Goal: Task Accomplishment & Management: Complete application form

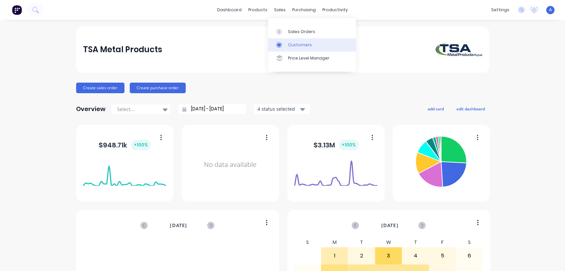
click at [290, 43] on div "Customers" at bounding box center [300, 45] width 24 height 6
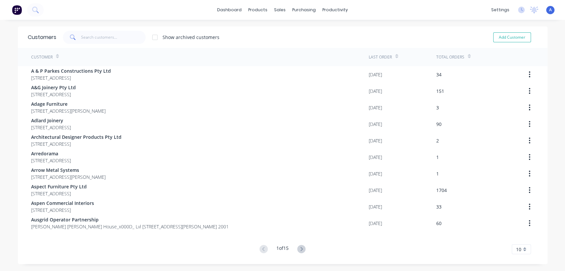
click at [153, 35] on div at bounding box center [154, 37] width 13 height 13
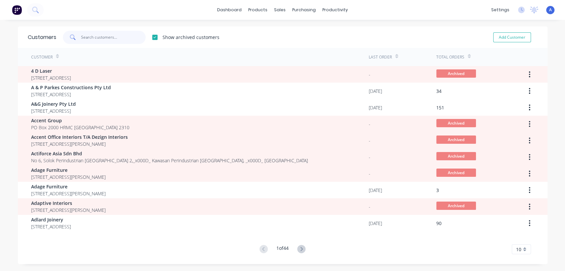
click at [109, 35] on input "text" at bounding box center [113, 37] width 65 height 13
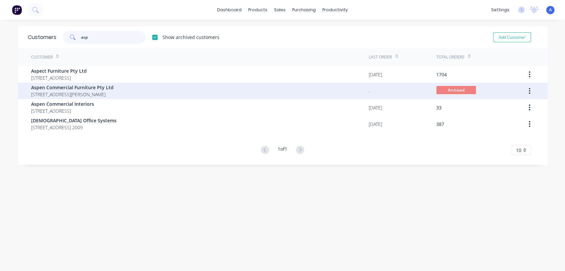
type input "asp"
click at [524, 90] on button "button" at bounding box center [529, 91] width 16 height 12
click at [497, 107] on div "Unarchive" at bounding box center [505, 109] width 51 height 10
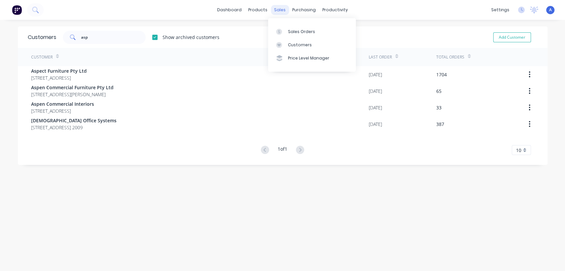
click at [279, 8] on div "sales" at bounding box center [280, 10] width 18 height 10
click at [290, 31] on div "Sales Orders" at bounding box center [301, 32] width 27 height 6
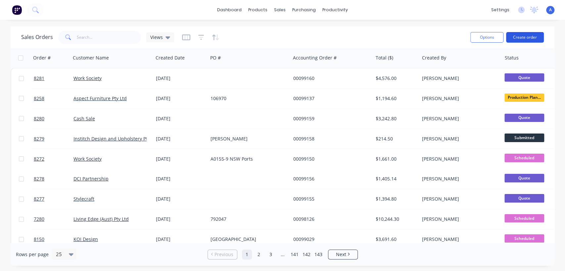
click at [530, 37] on button "Create order" at bounding box center [525, 37] width 38 height 11
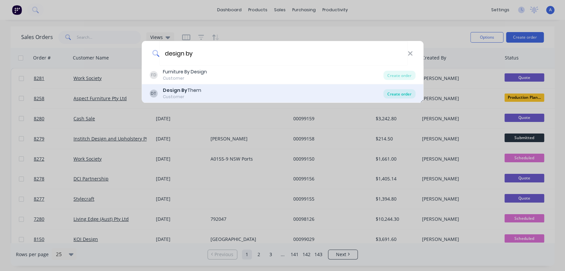
type input "design by"
click at [396, 94] on div "Create order" at bounding box center [399, 93] width 32 height 9
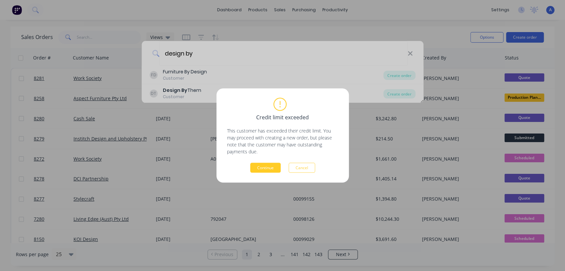
click at [275, 166] on button "Continue" at bounding box center [265, 168] width 30 height 10
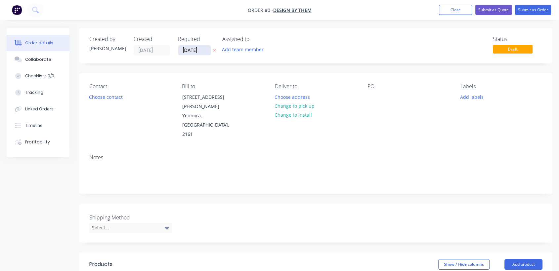
click at [206, 46] on input "[DATE]" at bounding box center [194, 50] width 32 height 10
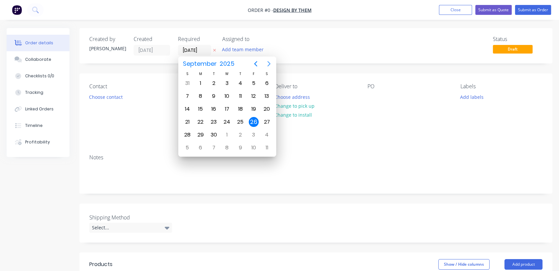
click at [269, 64] on icon "Next page" at bounding box center [269, 64] width 8 height 8
click at [228, 133] on div "31" at bounding box center [227, 135] width 10 height 10
type input "[DATE]"
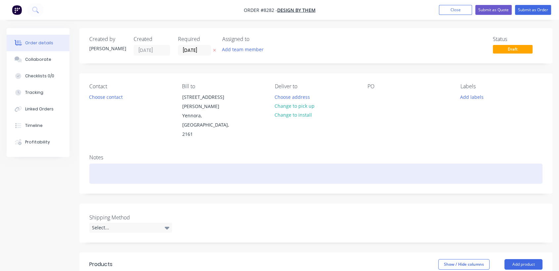
click at [119, 164] on div at bounding box center [315, 174] width 453 height 20
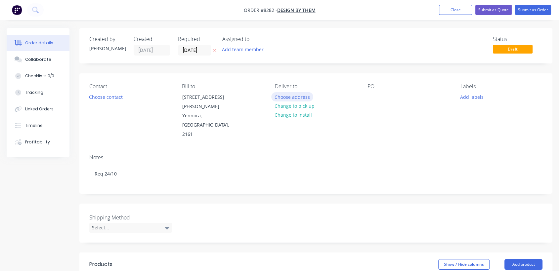
click at [286, 95] on button "Choose address" at bounding box center [292, 96] width 42 height 9
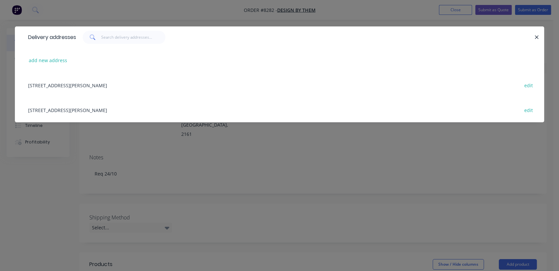
click at [77, 107] on div "[STREET_ADDRESS][PERSON_NAME] edit" at bounding box center [280, 110] width 510 height 25
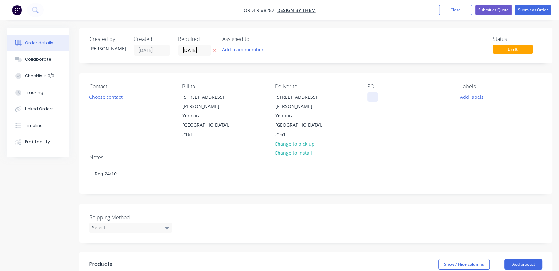
click at [371, 97] on div at bounding box center [373, 97] width 11 height 10
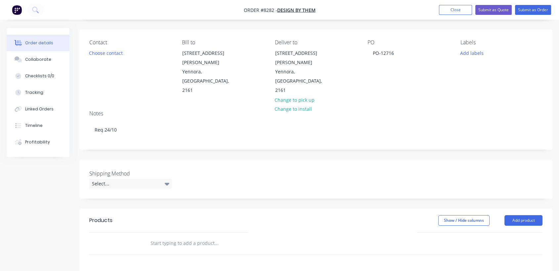
scroll to position [110, 0]
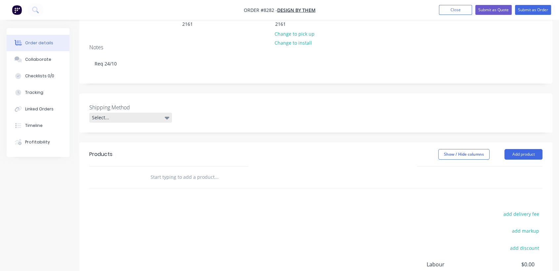
click at [145, 113] on div "Select..." at bounding box center [130, 118] width 83 height 10
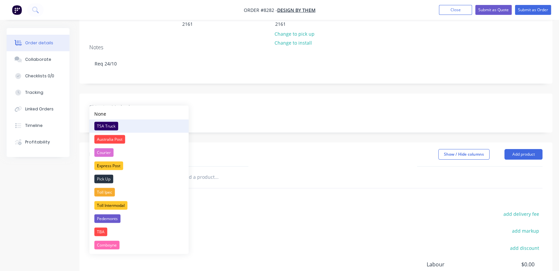
click at [115, 126] on div "TSA Truck" at bounding box center [106, 126] width 24 height 9
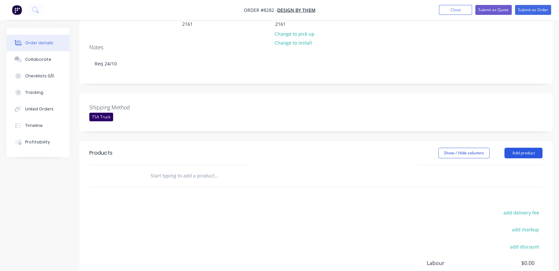
drag, startPoint x: 529, startPoint y: 134, endPoint x: 463, endPoint y: 144, distance: 67.1
click at [529, 148] on button "Add product" at bounding box center [524, 153] width 38 height 11
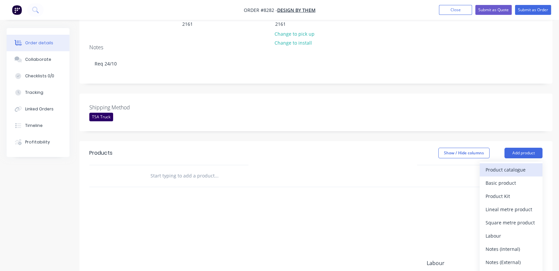
click at [500, 165] on div "Product catalogue" at bounding box center [511, 170] width 51 height 10
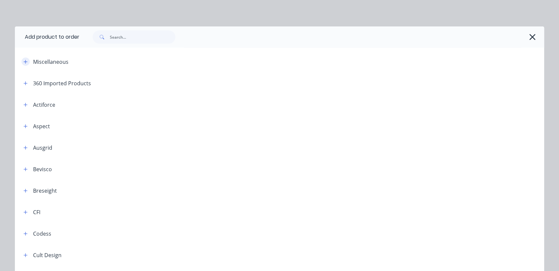
click at [23, 60] on icon "button" at bounding box center [25, 62] width 4 height 5
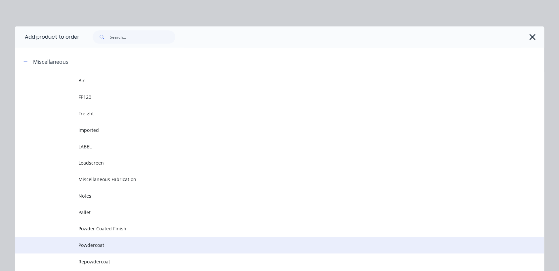
click at [114, 244] on span "Powdercoat" at bounding box center [264, 245] width 373 height 7
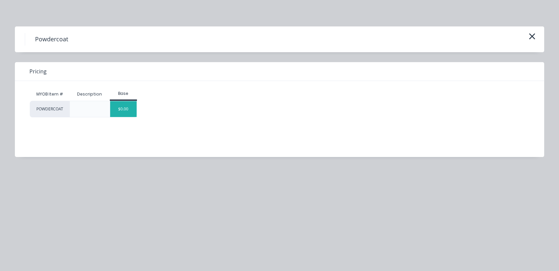
click at [128, 107] on div "$0.00" at bounding box center [123, 109] width 27 height 16
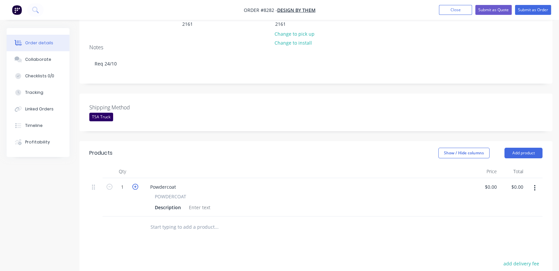
click at [134, 184] on icon "button" at bounding box center [135, 187] width 6 height 6
type input "2"
drag, startPoint x: 177, startPoint y: 168, endPoint x: 148, endPoint y: 165, distance: 28.6
click at [148, 182] on div "Powdercoat" at bounding box center [163, 187] width 36 height 10
click at [198, 203] on div at bounding box center [199, 208] width 27 height 10
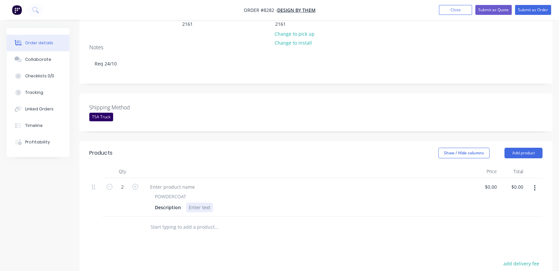
click at [198, 203] on div at bounding box center [199, 208] width 27 height 10
paste div
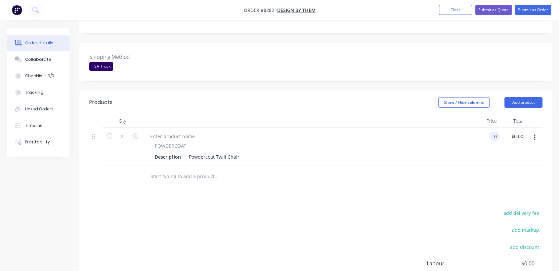
scroll to position [184, 0]
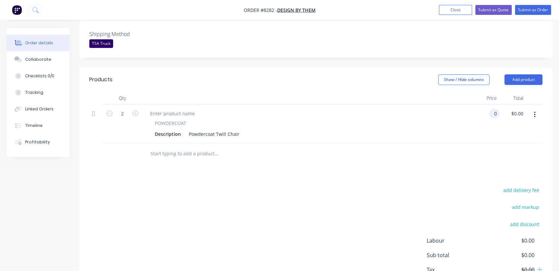
type input "$0.00"
click at [182, 147] on input "text" at bounding box center [216, 153] width 132 height 13
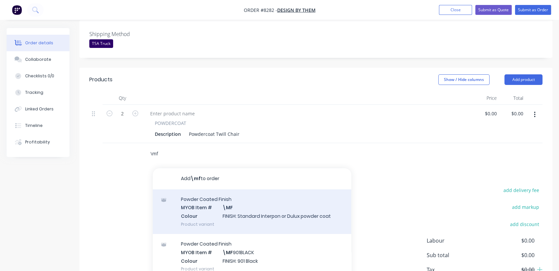
type input "\mf"
click at [257, 190] on div "Powder Coated Finish MYOB Item # \MF Colour FINISH: Standard Interpon or Dulux …" at bounding box center [252, 212] width 199 height 45
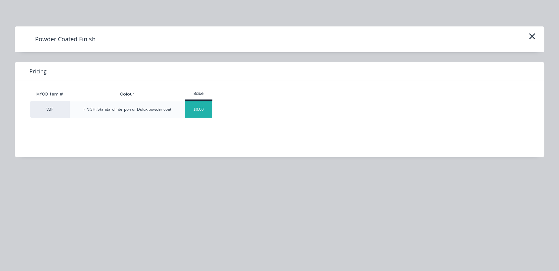
click at [200, 109] on div "$0.00" at bounding box center [198, 109] width 27 height 17
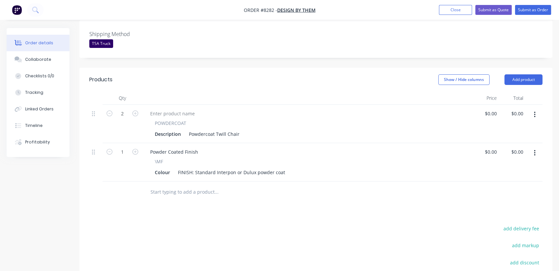
click at [534, 150] on icon "button" at bounding box center [535, 153] width 2 height 7
click at [493, 179] on div "Duplicate" at bounding box center [511, 184] width 51 height 10
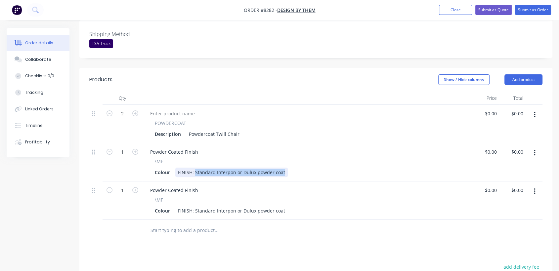
drag, startPoint x: 194, startPoint y: 153, endPoint x: 305, endPoint y: 154, distance: 110.5
click at [305, 168] on div "Colour FINISH: Standard Interpon or Dulux powder coat" at bounding box center [306, 173] width 308 height 10
type input "$0.00"
drag, startPoint x: 196, startPoint y: 191, endPoint x: 318, endPoint y: 190, distance: 122.4
click at [318, 206] on div "Colour FINISH: Standard Interpon or Dulux powder coat" at bounding box center [306, 211] width 308 height 10
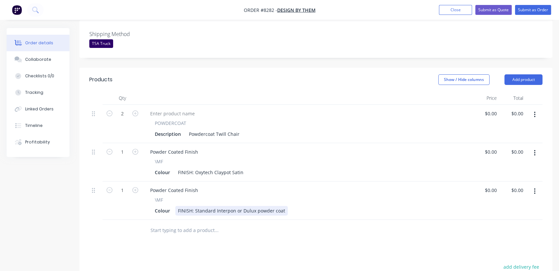
click at [248, 206] on div "FINISH: Standard Interpon or Dulux powder coat" at bounding box center [231, 211] width 112 height 10
drag, startPoint x: 194, startPoint y: 192, endPoint x: 325, endPoint y: 199, distance: 130.6
click at [325, 199] on div "Powder Coated Finish \MF Colour FINISH: Standard Interpon or Dulux powder coat" at bounding box center [307, 201] width 331 height 38
type input "$0.00"
click at [194, 224] on input "text" at bounding box center [216, 230] width 132 height 13
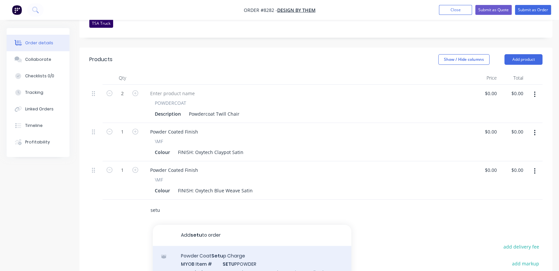
scroll to position [220, 0]
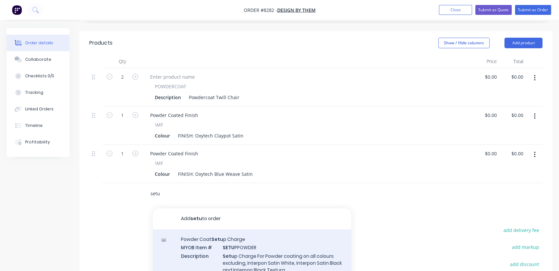
type input "setu"
click at [219, 234] on div "Powder Coat Setu p Charge MYOB Item # SETU PPOWDER Description Setu p Charge Fo…" at bounding box center [252, 259] width 199 height 59
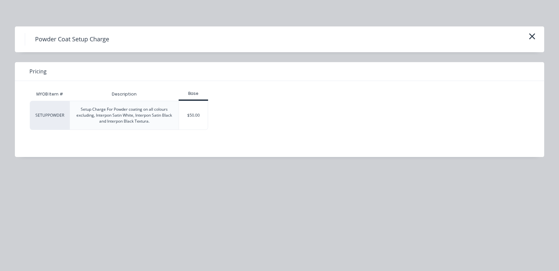
click at [186, 122] on div "$50.00" at bounding box center [193, 115] width 29 height 28
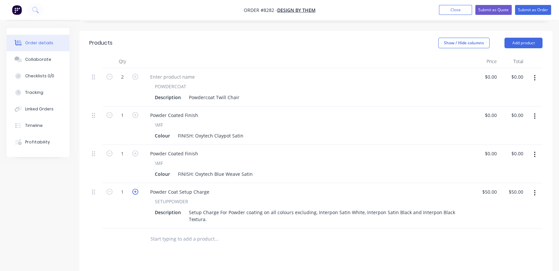
click at [135, 189] on icon "button" at bounding box center [135, 192] width 6 height 6
type input "2"
type input "$100.00"
click at [492, 72] on input "0" at bounding box center [496, 77] width 8 height 10
type input "$55.00"
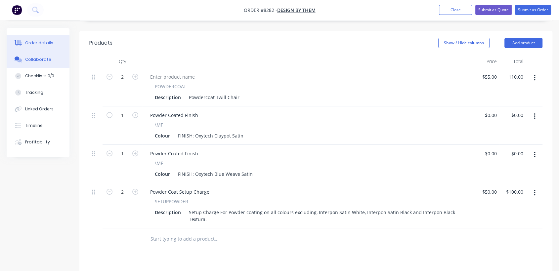
type input "$110.00"
click at [50, 58] on button "Collaborate" at bounding box center [38, 59] width 63 height 17
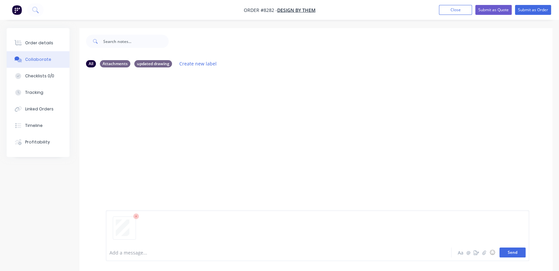
click at [517, 254] on button "Send" at bounding box center [513, 253] width 26 height 10
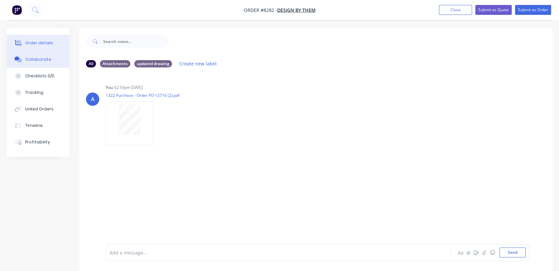
click at [49, 43] on div "Order details" at bounding box center [39, 43] width 28 height 6
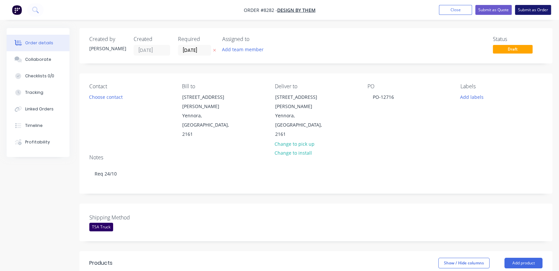
click at [542, 9] on button "Submit as Order" at bounding box center [533, 10] width 36 height 10
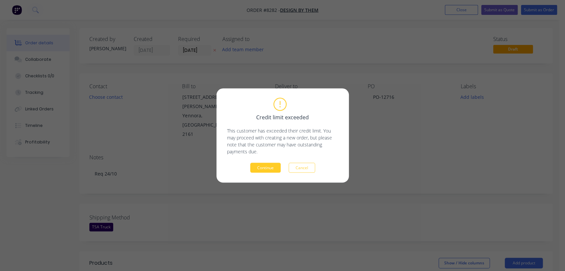
click at [267, 163] on button "Continue" at bounding box center [265, 168] width 30 height 10
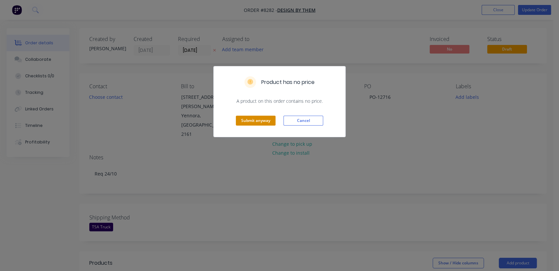
click at [263, 119] on button "Submit anyway" at bounding box center [256, 121] width 40 height 10
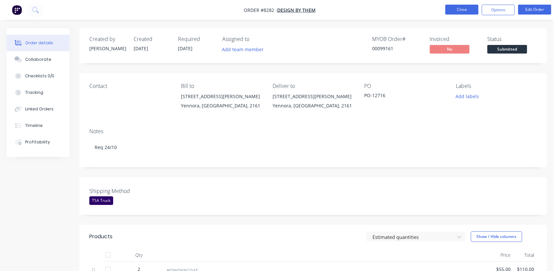
click at [464, 8] on button "Close" at bounding box center [461, 10] width 33 height 10
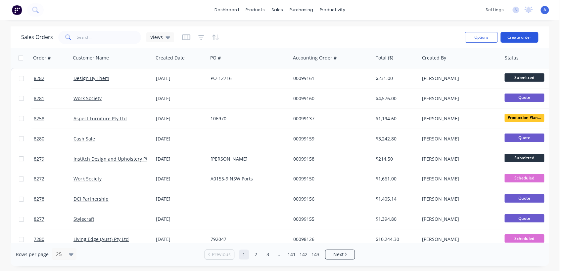
click at [511, 34] on button "Create order" at bounding box center [519, 37] width 38 height 11
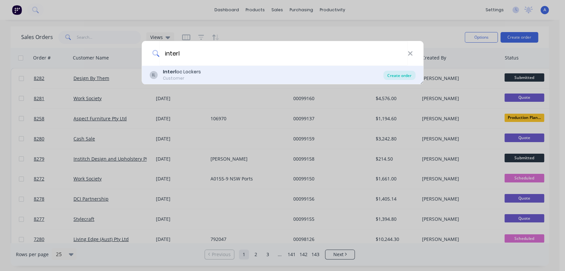
type input "interl"
click at [400, 74] on div "Create order" at bounding box center [399, 75] width 32 height 9
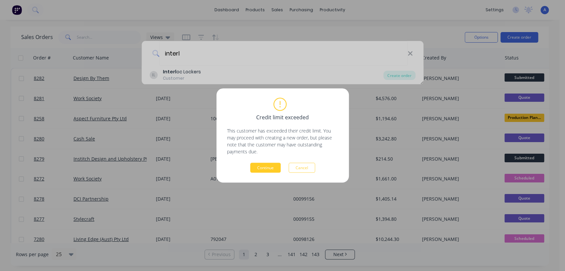
click at [265, 164] on button "Continue" at bounding box center [265, 168] width 30 height 10
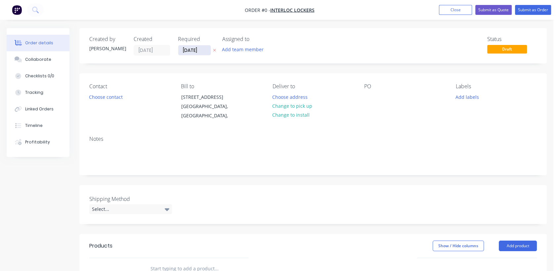
click at [203, 51] on input "[DATE]" at bounding box center [194, 50] width 32 height 10
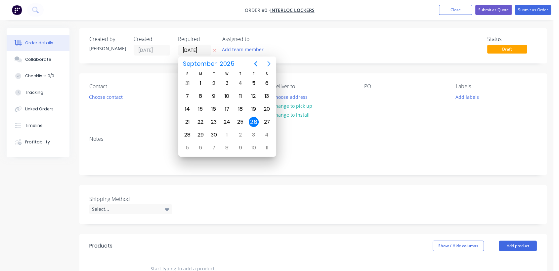
click at [268, 65] on icon "Next page" at bounding box center [269, 64] width 8 height 8
click at [267, 65] on icon "Next page" at bounding box center [269, 64] width 8 height 8
click at [226, 133] on div "31" at bounding box center [227, 135] width 10 height 10
type input "[DATE]"
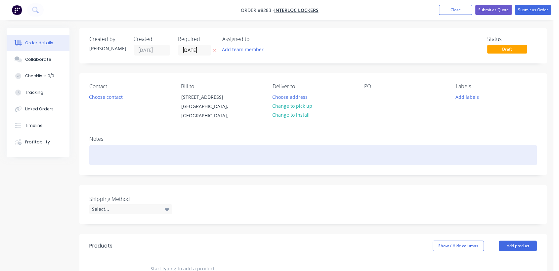
click at [114, 162] on div at bounding box center [313, 155] width 448 height 20
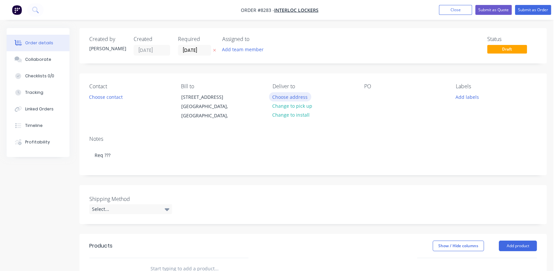
click at [298, 97] on button "Choose address" at bounding box center [290, 96] width 42 height 9
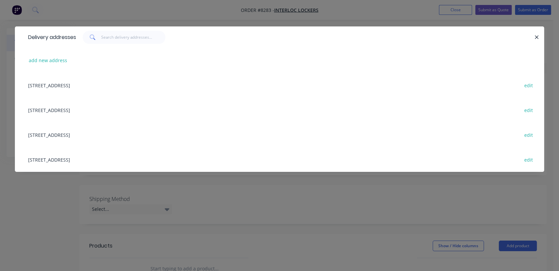
click at [77, 159] on div "[STREET_ADDRESS] edit" at bounding box center [280, 159] width 510 height 25
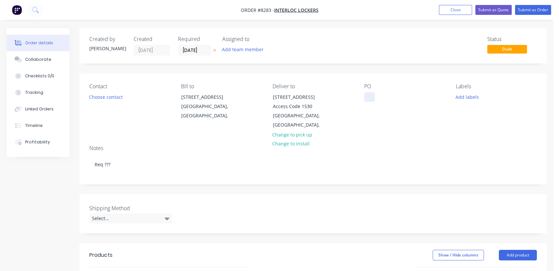
click at [366, 101] on div at bounding box center [369, 97] width 11 height 10
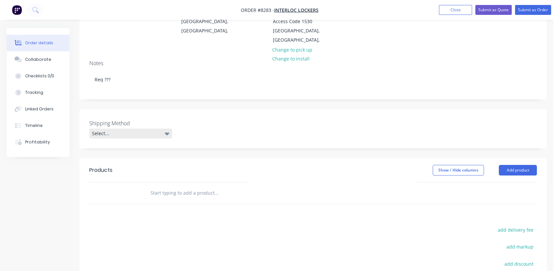
scroll to position [110, 0]
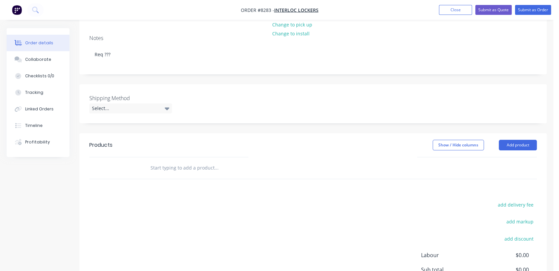
click at [124, 101] on label "Shipping Method" at bounding box center [130, 98] width 83 height 8
click at [123, 111] on div "Select..." at bounding box center [130, 109] width 83 height 10
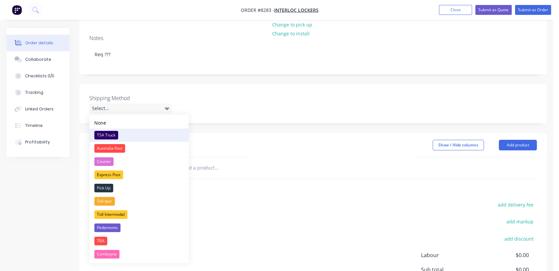
click at [114, 133] on div "TSA Truck" at bounding box center [106, 135] width 24 height 9
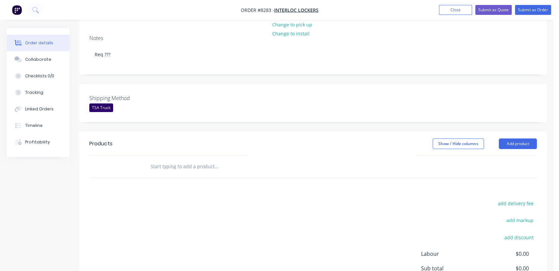
click at [199, 169] on input "text" at bounding box center [216, 166] width 132 height 13
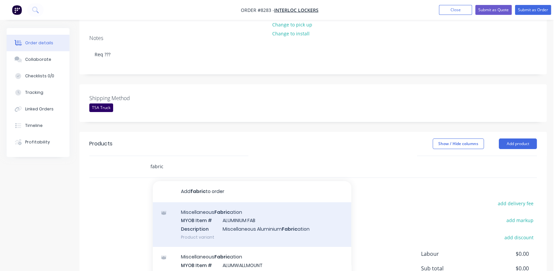
type input "fabric"
click at [234, 220] on div "Miscellaneous Fabric ation MYOB Item # ALUMINIUM FAB Description Miscellaneous …" at bounding box center [252, 224] width 199 height 45
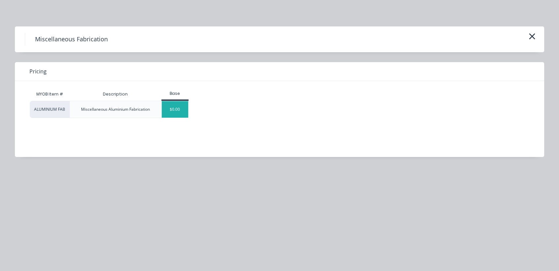
click at [179, 112] on div "$0.00" at bounding box center [175, 109] width 27 height 17
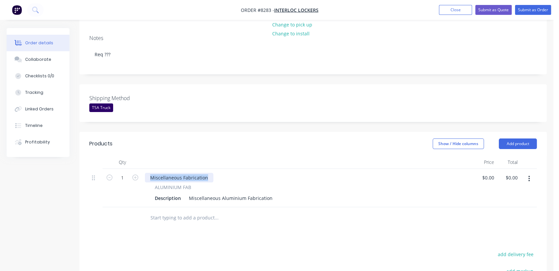
drag, startPoint x: 208, startPoint y: 177, endPoint x: 137, endPoint y: 166, distance: 71.7
click at [137, 166] on div "Qty Price Total 1 Miscellaneous Fabrication ALUMINIUM FAB Description Miscellan…" at bounding box center [313, 182] width 448 height 52
click at [135, 177] on icon "button" at bounding box center [135, 178] width 6 height 6
type input "2"
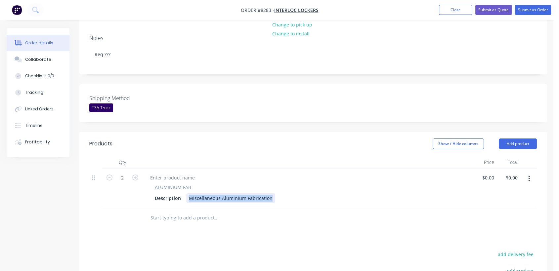
drag, startPoint x: 188, startPoint y: 196, endPoint x: 271, endPoint y: 197, distance: 82.7
click at [271, 197] on div "Miscellaneous Aluminium Fabrication" at bounding box center [230, 199] width 89 height 10
paste div
type input "$2.35"
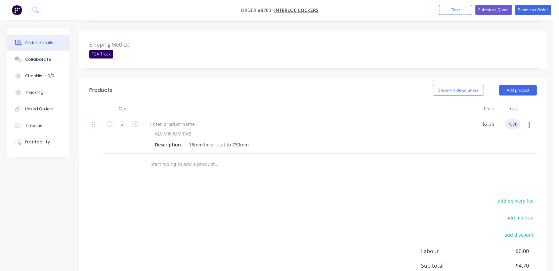
scroll to position [184, 0]
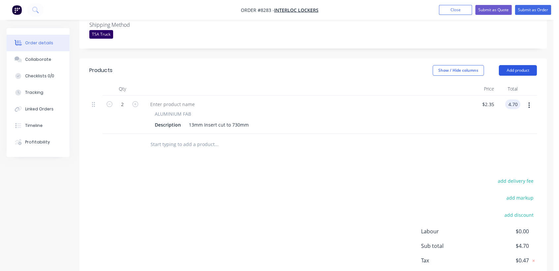
type input "$4.70"
click at [513, 70] on button "Add product" at bounding box center [518, 70] width 38 height 11
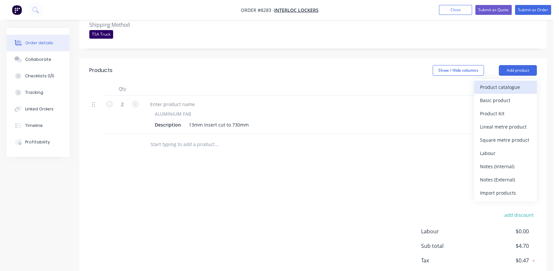
click at [497, 86] on div "Product catalogue" at bounding box center [505, 87] width 51 height 10
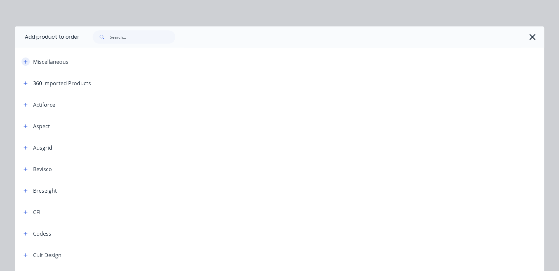
click at [24, 62] on icon "button" at bounding box center [26, 62] width 4 height 4
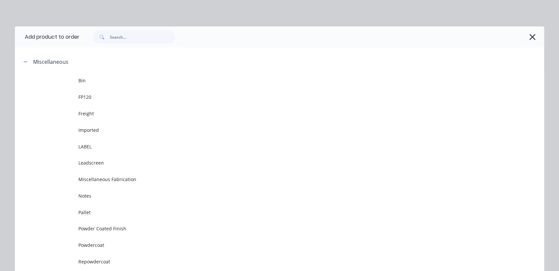
drag, startPoint x: 88, startPoint y: 243, endPoint x: 90, endPoint y: 239, distance: 4.6
click at [88, 243] on span "Powdercoat" at bounding box center [264, 245] width 373 height 7
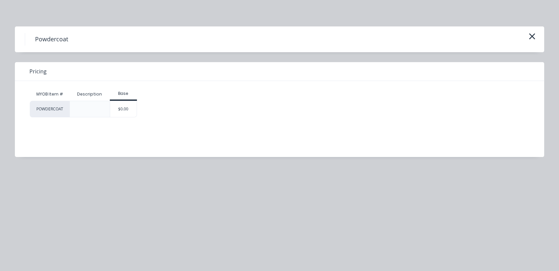
drag, startPoint x: 135, startPoint y: 110, endPoint x: 138, endPoint y: 112, distance: 3.6
click at [134, 110] on div "$0.00" at bounding box center [123, 109] width 27 height 16
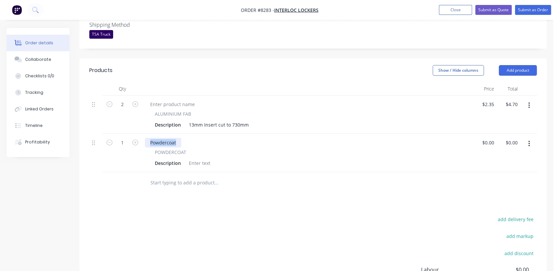
drag, startPoint x: 175, startPoint y: 143, endPoint x: 141, endPoint y: 138, distance: 34.1
click at [141, 138] on div "1 Powdercoat POWDERCOAT Description $0.00 $0.00 $0.00 $0.00" at bounding box center [313, 153] width 448 height 38
click at [202, 159] on div at bounding box center [199, 163] width 27 height 10
click at [198, 161] on div at bounding box center [199, 163] width 27 height 10
paste div
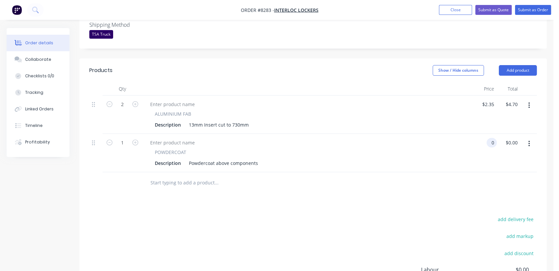
type input "$0.00"
drag, startPoint x: 176, startPoint y: 185, endPoint x: 168, endPoint y: 176, distance: 11.9
click at [175, 185] on input "text" at bounding box center [216, 182] width 132 height 13
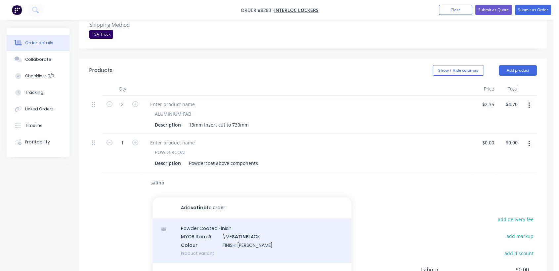
type input "satinb"
click at [243, 246] on div "Powder Coated Finish MYOB Item # \MF SATINB LACK Colour FINISH: Satin Black Pro…" at bounding box center [252, 241] width 199 height 45
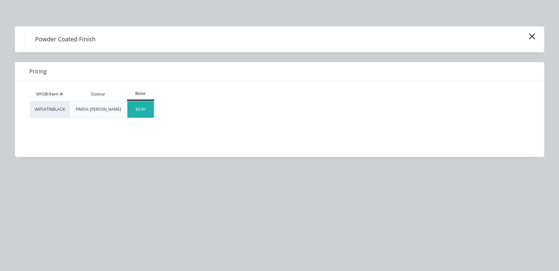
click at [149, 117] on div "$0.00" at bounding box center [140, 109] width 27 height 17
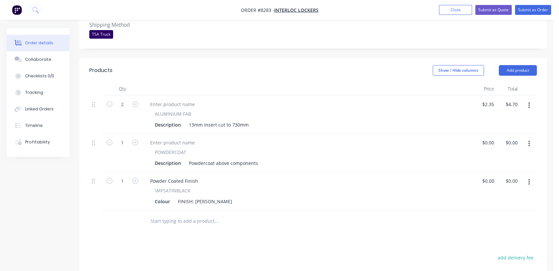
click at [183, 225] on input "text" at bounding box center [216, 221] width 132 height 13
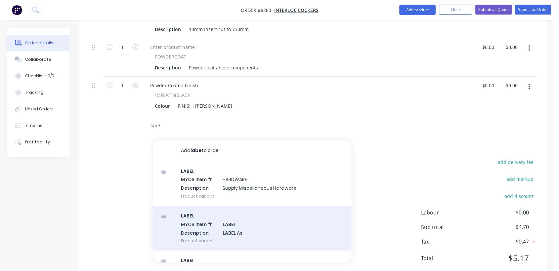
scroll to position [294, 0]
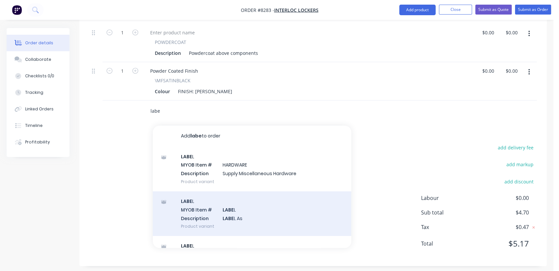
type input "labe"
click at [241, 223] on div "LABE L MYOB Item # LABE L Description LABE L As Product variant" at bounding box center [252, 214] width 199 height 45
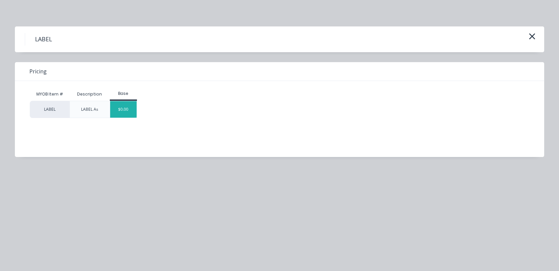
click at [125, 114] on div "$0.00" at bounding box center [123, 109] width 27 height 17
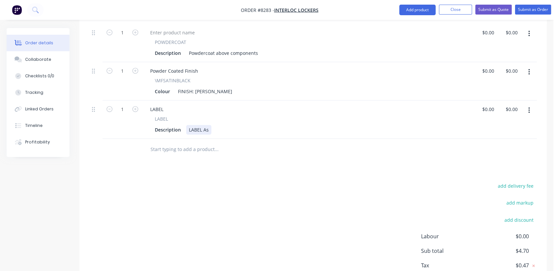
click at [210, 126] on div "LABEL As" at bounding box center [198, 130] width 25 height 10
type input "$0.00"
click at [199, 150] on input "text" at bounding box center [216, 149] width 132 height 13
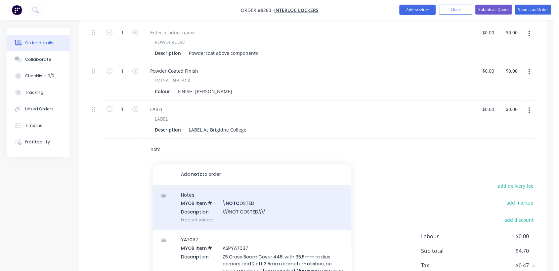
type input "notc"
click at [242, 211] on div "Notes MYOB Item # \ NOTC OSTED Description ////NOT COSTED//// Product variant" at bounding box center [252, 207] width 199 height 45
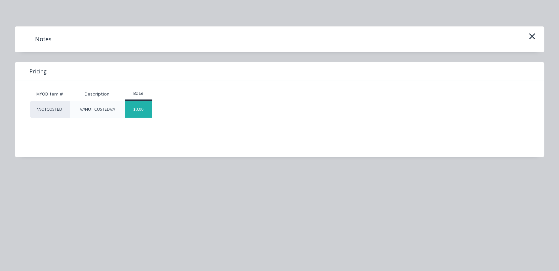
click at [135, 114] on div "$0.00" at bounding box center [138, 109] width 27 height 17
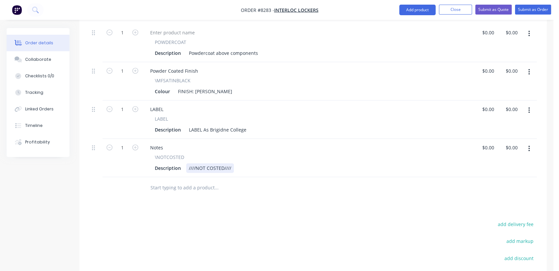
click at [231, 167] on div "////NOT COSTED////" at bounding box center [210, 168] width 48 height 10
type input "$0.00"
click at [58, 57] on button "Collaborate" at bounding box center [38, 59] width 63 height 17
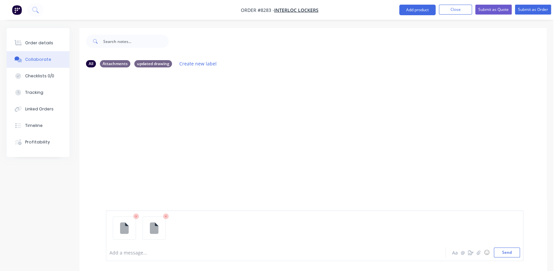
drag, startPoint x: 513, startPoint y: 251, endPoint x: 500, endPoint y: 247, distance: 13.3
click at [512, 251] on button "Send" at bounding box center [507, 253] width 26 height 10
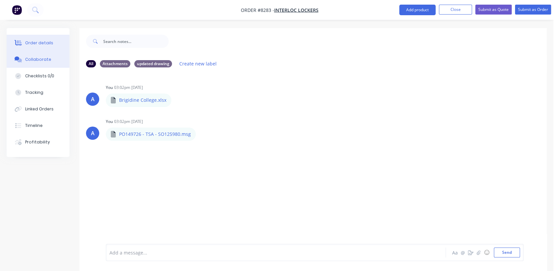
click at [42, 40] on div "Order details" at bounding box center [39, 43] width 28 height 6
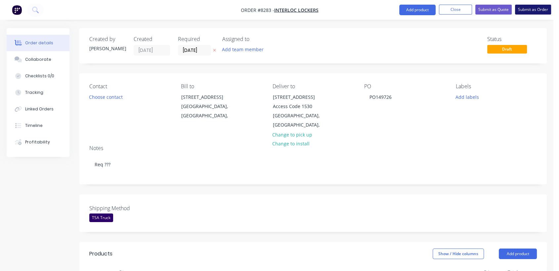
click at [531, 7] on button "Submit as Order" at bounding box center [533, 10] width 36 height 10
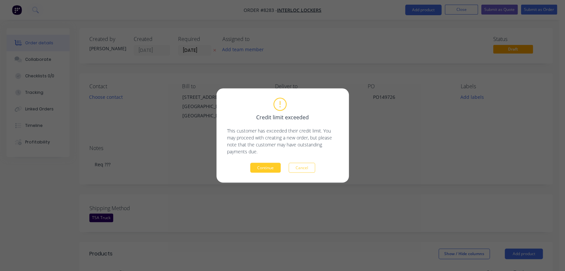
click at [269, 169] on button "Continue" at bounding box center [265, 168] width 30 height 10
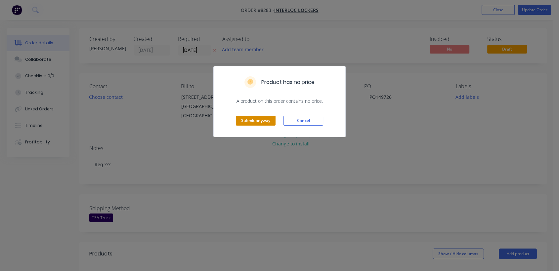
click at [261, 120] on button "Submit anyway" at bounding box center [256, 121] width 40 height 10
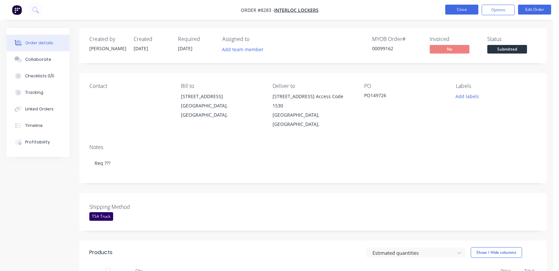
click at [459, 9] on button "Close" at bounding box center [461, 10] width 33 height 10
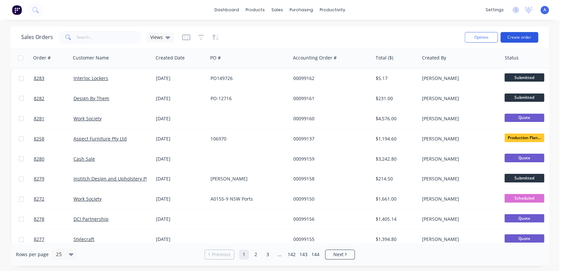
click at [533, 35] on button "Create order" at bounding box center [519, 37] width 38 height 11
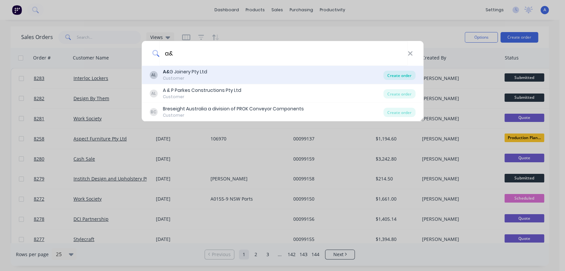
type input "a&"
click at [398, 73] on div "Create order" at bounding box center [399, 75] width 32 height 9
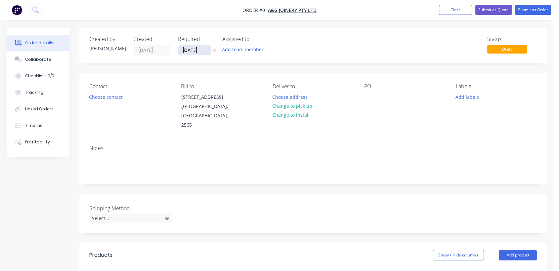
click at [205, 50] on input "[DATE]" at bounding box center [194, 50] width 32 height 10
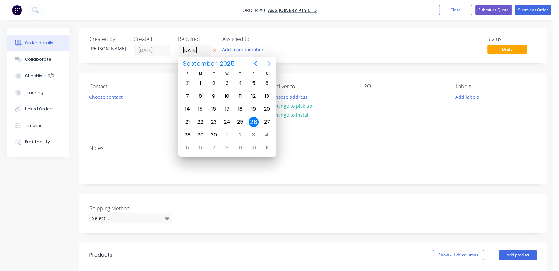
click at [270, 62] on icon "Next page" at bounding box center [269, 64] width 8 height 8
click at [228, 134] on div "31" at bounding box center [227, 135] width 10 height 10
type input "[DATE]"
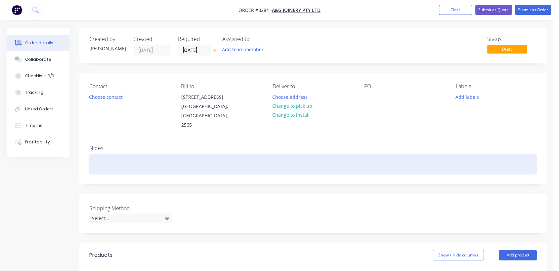
click at [115, 155] on div at bounding box center [313, 165] width 448 height 20
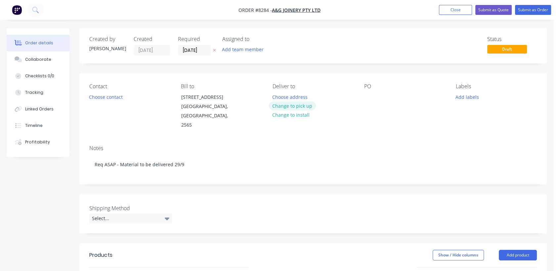
click at [280, 105] on button "Change to pick up" at bounding box center [292, 106] width 47 height 9
click at [367, 96] on div at bounding box center [369, 97] width 11 height 10
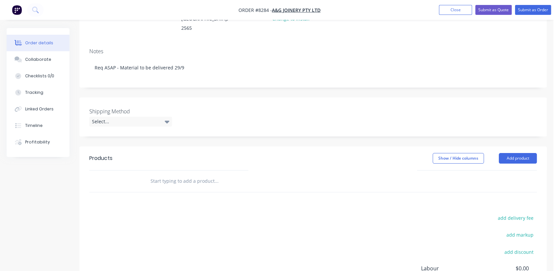
scroll to position [110, 0]
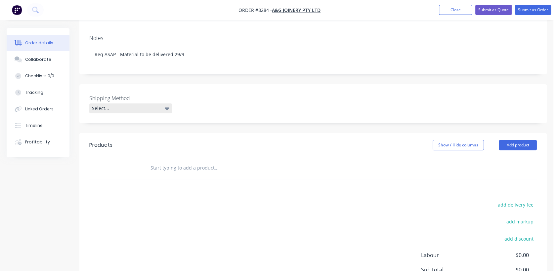
click at [113, 104] on div "Select..." at bounding box center [130, 109] width 83 height 10
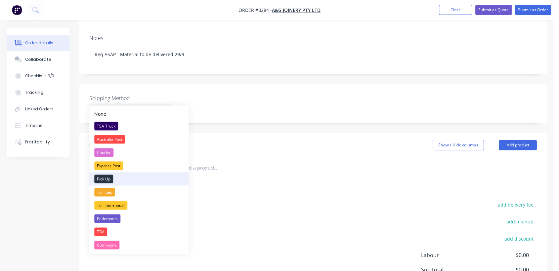
click at [108, 177] on div "Pick Up" at bounding box center [103, 179] width 19 height 9
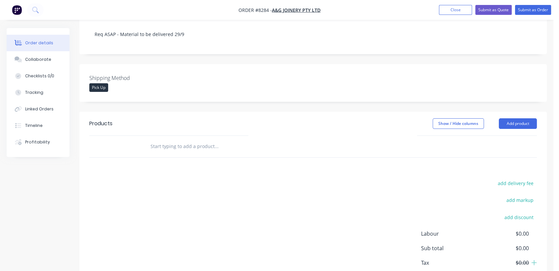
scroll to position [147, 0]
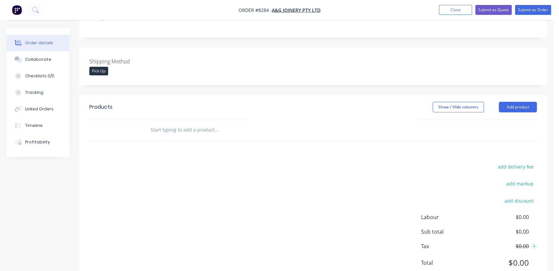
click at [195, 123] on input "text" at bounding box center [216, 129] width 132 height 13
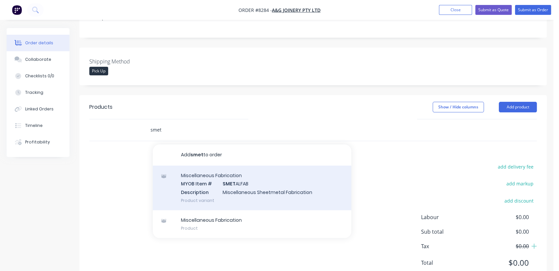
type input "smet"
click at [251, 175] on div "Miscellaneous Fabrication MYOB Item # SMET ALFAB Description Miscellaneous Shee…" at bounding box center [252, 188] width 199 height 45
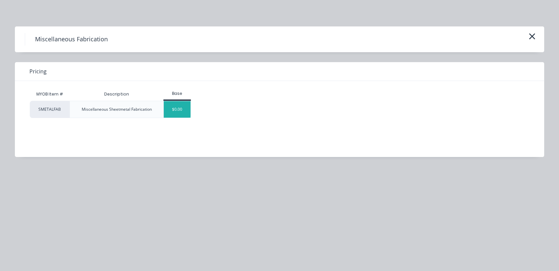
click at [183, 110] on div "$0.00" at bounding box center [177, 109] width 27 height 17
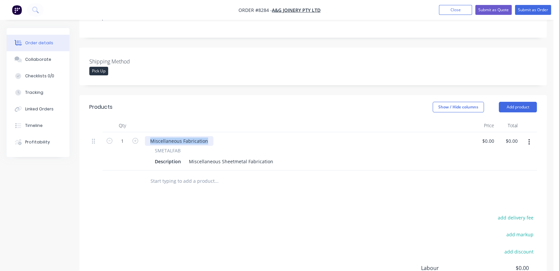
drag, startPoint x: 210, startPoint y: 130, endPoint x: 148, endPoint y: 128, distance: 62.2
click at [148, 136] on div "Miscellaneous Fabrication" at bounding box center [179, 141] width 68 height 10
drag, startPoint x: 187, startPoint y: 152, endPoint x: 300, endPoint y: 154, distance: 113.5
click at [300, 157] on div "Description Miscellaneous Sheetmetal Fabrication" at bounding box center [306, 162] width 308 height 10
click at [270, 157] on div "Miscellaneous Sheetmetal Fabrication" at bounding box center [231, 162] width 90 height 10
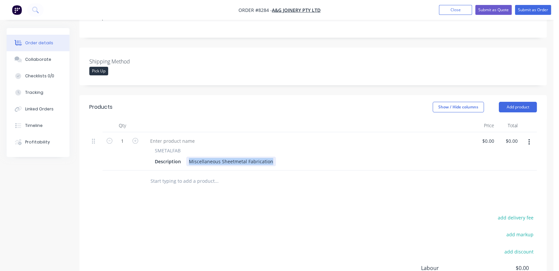
drag, startPoint x: 270, startPoint y: 153, endPoint x: 189, endPoint y: 153, distance: 81.4
click at [189, 157] on div "Miscellaneous Sheetmetal Fabrication" at bounding box center [231, 162] width 90 height 10
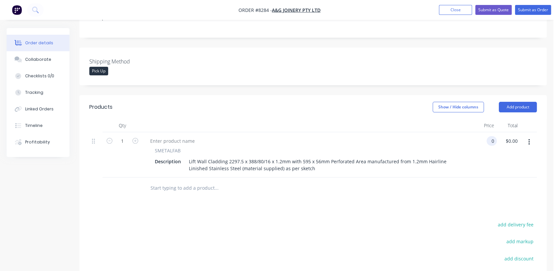
type input "$0.00"
click at [529, 136] on button "button" at bounding box center [529, 142] width 16 height 12
click at [505, 168] on div "Duplicate" at bounding box center [505, 173] width 51 height 10
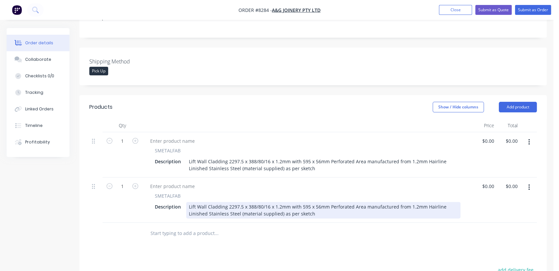
click at [254, 202] on div "Lift Wall Cladding 2297.5 x 388/80/16 x 1.2mm with 595 x 56mm Perforated Area m…" at bounding box center [323, 210] width 274 height 17
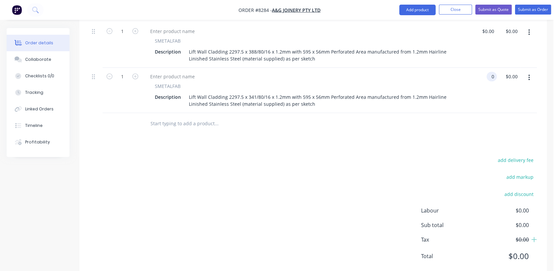
scroll to position [257, 0]
type input "$0.00"
click at [192, 117] on input "text" at bounding box center [216, 123] width 132 height 13
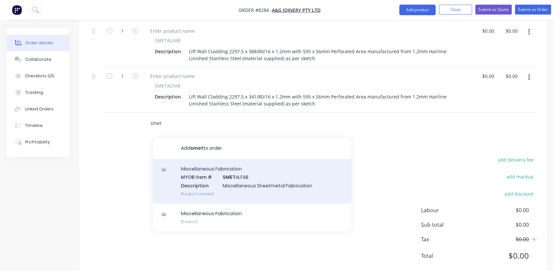
type input "smet"
click at [222, 170] on div "Miscellaneous Fabrication MYOB Item # SMET ALFAB Description Miscellaneous Shee…" at bounding box center [252, 181] width 199 height 45
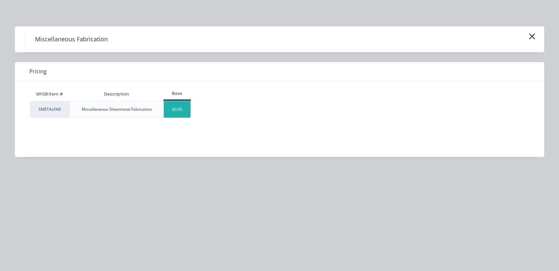
click at [176, 108] on div "$0.00" at bounding box center [177, 109] width 27 height 17
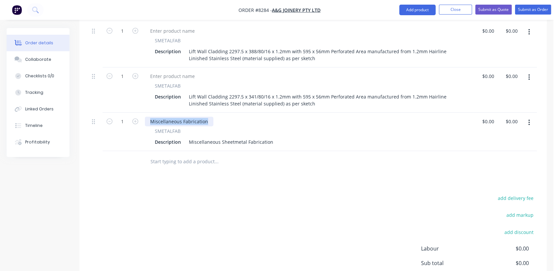
drag, startPoint x: 207, startPoint y: 109, endPoint x: 133, endPoint y: 100, distance: 74.7
click at [133, 100] on div "1 SMETALFAB Description Lift Wall Cladding 2297.5 x 388/80/16 x 1.2mm with 595 …" at bounding box center [313, 86] width 448 height 129
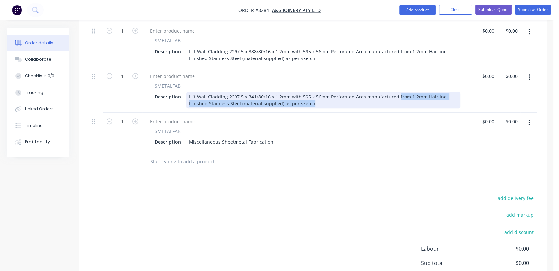
drag, startPoint x: 394, startPoint y: 86, endPoint x: 419, endPoint y: 98, distance: 26.8
click at [419, 98] on div "Lift Wall Cladding 2297.5 x 341/80/16 x 1.2mm with 595 x 56mm Perforated Area m…" at bounding box center [323, 100] width 274 height 17
copy div "from 1.2mm Hairline Linished Stainless Steel (material supplied) as per sketch"
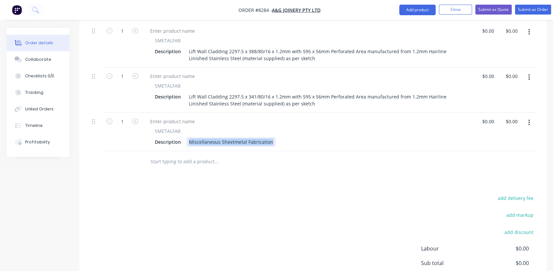
drag, startPoint x: 186, startPoint y: 131, endPoint x: 280, endPoint y: 133, distance: 94.3
click at [280, 137] on div "Description Miscellaneous Sheetmetal Fabrication" at bounding box center [306, 142] width 308 height 10
paste div
click at [188, 137] on div "from 1.2mm Hairline Linished Stainless Steel (material supplied) as per sketch" at bounding box center [275, 142] width 179 height 10
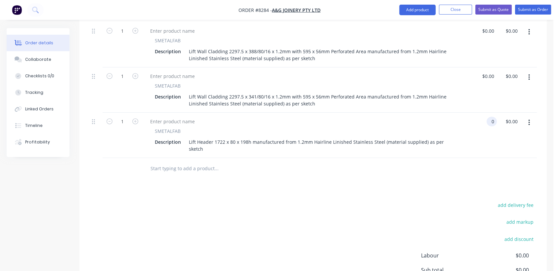
type input "$0.00"
click at [190, 162] on input "text" at bounding box center [216, 168] width 132 height 13
click at [532, 117] on button "button" at bounding box center [529, 123] width 16 height 12
click at [506, 149] on div "Duplicate" at bounding box center [505, 154] width 51 height 10
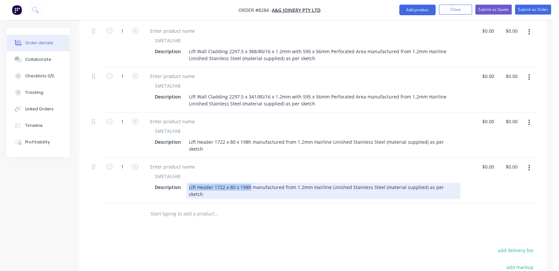
drag, startPoint x: 249, startPoint y: 170, endPoint x: 186, endPoint y: 173, distance: 63.9
click at [186, 183] on div "Lift Header 1722 x 80 x 198h manufactured from 1.2mm Hairline Linished Stainles…" at bounding box center [323, 191] width 274 height 17
click at [383, 183] on div "Controller Surround 909 x 369 manufactured from 1.2mm Hairline Linished Stainle…" at bounding box center [323, 191] width 274 height 17
drag, startPoint x: 431, startPoint y: 169, endPoint x: 384, endPoint y: 171, distance: 47.7
click at [384, 183] on div "Controller Surround 909 x 369 manufactured from 1.2mm Hairline Linished Stainle…" at bounding box center [323, 191] width 274 height 17
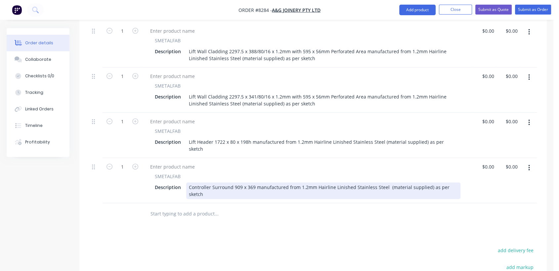
click at [254, 183] on div "Controller Surround 909 x 369 manufactured from 1.2mm Hairline Linished Stainle…" at bounding box center [323, 191] width 274 height 17
click at [274, 183] on div "Controller Surround 909 x 369mm with 699 x 249 Cutout manufactured from 1.2mm H…" at bounding box center [323, 191] width 274 height 17
click at [298, 183] on div "Controller Surround 909 x 369mm with a 699 x 249 Cutout manufactured from 1.2mm…" at bounding box center [323, 191] width 274 height 17
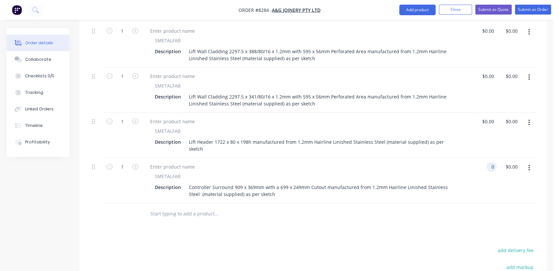
type input "$0.00"
click at [198, 207] on input "text" at bounding box center [216, 213] width 132 height 13
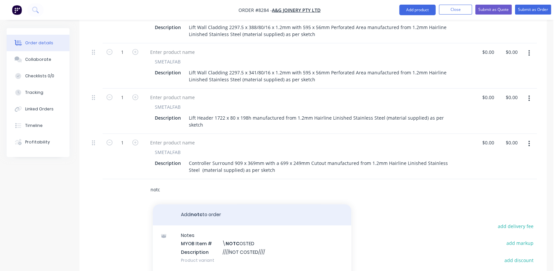
scroll to position [331, 0]
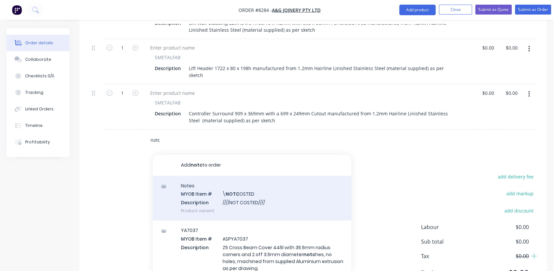
type input "notc"
click at [249, 181] on div "Notes MYOB Item # \ NOTC OSTED Description ////NOT COSTED//// Product variant" at bounding box center [252, 198] width 199 height 45
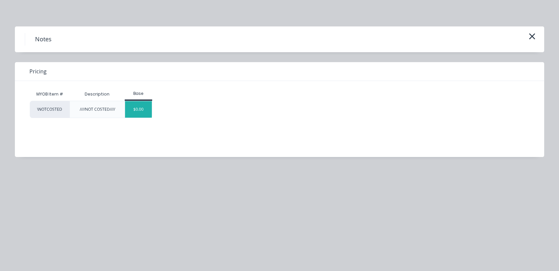
click at [141, 108] on div "$0.00" at bounding box center [138, 109] width 27 height 17
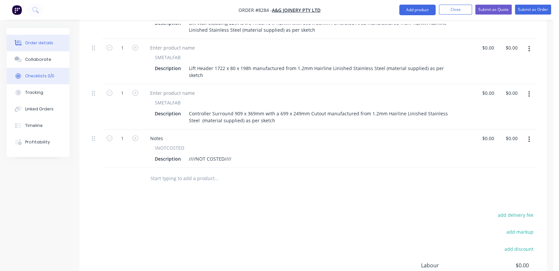
drag, startPoint x: 51, startPoint y: 60, endPoint x: 63, endPoint y: 71, distance: 16.7
click at [50, 60] on button "Collaborate" at bounding box center [38, 59] width 63 height 17
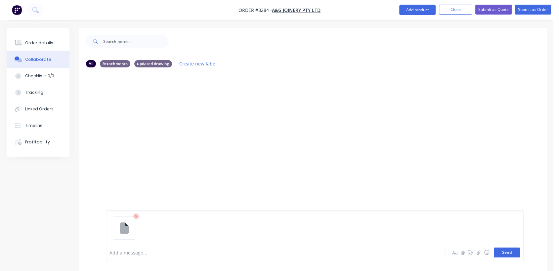
click at [511, 251] on button "Send" at bounding box center [507, 253] width 26 height 10
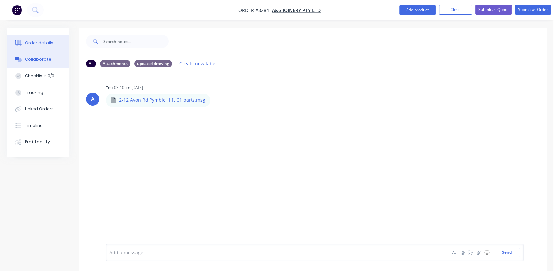
click at [48, 41] on div "Order details" at bounding box center [39, 43] width 28 height 6
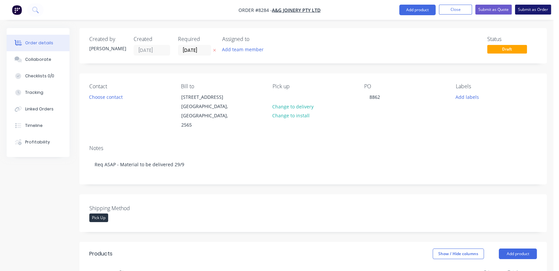
click at [542, 5] on button "Submit as Order" at bounding box center [533, 10] width 36 height 10
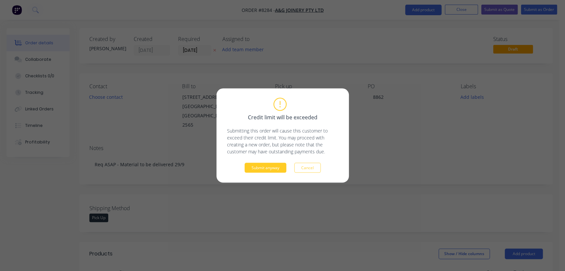
click at [270, 169] on button "Submit anyway" at bounding box center [266, 168] width 42 height 10
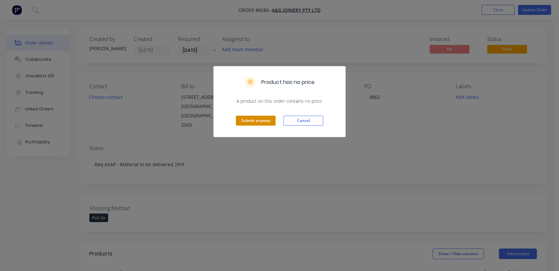
click at [258, 116] on button "Submit anyway" at bounding box center [256, 121] width 40 height 10
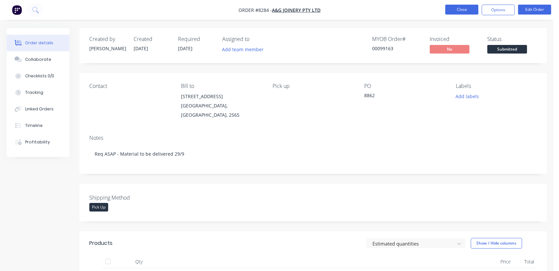
click at [459, 9] on button "Close" at bounding box center [461, 10] width 33 height 10
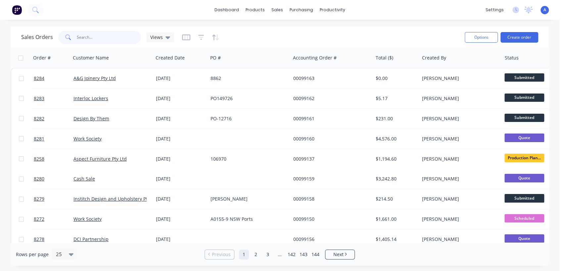
click at [99, 35] on input "text" at bounding box center [109, 37] width 65 height 13
type input "98947"
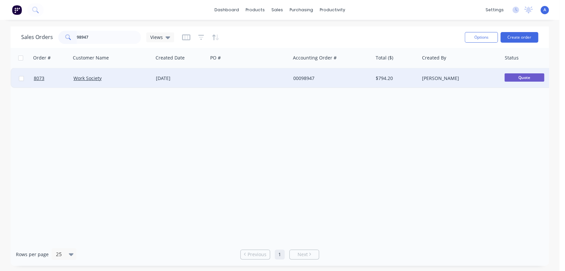
click at [238, 78] on div at bounding box center [249, 78] width 82 height 20
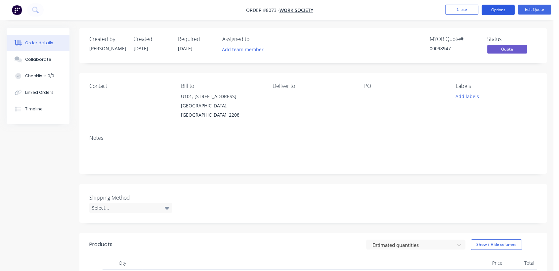
click at [500, 9] on button "Options" at bounding box center [498, 10] width 33 height 11
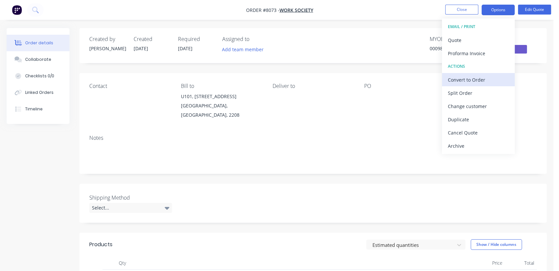
click at [466, 78] on div "Convert to Order" at bounding box center [478, 80] width 61 height 10
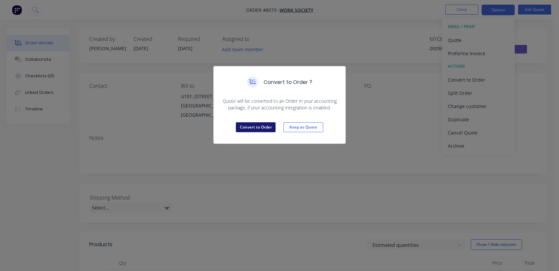
click at [257, 126] on button "Convert to Order" at bounding box center [256, 127] width 40 height 10
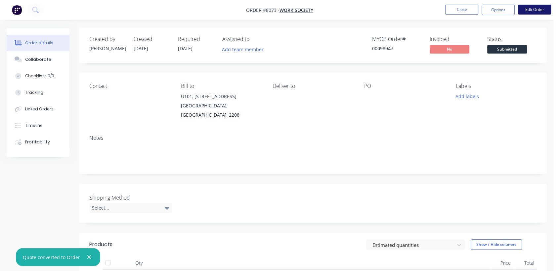
click at [533, 6] on button "Edit Order" at bounding box center [534, 10] width 33 height 10
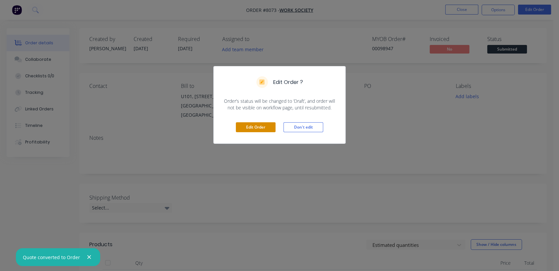
click at [257, 126] on button "Edit Order" at bounding box center [256, 127] width 40 height 10
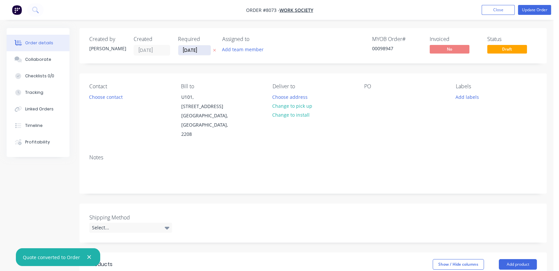
click at [207, 47] on input "[DATE]" at bounding box center [194, 50] width 32 height 10
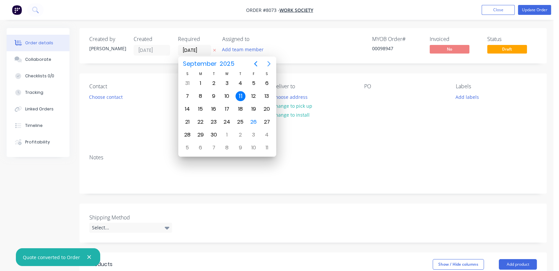
click at [269, 62] on icon "Next page" at bounding box center [269, 64] width 8 height 8
click at [227, 130] on div "31" at bounding box center [227, 135] width 10 height 10
type input "[DATE]"
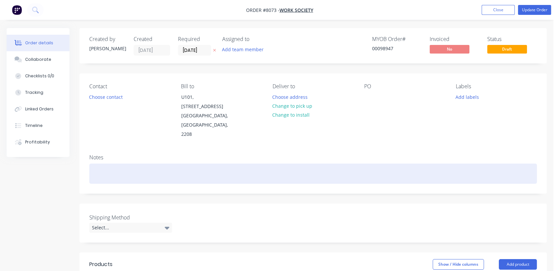
click at [125, 164] on div at bounding box center [313, 174] width 448 height 20
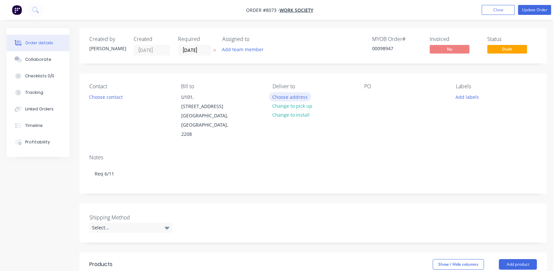
click at [284, 96] on button "Choose address" at bounding box center [290, 96] width 42 height 9
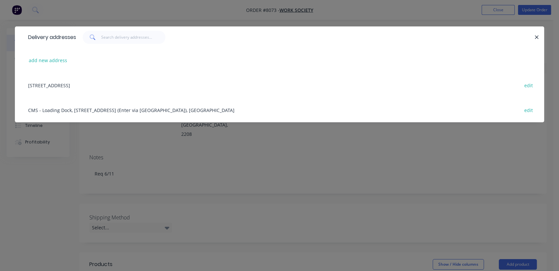
click at [87, 83] on div "[STREET_ADDRESS] edit" at bounding box center [280, 85] width 510 height 25
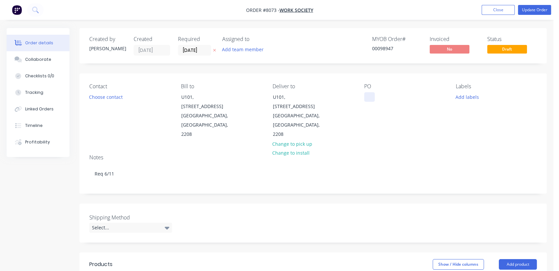
click at [370, 97] on div at bounding box center [369, 97] width 11 height 10
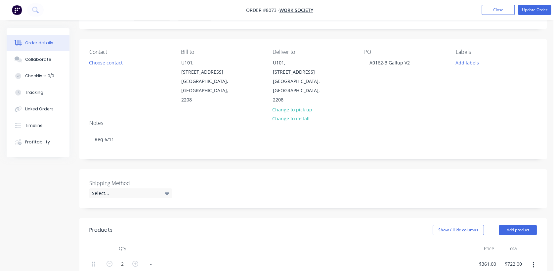
scroll to position [73, 0]
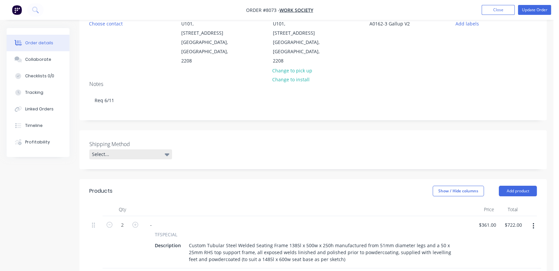
click at [111, 150] on div "Select..." at bounding box center [130, 155] width 83 height 10
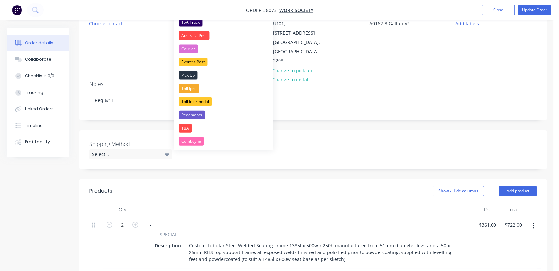
click at [193, 20] on nav "Order #8073 - Work Society Add product Close Update Order" at bounding box center [279, 10] width 559 height 20
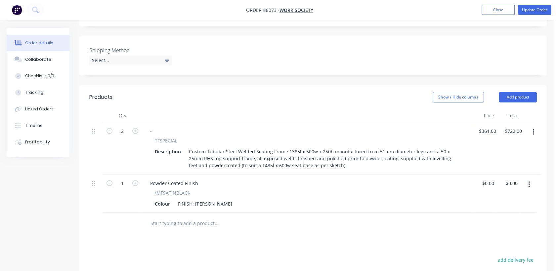
scroll to position [184, 0]
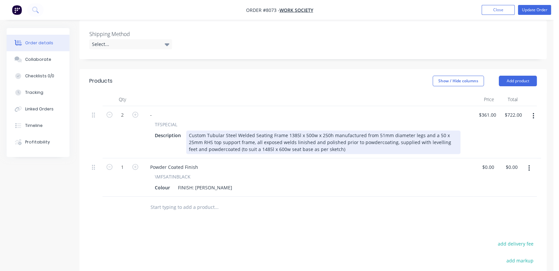
click at [290, 131] on div "Custom Tubular Steel Welded Seating Frame 1385l x 500w x 250h manufactured from…" at bounding box center [323, 142] width 274 height 23
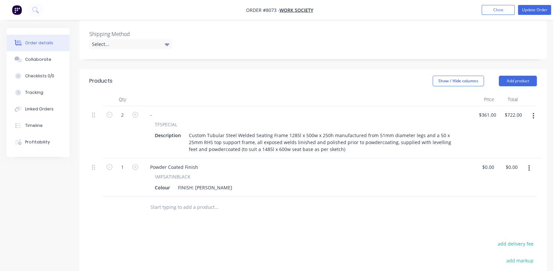
click at [173, 201] on input "text" at bounding box center [216, 207] width 132 height 13
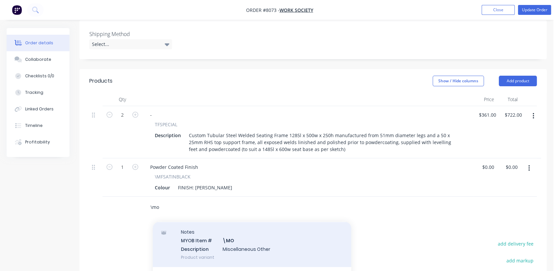
type input "\mo"
click at [251, 228] on div "Notes MYOB Item # \MO Description Miscellaneous Other Product variant" at bounding box center [252, 244] width 199 height 45
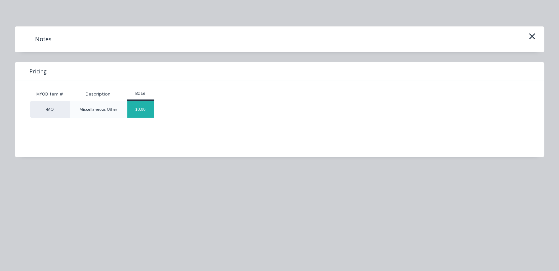
click at [143, 113] on div "$0.00" at bounding box center [140, 109] width 27 height 17
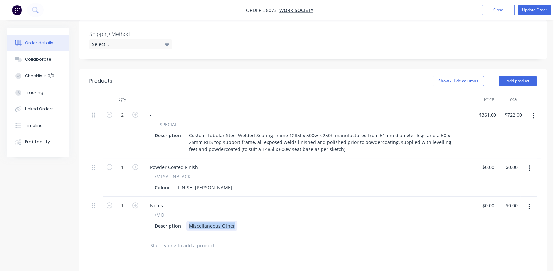
drag, startPoint x: 187, startPoint y: 204, endPoint x: 249, endPoint y: 207, distance: 62.3
click at [249, 221] on div "Description Miscellaneous Other" at bounding box center [306, 226] width 308 height 10
type input "$0.00"
click at [328, 221] on div "Refer quote # 98947 - ## Note Frame reduced from 1385 to 1285 ##" at bounding box center [264, 226] width 156 height 10
click at [275, 239] on input "text" at bounding box center [216, 245] width 132 height 13
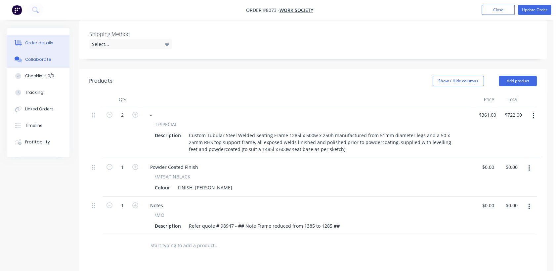
click at [45, 59] on div "Collaborate" at bounding box center [38, 60] width 26 height 6
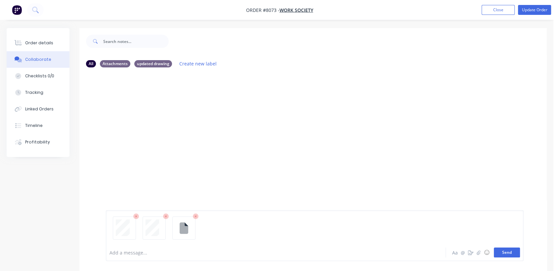
click at [502, 252] on button "Send" at bounding box center [507, 253] width 26 height 10
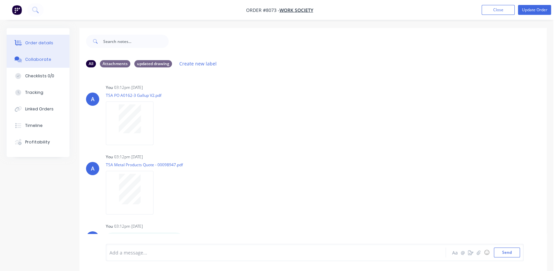
click at [29, 37] on button "Order details" at bounding box center [38, 43] width 63 height 17
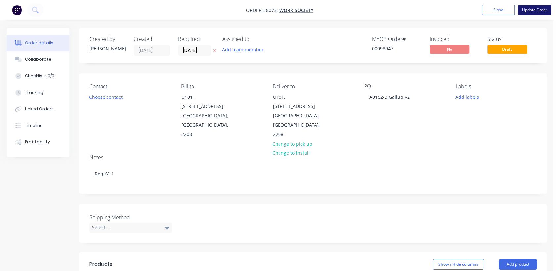
click at [533, 7] on button "Update Order" at bounding box center [534, 10] width 33 height 10
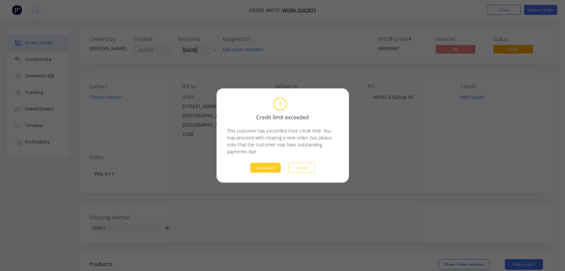
click at [272, 166] on button "Continue" at bounding box center [265, 168] width 30 height 10
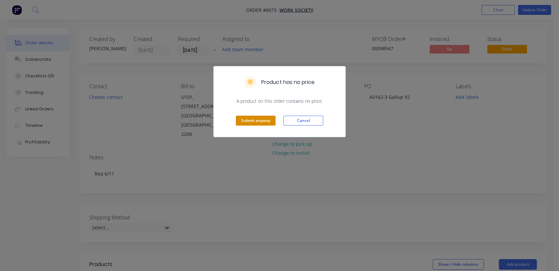
click at [256, 119] on button "Submit anyway" at bounding box center [256, 121] width 40 height 10
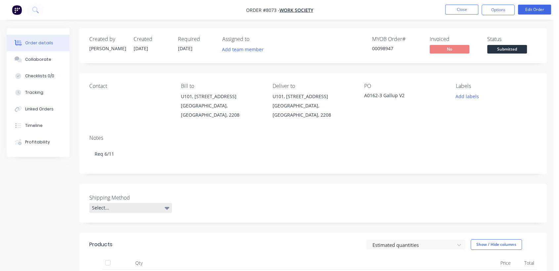
click at [140, 203] on div "Select..." at bounding box center [130, 208] width 83 height 10
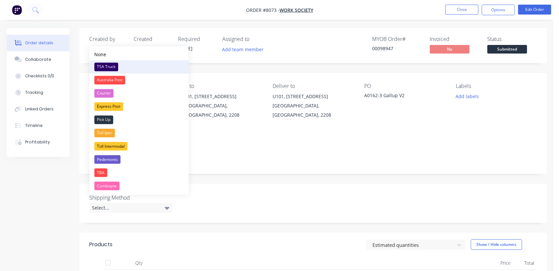
click at [102, 66] on div "TSA Truck" at bounding box center [106, 67] width 24 height 9
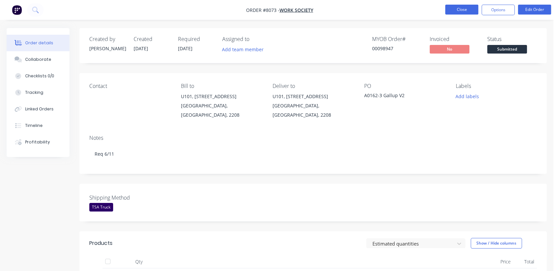
click at [455, 7] on button "Close" at bounding box center [461, 10] width 33 height 10
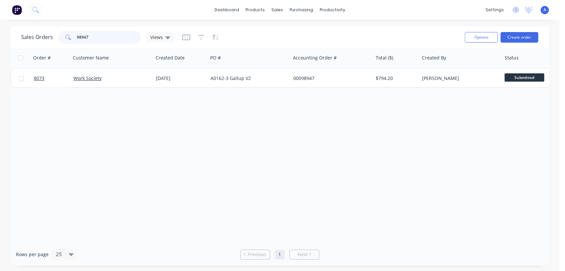
drag, startPoint x: 93, startPoint y: 38, endPoint x: 73, endPoint y: 40, distance: 19.4
click at [75, 40] on div "98947" at bounding box center [99, 37] width 83 height 13
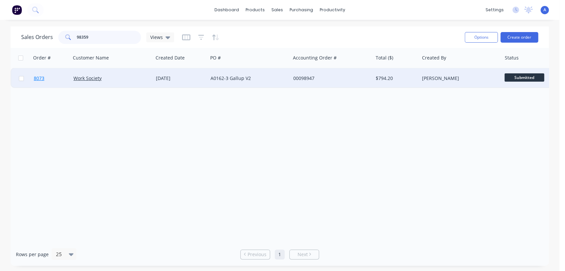
type input "98359"
click at [240, 75] on div at bounding box center [249, 78] width 82 height 20
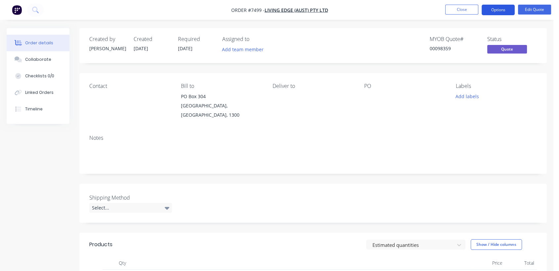
click at [499, 8] on button "Options" at bounding box center [498, 10] width 33 height 11
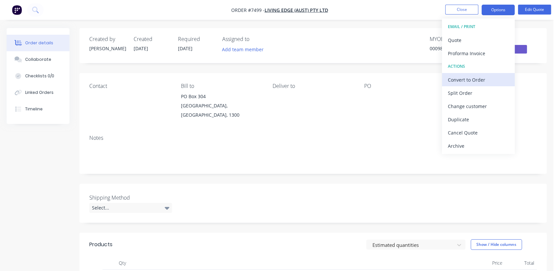
click at [474, 80] on div "Convert to Order" at bounding box center [478, 80] width 61 height 10
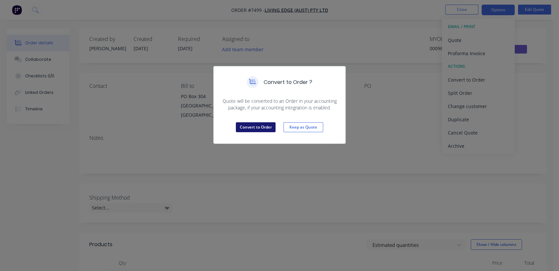
click at [249, 123] on button "Convert to Order" at bounding box center [256, 127] width 40 height 10
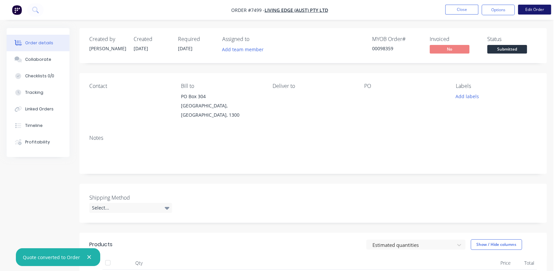
click at [534, 10] on button "Edit Order" at bounding box center [534, 10] width 33 height 10
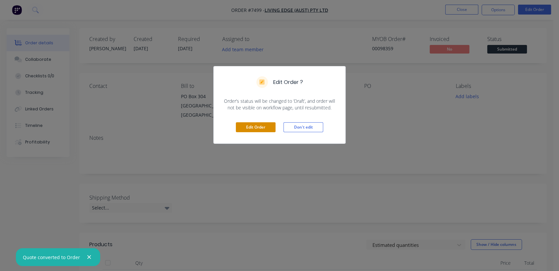
drag, startPoint x: 264, startPoint y: 126, endPoint x: 244, endPoint y: 122, distance: 20.6
click at [263, 126] on button "Edit Order" at bounding box center [256, 127] width 40 height 10
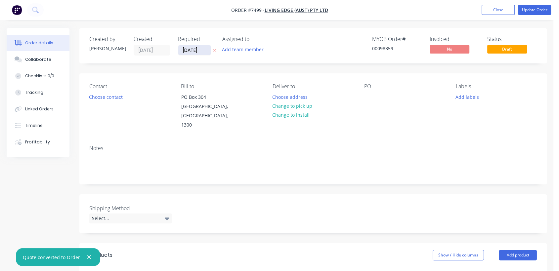
click at [205, 51] on input "[DATE]" at bounding box center [194, 50] width 32 height 10
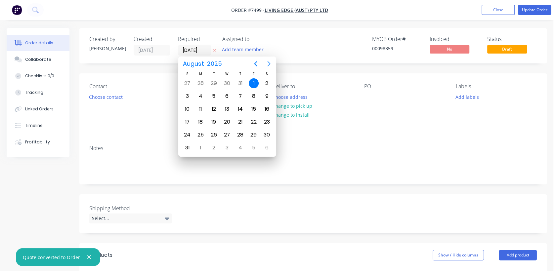
click at [269, 64] on icon "Next page" at bounding box center [269, 64] width 8 height 8
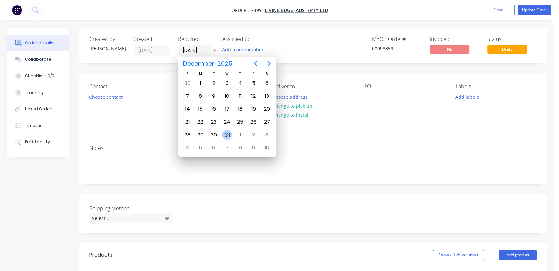
click at [226, 132] on div "31" at bounding box center [227, 135] width 10 height 10
type input "[DATE]"
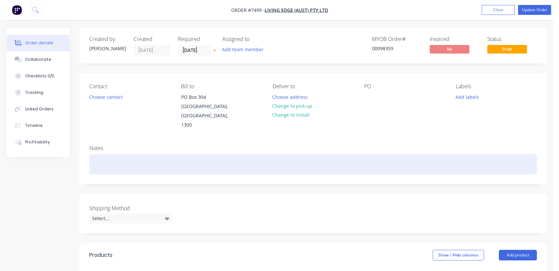
click at [106, 155] on div at bounding box center [313, 165] width 448 height 20
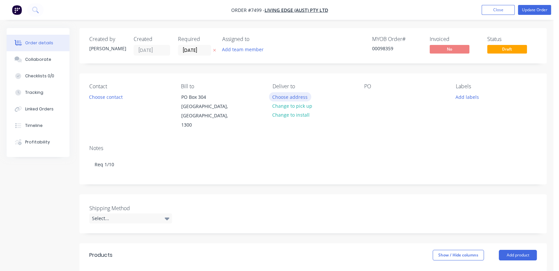
click at [286, 99] on button "Choose address" at bounding box center [290, 96] width 42 height 9
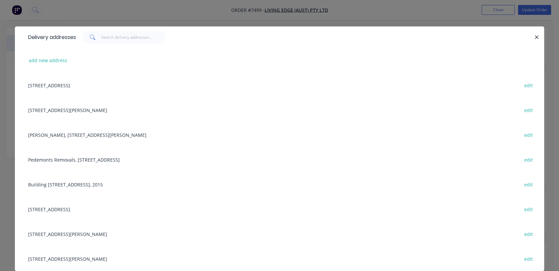
scroll to position [19, 0]
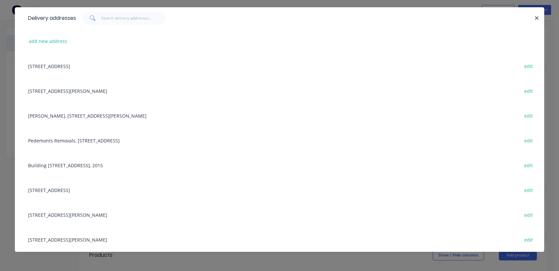
click at [84, 115] on div "[PERSON_NAME], [STREET_ADDRESS][PERSON_NAME] edit" at bounding box center [280, 115] width 510 height 25
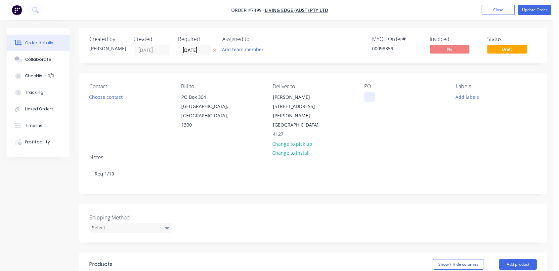
click at [366, 95] on div at bounding box center [369, 97] width 11 height 10
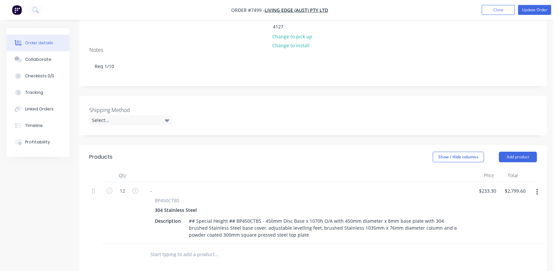
scroll to position [110, 0]
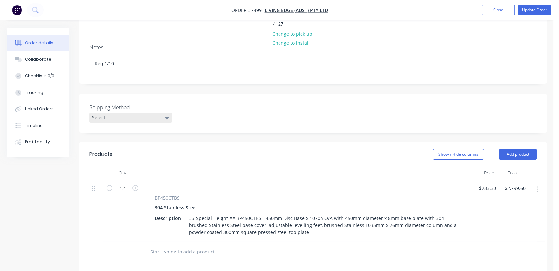
click at [127, 113] on div "Select..." at bounding box center [130, 118] width 83 height 10
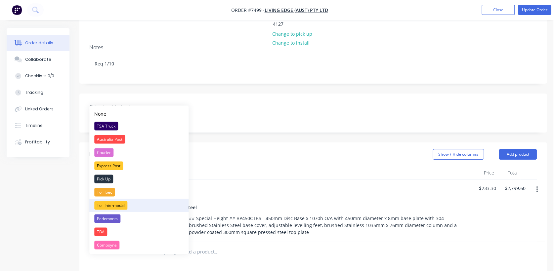
click at [110, 202] on div "Toll Intermodal" at bounding box center [110, 205] width 33 height 9
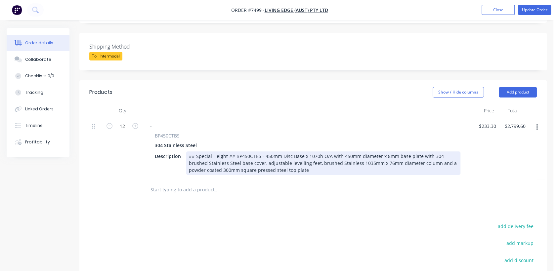
scroll to position [184, 0]
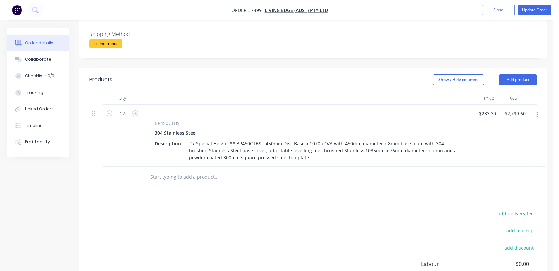
click at [185, 171] on input "text" at bounding box center [216, 177] width 132 height 13
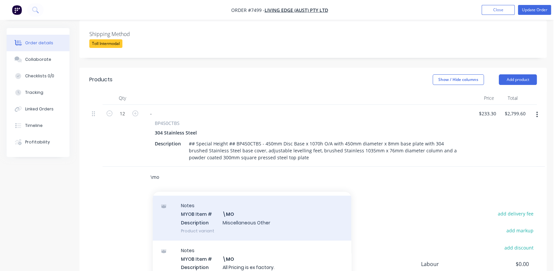
scroll to position [110, 0]
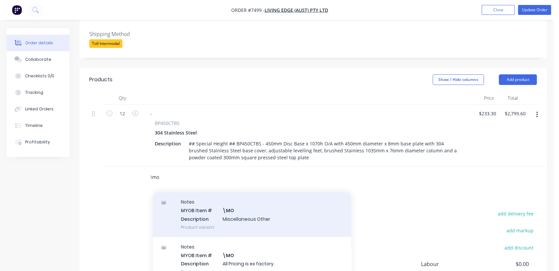
type input "\mo"
click at [235, 202] on div "Notes MYOB Item # \MO Description Miscellaneous Other Product variant" at bounding box center [252, 214] width 199 height 45
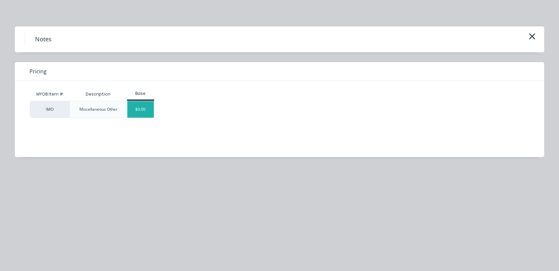
click at [142, 108] on div "$0.00" at bounding box center [140, 109] width 27 height 17
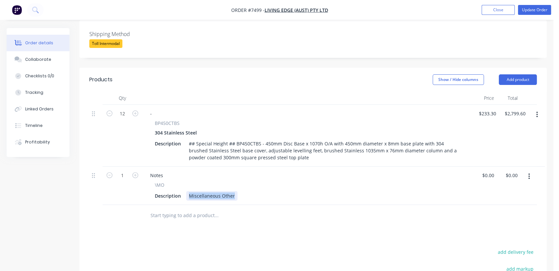
drag, startPoint x: 188, startPoint y: 176, endPoint x: 266, endPoint y: 175, distance: 78.1
click at [266, 191] on div "Description Miscellaneous Other" at bounding box center [306, 196] width 308 height 10
type input "0"
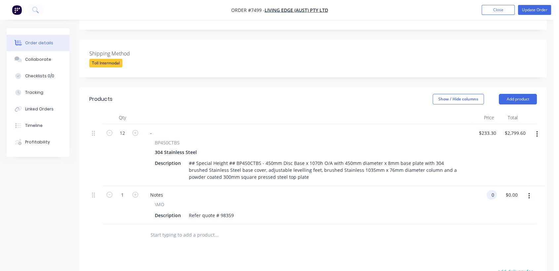
scroll to position [164, 0]
click at [37, 55] on button "Collaborate" at bounding box center [38, 59] width 63 height 17
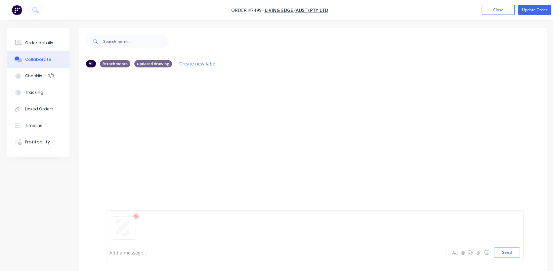
click at [504, 247] on div at bounding box center [315, 231] width 411 height 34
click at [504, 249] on button "Send" at bounding box center [507, 253] width 26 height 10
click at [46, 42] on div "Order details" at bounding box center [39, 43] width 28 height 6
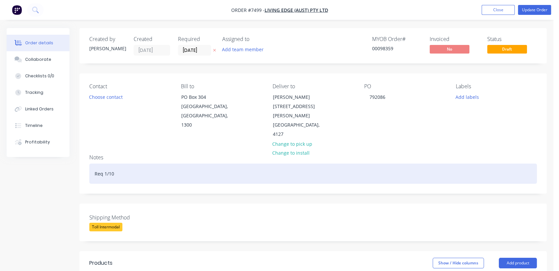
click at [124, 164] on div "Req 1/10" at bounding box center [313, 174] width 448 height 20
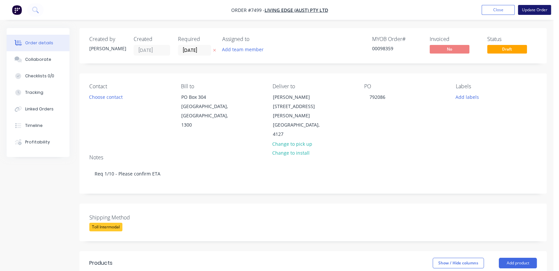
click at [533, 8] on button "Update Order" at bounding box center [534, 10] width 33 height 10
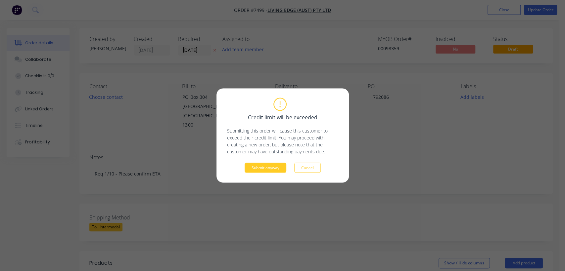
click at [264, 165] on button "Submit anyway" at bounding box center [266, 168] width 42 height 10
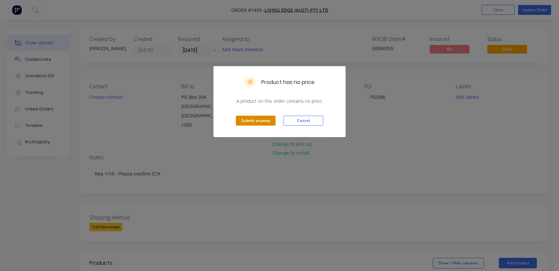
click at [262, 117] on button "Submit anyway" at bounding box center [256, 121] width 40 height 10
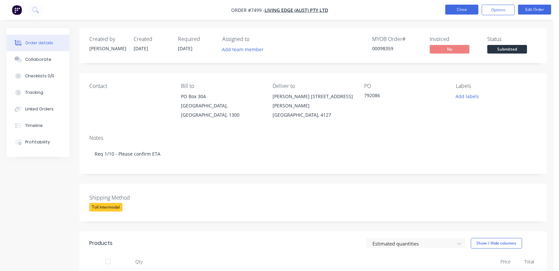
click at [460, 10] on button "Close" at bounding box center [461, 10] width 33 height 10
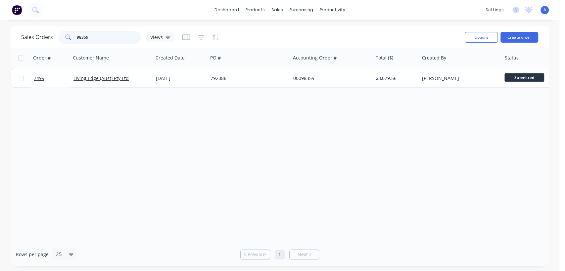
drag, startPoint x: 93, startPoint y: 38, endPoint x: 67, endPoint y: 40, distance: 26.5
click at [68, 39] on div "98359" at bounding box center [99, 37] width 83 height 13
type input "98585"
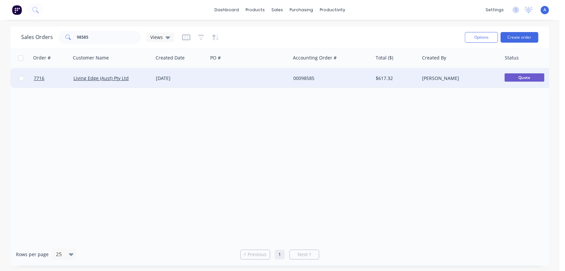
click at [265, 73] on div at bounding box center [249, 78] width 82 height 20
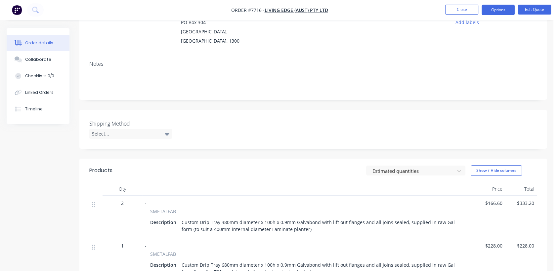
scroll to position [73, 0]
click at [504, 8] on button "Options" at bounding box center [498, 10] width 33 height 11
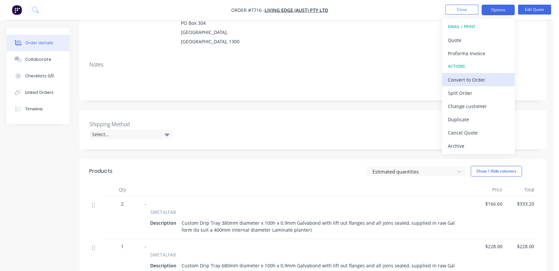
click at [477, 75] on div "Convert to Order" at bounding box center [478, 80] width 61 height 10
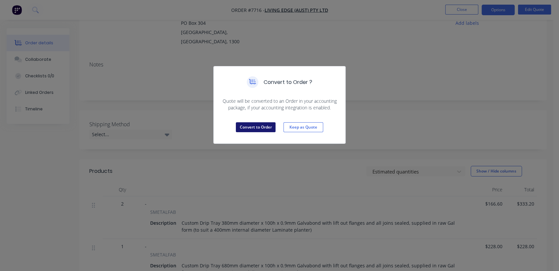
click at [249, 122] on button "Convert to Order" at bounding box center [256, 127] width 40 height 10
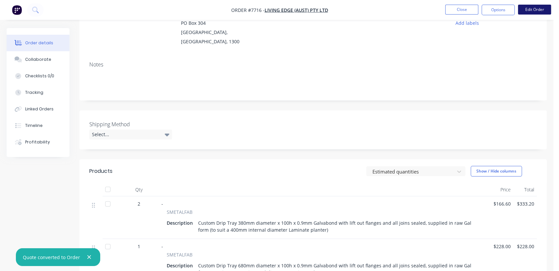
click at [535, 7] on button "Edit Order" at bounding box center [534, 10] width 33 height 10
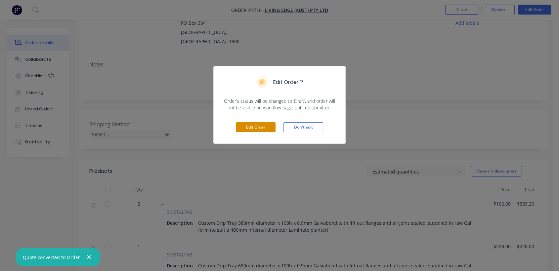
click at [259, 132] on button "Edit Order" at bounding box center [256, 127] width 40 height 10
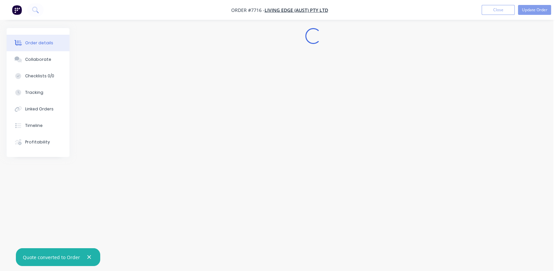
scroll to position [0, 0]
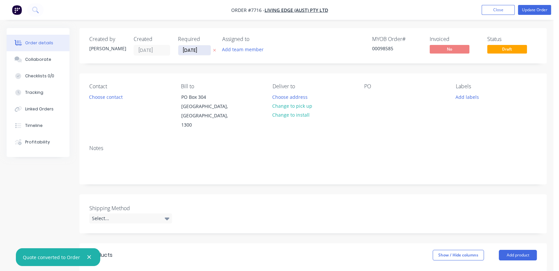
click at [205, 47] on input "[DATE]" at bounding box center [194, 50] width 32 height 10
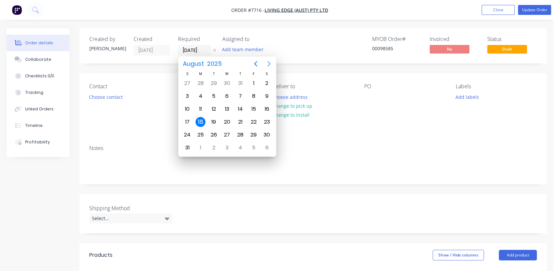
click at [267, 62] on icon "Next page" at bounding box center [268, 63] width 3 height 5
click at [267, 63] on icon "Next page" at bounding box center [269, 64] width 8 height 8
click at [227, 132] on div "31" at bounding box center [227, 135] width 10 height 10
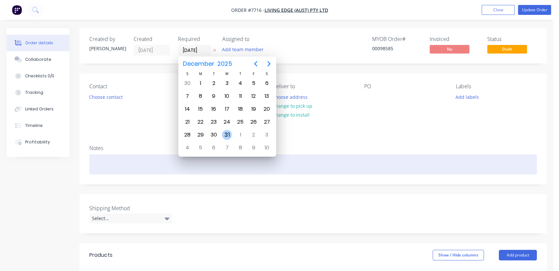
type input "[DATE]"
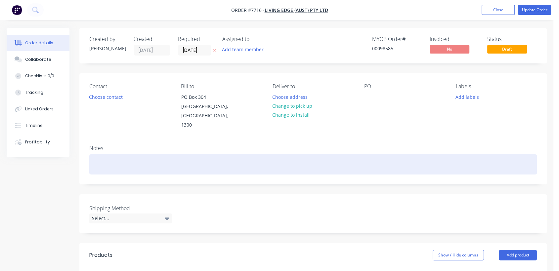
click at [127, 155] on div at bounding box center [313, 165] width 448 height 20
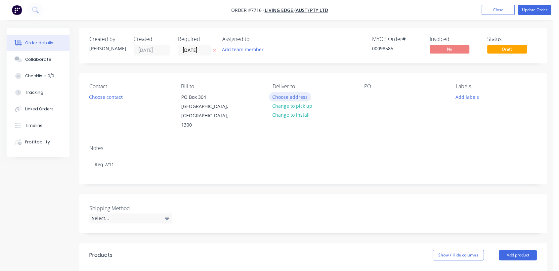
click at [290, 95] on button "Choose address" at bounding box center [290, 96] width 42 height 9
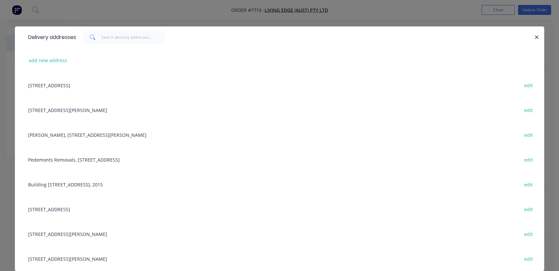
click at [85, 109] on div "Unit C, Warehouse [STREET_ADDRESS][PERSON_NAME] edit" at bounding box center [280, 110] width 510 height 25
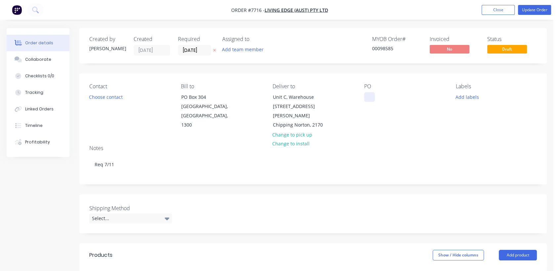
click at [372, 100] on div at bounding box center [369, 97] width 11 height 10
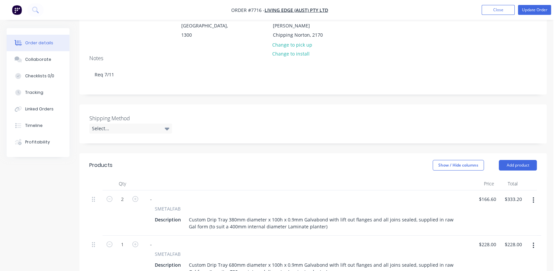
scroll to position [110, 0]
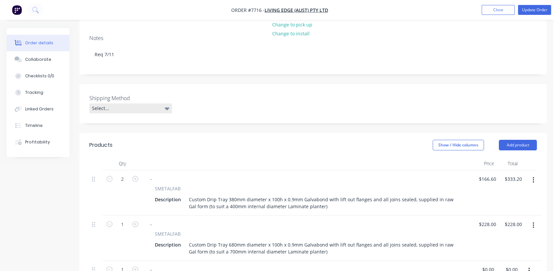
click at [129, 104] on div "Select..." at bounding box center [130, 109] width 83 height 10
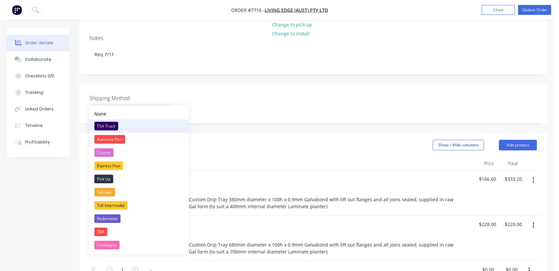
click at [107, 123] on div "TSA Truck" at bounding box center [106, 126] width 24 height 9
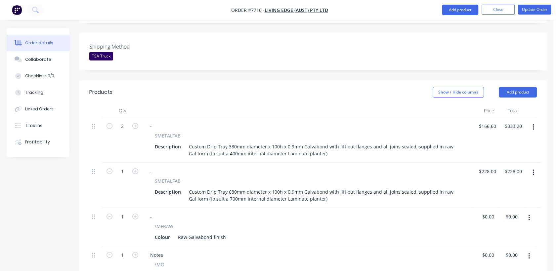
scroll to position [294, 0]
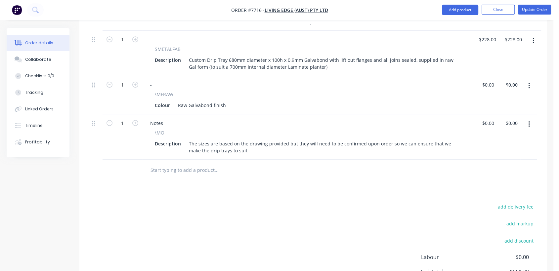
click at [181, 164] on input "text" at bounding box center [216, 170] width 132 height 13
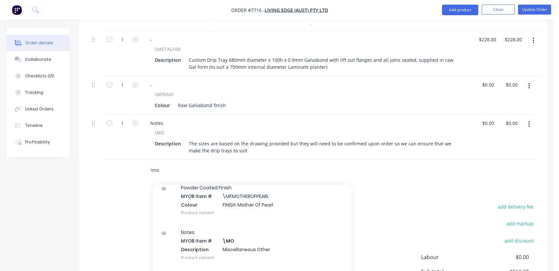
scroll to position [110, 0]
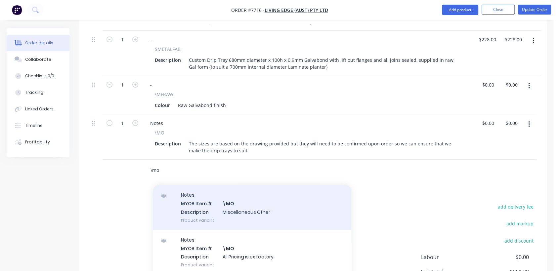
type input "\mo"
click at [245, 194] on div "Notes MYOB Item # \MO Description Miscellaneous Other Product variant" at bounding box center [252, 207] width 199 height 45
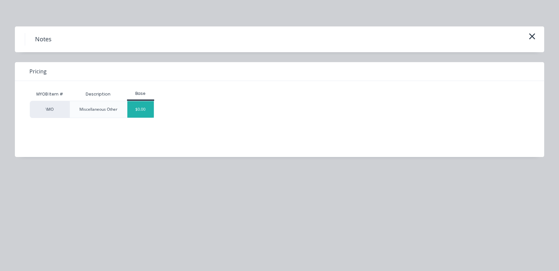
click at [140, 109] on div "$0.00" at bounding box center [140, 109] width 27 height 17
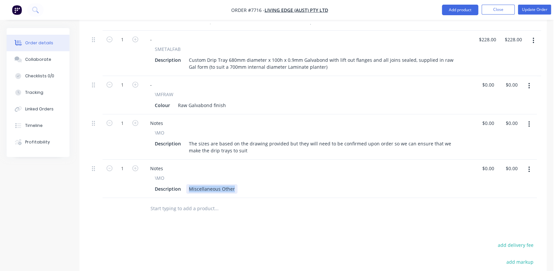
drag, startPoint x: 187, startPoint y: 177, endPoint x: 277, endPoint y: 185, distance: 90.0
click at [277, 185] on div "Notes \MO Description Miscellaneous Other" at bounding box center [307, 179] width 331 height 38
type input "$0.00"
click at [50, 56] on button "Collaborate" at bounding box center [38, 59] width 63 height 17
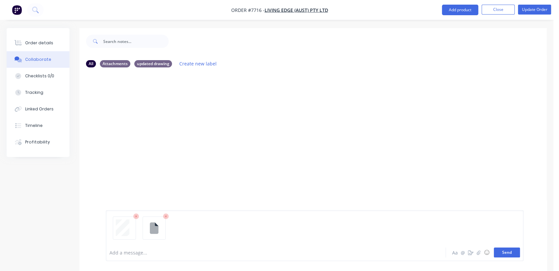
click at [517, 251] on button "Send" at bounding box center [507, 253] width 26 height 10
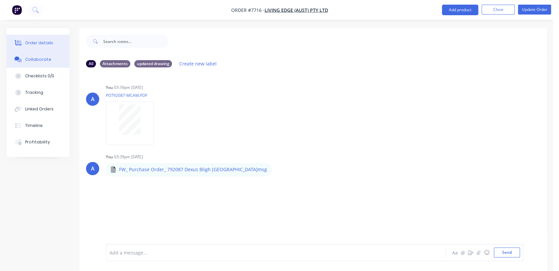
click at [49, 41] on div "Order details" at bounding box center [39, 43] width 28 height 6
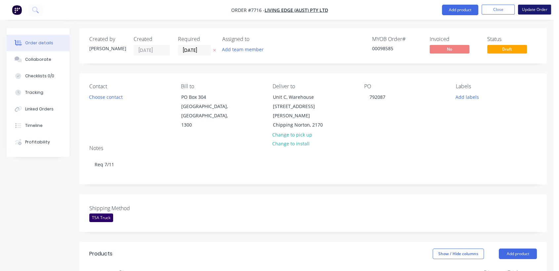
click at [529, 10] on button "Update Order" at bounding box center [534, 10] width 33 height 10
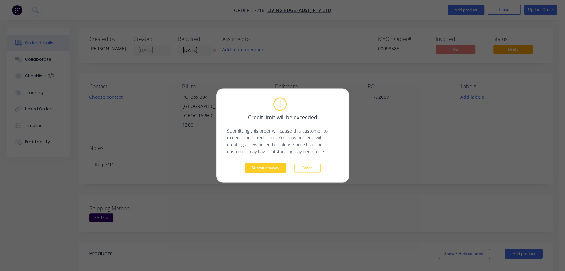
click at [272, 167] on button "Submit anyway" at bounding box center [266, 168] width 42 height 10
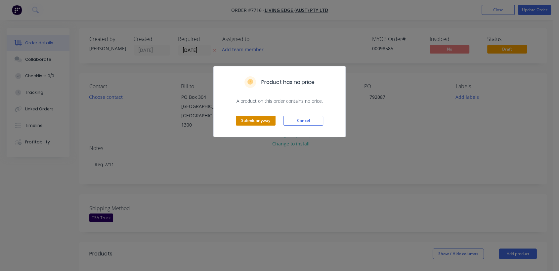
click at [259, 124] on button "Submit anyway" at bounding box center [256, 121] width 40 height 10
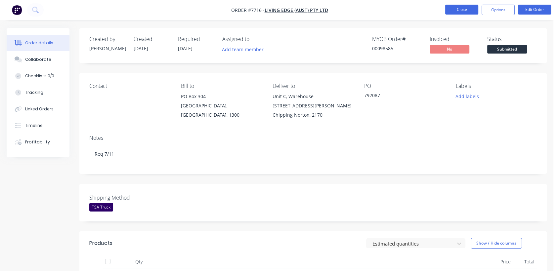
click at [460, 7] on button "Close" at bounding box center [461, 10] width 33 height 10
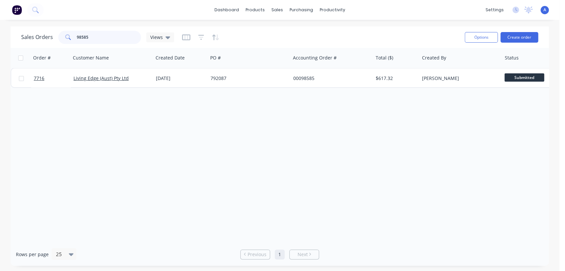
drag, startPoint x: 99, startPoint y: 36, endPoint x: 61, endPoint y: 35, distance: 37.7
click at [61, 33] on div "98585" at bounding box center [99, 37] width 83 height 13
type input "22377"
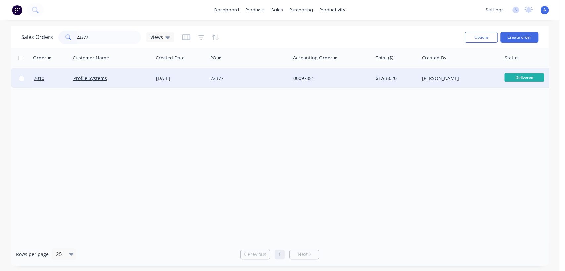
click at [257, 75] on div "22377" at bounding box center [246, 78] width 73 height 7
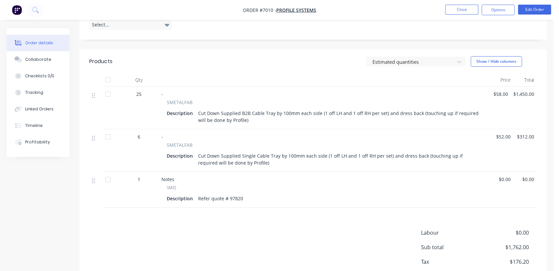
scroll to position [184, 0]
click at [496, 10] on button "Options" at bounding box center [498, 10] width 33 height 11
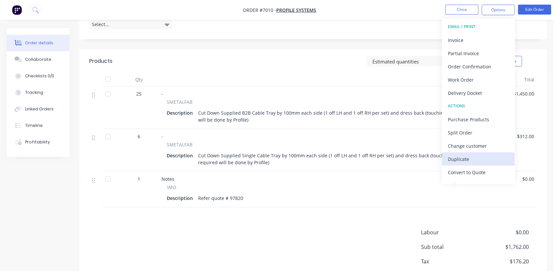
click at [459, 158] on div "Duplicate" at bounding box center [478, 160] width 61 height 10
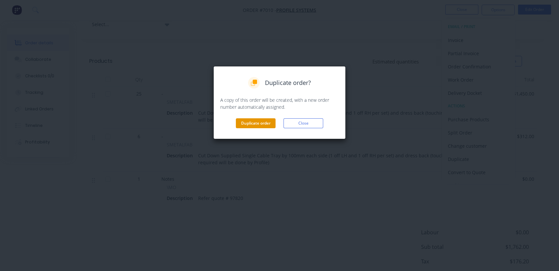
click at [246, 122] on button "Duplicate order" at bounding box center [256, 123] width 40 height 10
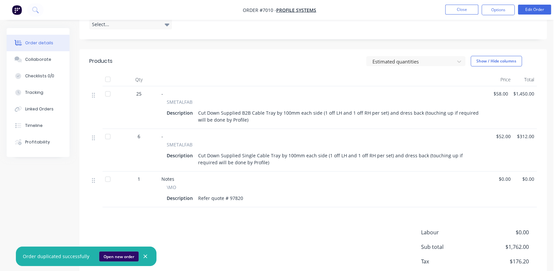
click at [117, 257] on button "Open new order" at bounding box center [118, 257] width 39 height 10
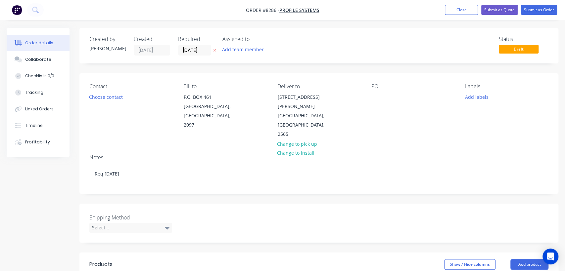
type input "$58.00"
type input "$1,450.00"
type input "$52.00"
type input "$312.00"
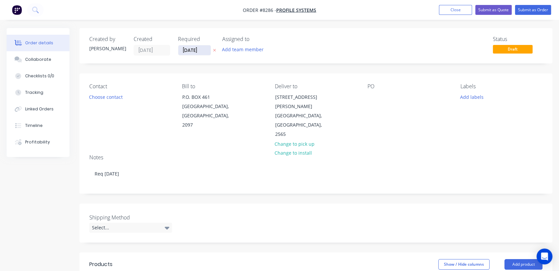
click at [206, 49] on input "[DATE]" at bounding box center [194, 50] width 32 height 10
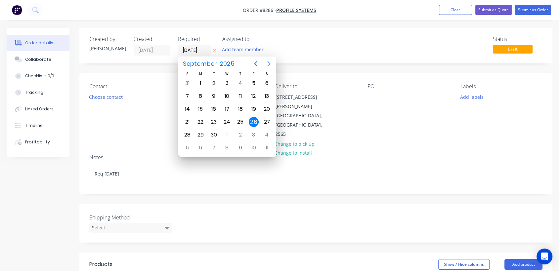
click at [270, 62] on icon "Next page" at bounding box center [269, 64] width 8 height 8
click at [225, 134] on div "31" at bounding box center [227, 135] width 10 height 10
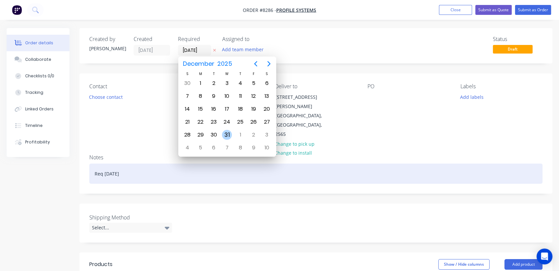
type input "[DATE]"
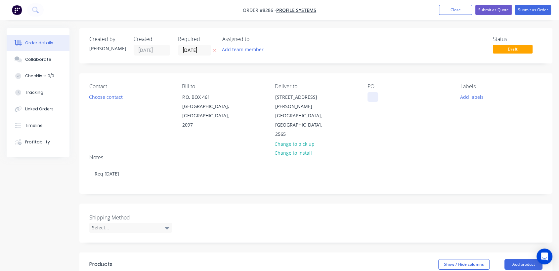
click at [369, 94] on div at bounding box center [373, 97] width 11 height 10
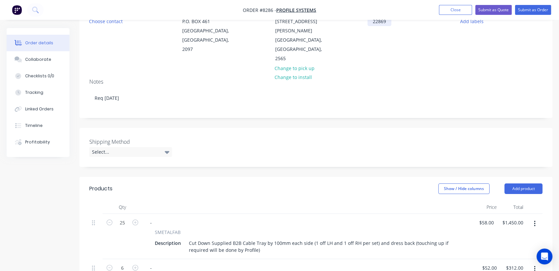
scroll to position [110, 0]
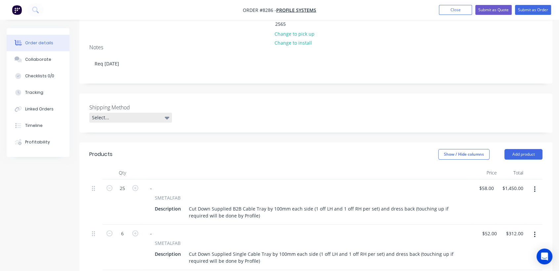
click at [123, 113] on div "Select..." at bounding box center [130, 118] width 83 height 10
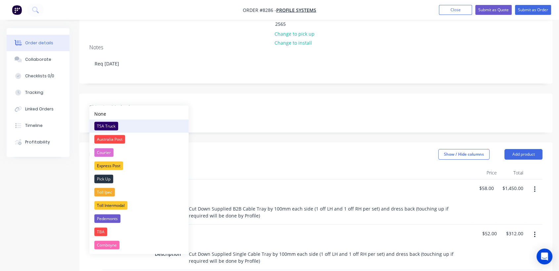
click at [109, 126] on div "TSA Truck" at bounding box center [106, 126] width 24 height 9
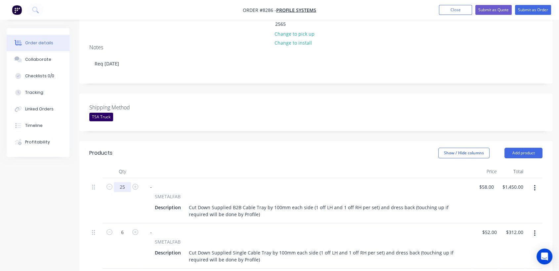
click at [126, 182] on input "25" at bounding box center [122, 187] width 17 height 10
type input "8"
type input "$464.00"
click at [494, 182] on input "58" at bounding box center [491, 187] width 18 height 10
type input "$76.00"
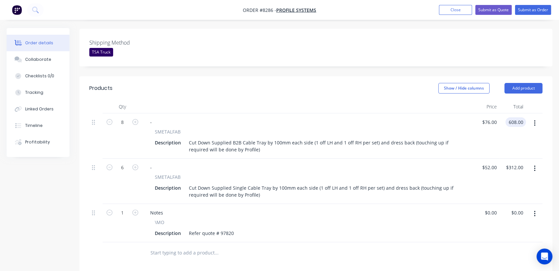
scroll to position [184, 0]
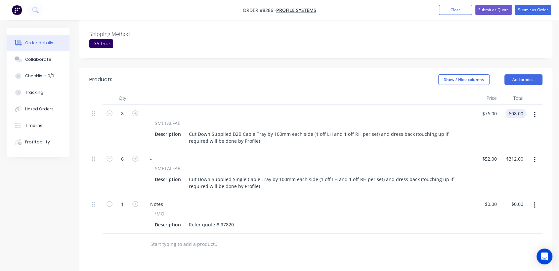
type input "$608.00"
click at [533, 154] on button "button" at bounding box center [535, 160] width 16 height 12
click at [495, 212] on div "Delete" at bounding box center [511, 217] width 51 height 10
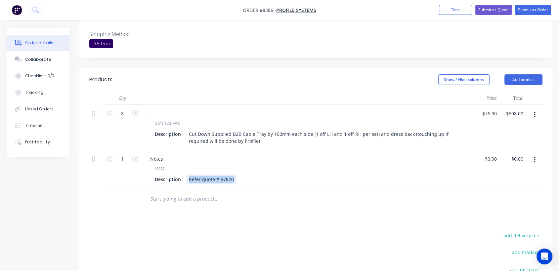
drag, startPoint x: 234, startPoint y: 159, endPoint x: 184, endPoint y: 159, distance: 50.0
click at [188, 175] on div "Refer quote # 97820" at bounding box center [211, 180] width 50 height 10
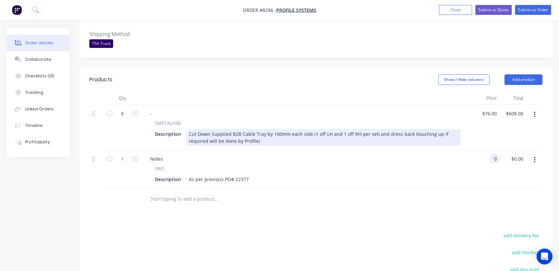
type input "$0.00"
drag, startPoint x: 408, startPoint y: 116, endPoint x: 413, endPoint y: 111, distance: 7.5
click at [413, 129] on div "Cut Down Supplied B2B Cable Tray by 100mm each side (1 off LH and 1 off RH per …" at bounding box center [323, 137] width 274 height 17
click at [418, 129] on div "Cut Down Supplied B2B Cable Tray by 100mm each side (1 off LH and 1 off RH per …" at bounding box center [323, 137] width 274 height 17
drag, startPoint x: 408, startPoint y: 114, endPoint x: 448, endPoint y: 122, distance: 40.2
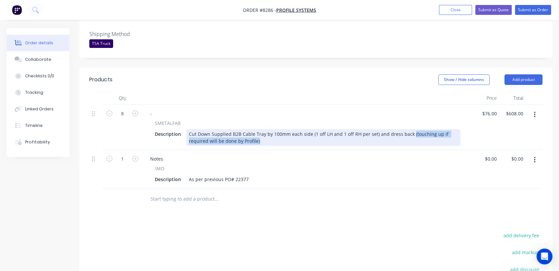
click at [448, 129] on div "Cut Down Supplied B2B Cable Tray by 100mm each side (1 off LH and 1 off RH per …" at bounding box center [323, 137] width 274 height 17
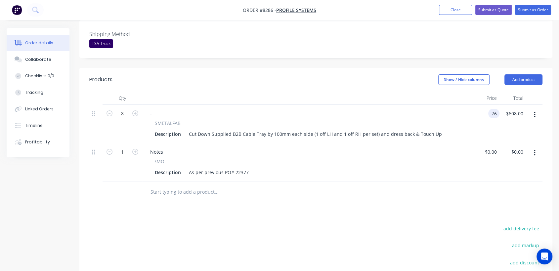
type input "$76.00"
click at [193, 186] on input "text" at bounding box center [216, 192] width 132 height 13
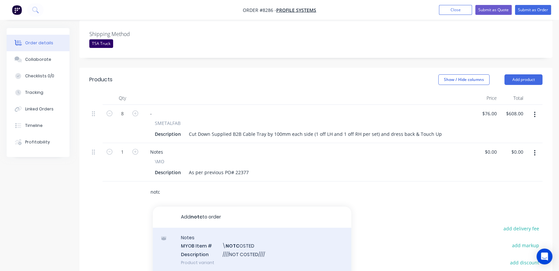
type input "notc"
click at [255, 234] on div "Notes MYOB Item # \ NOTC OSTED Description ////NOT COSTED//// Product variant" at bounding box center [252, 250] width 199 height 45
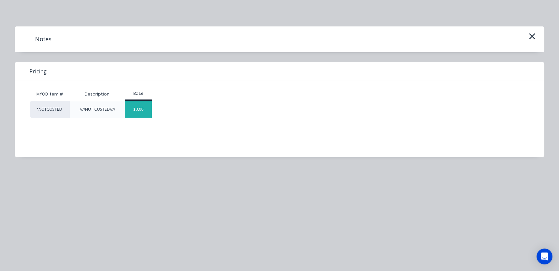
click at [145, 107] on div "$0.00" at bounding box center [138, 109] width 27 height 17
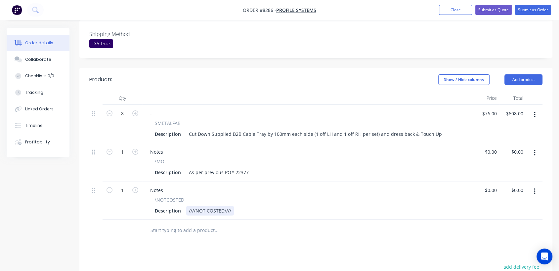
click at [231, 206] on div "////NOT COSTED////" at bounding box center [210, 211] width 48 height 10
type input "$0.00"
click at [36, 59] on div "Collaborate" at bounding box center [38, 60] width 26 height 6
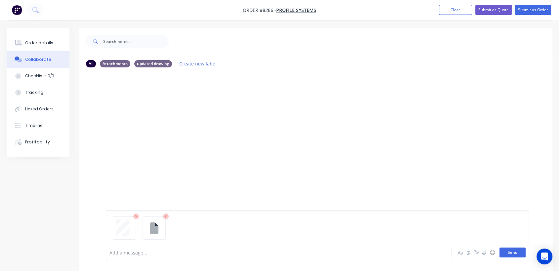
click at [521, 248] on button "Send" at bounding box center [513, 253] width 26 height 10
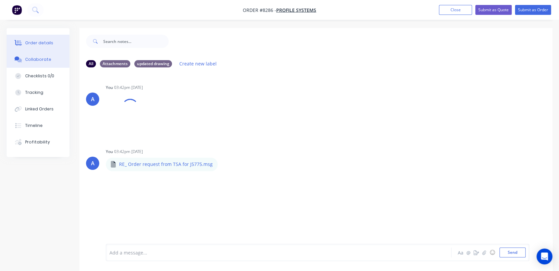
click at [36, 38] on button "Order details" at bounding box center [38, 43] width 63 height 17
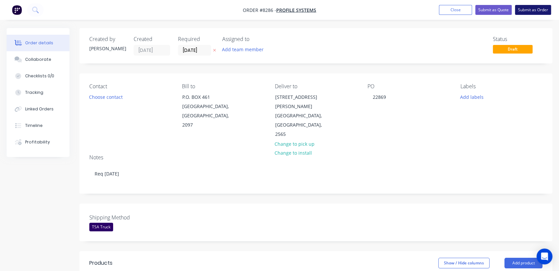
click at [541, 10] on button "Submit as Order" at bounding box center [533, 10] width 36 height 10
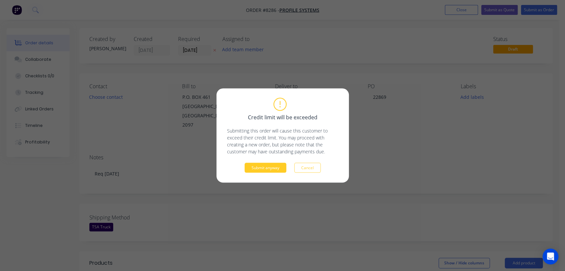
click at [265, 170] on button "Submit anyway" at bounding box center [266, 168] width 42 height 10
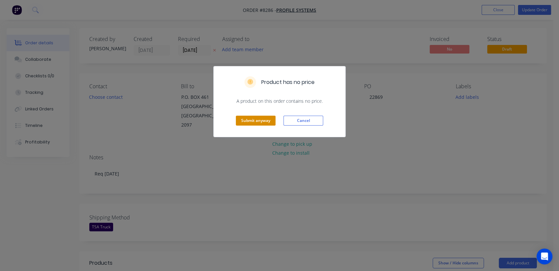
click at [262, 119] on button "Submit anyway" at bounding box center [256, 121] width 40 height 10
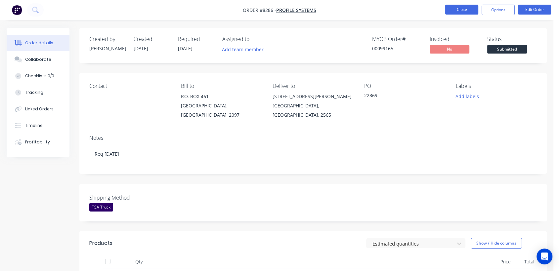
click at [469, 10] on button "Close" at bounding box center [461, 10] width 33 height 10
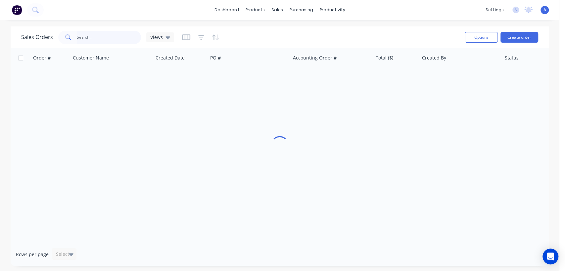
click at [89, 38] on input "text" at bounding box center [109, 37] width 65 height 13
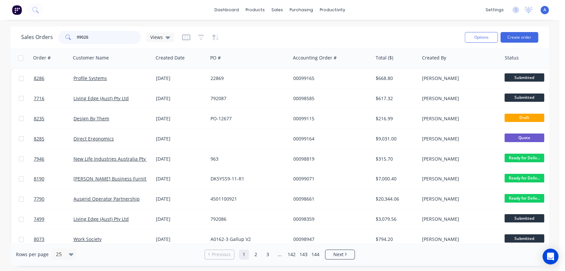
type input "99026"
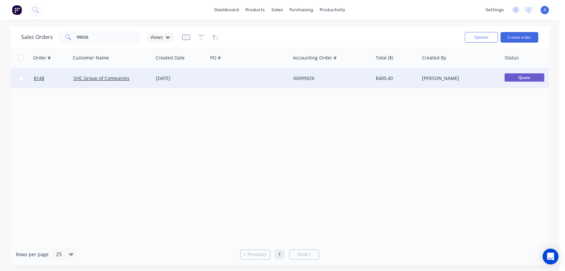
click at [196, 77] on div "17 Sep 2025" at bounding box center [180, 78] width 49 height 7
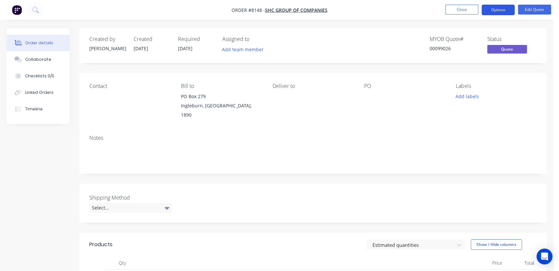
click at [492, 11] on button "Options" at bounding box center [498, 10] width 33 height 11
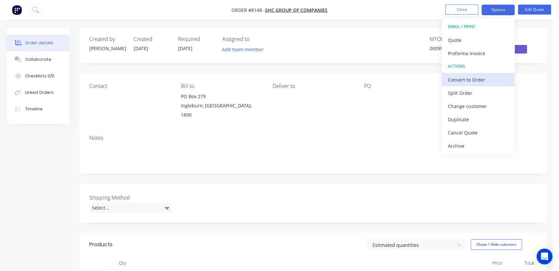
click at [461, 75] on div "Convert to Order" at bounding box center [478, 80] width 61 height 10
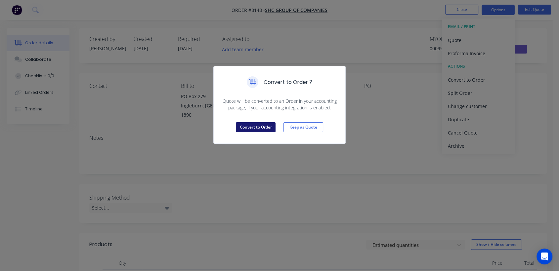
click at [253, 122] on button "Convert to Order" at bounding box center [256, 127] width 40 height 10
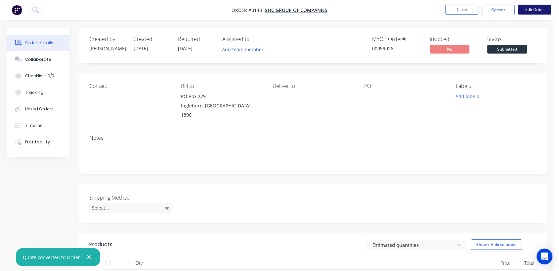
click at [529, 7] on button "Edit Order" at bounding box center [534, 10] width 33 height 10
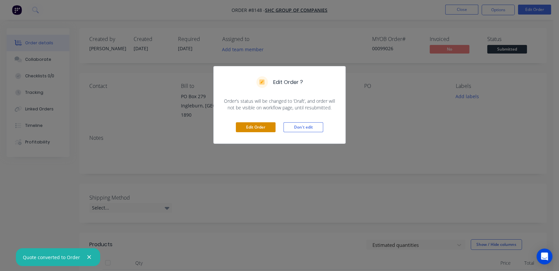
click at [256, 126] on button "Edit Order" at bounding box center [256, 127] width 40 height 10
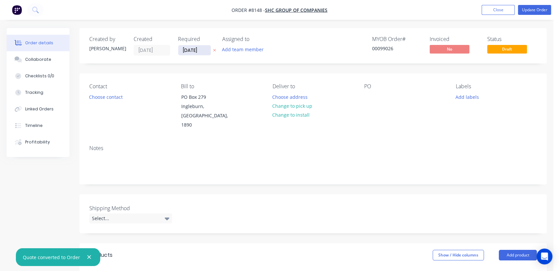
click at [204, 52] on input "17/09/25" at bounding box center [194, 50] width 32 height 10
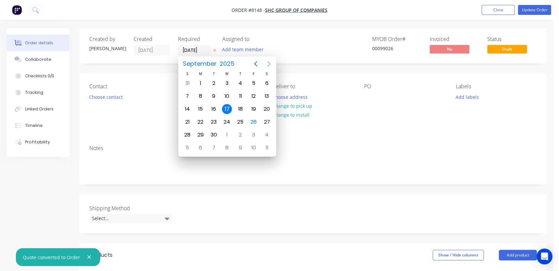
click at [271, 64] on icon "Next page" at bounding box center [269, 64] width 8 height 8
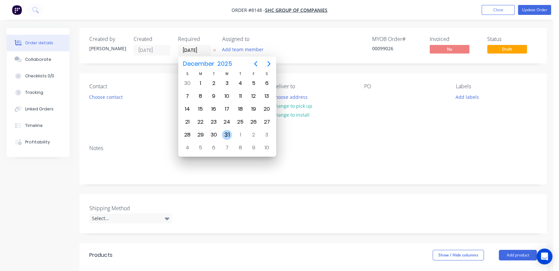
drag, startPoint x: 228, startPoint y: 131, endPoint x: 211, endPoint y: 138, distance: 18.8
click at [228, 131] on div "31" at bounding box center [227, 135] width 10 height 10
type input "[DATE]"
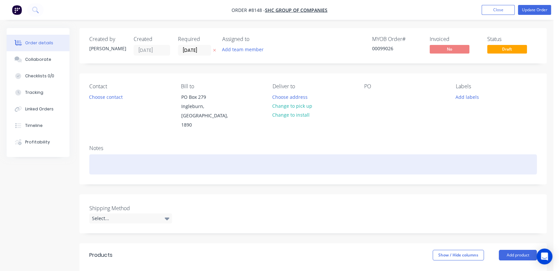
click at [114, 155] on div at bounding box center [313, 165] width 448 height 20
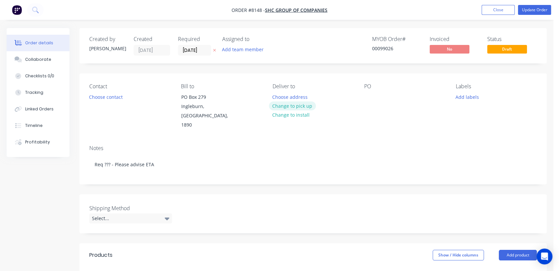
click at [297, 104] on button "Change to pick up" at bounding box center [292, 106] width 47 height 9
click at [369, 96] on div at bounding box center [369, 97] width 11 height 10
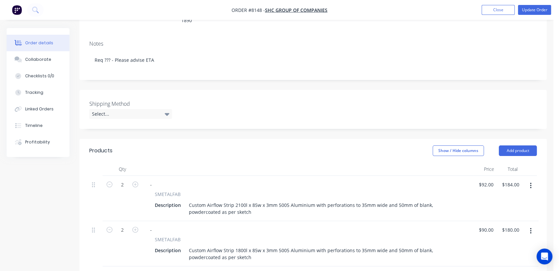
scroll to position [110, 0]
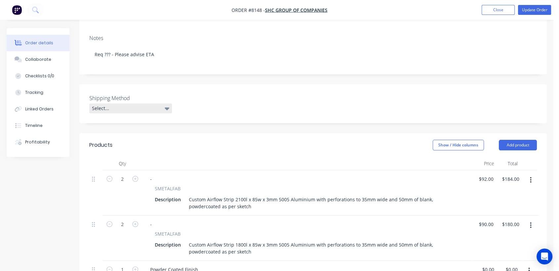
click at [134, 104] on div "Select..." at bounding box center [130, 109] width 83 height 10
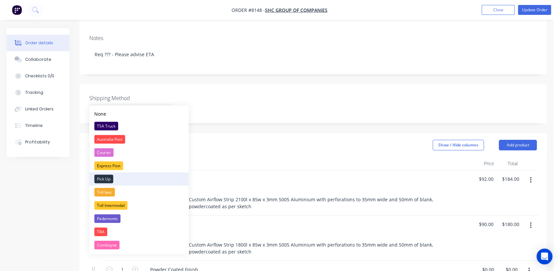
click at [111, 178] on div "Pick Up" at bounding box center [103, 179] width 19 height 9
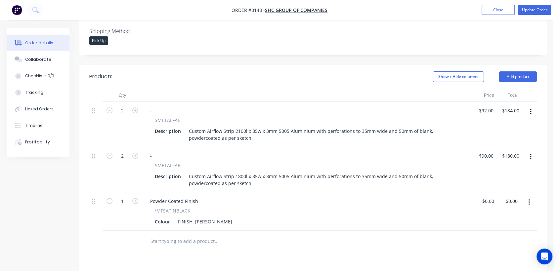
scroll to position [184, 0]
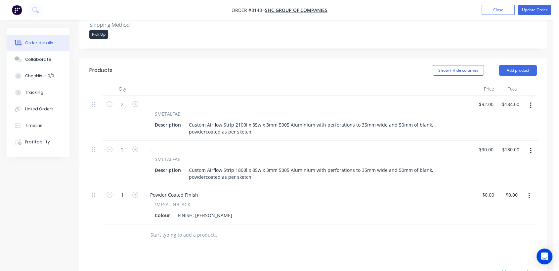
click at [186, 229] on input "text" at bounding box center [216, 235] width 132 height 13
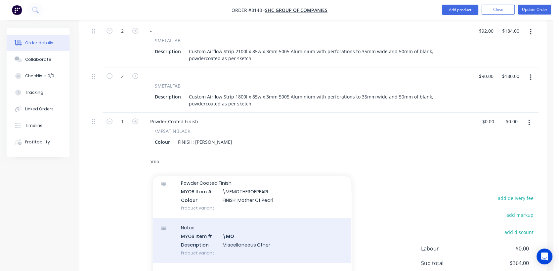
scroll to position [73, 0]
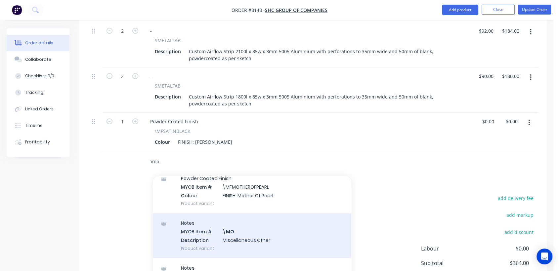
type input "\mo"
click at [254, 223] on div "Notes MYOB Item # \MO Description Miscellaneous Other Product variant" at bounding box center [252, 235] width 199 height 45
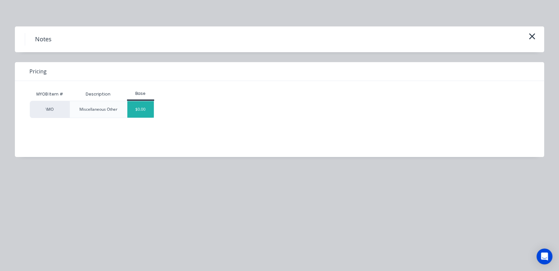
click at [142, 103] on div "$0.00" at bounding box center [140, 109] width 27 height 17
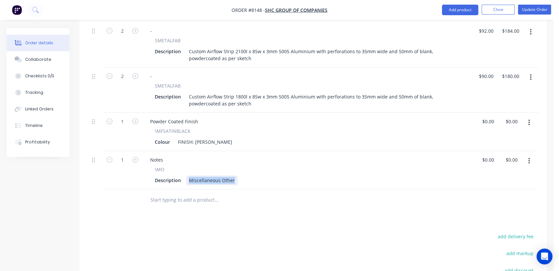
drag, startPoint x: 189, startPoint y: 169, endPoint x: 280, endPoint y: 169, distance: 91.3
click at [280, 176] on div "Description Miscellaneous Other" at bounding box center [306, 181] width 308 height 10
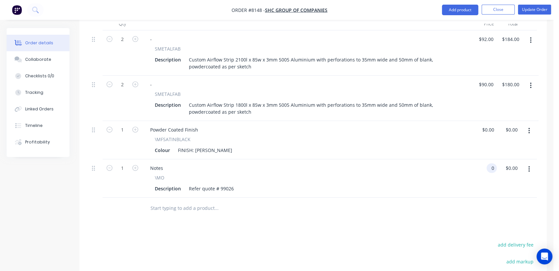
scroll to position [231, 0]
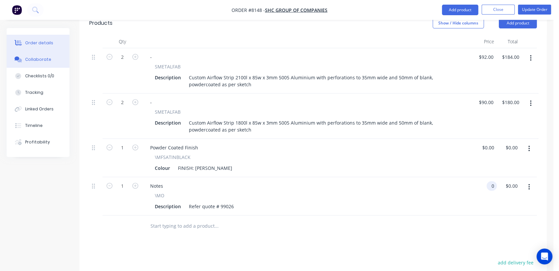
type input "$0.00"
click at [52, 60] on button "Collaborate" at bounding box center [38, 59] width 63 height 17
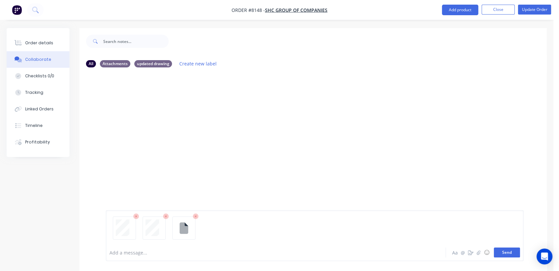
click at [499, 251] on button "Send" at bounding box center [507, 253] width 26 height 10
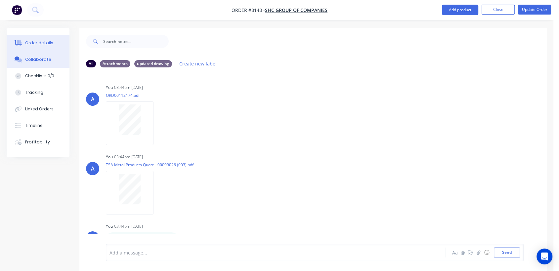
click at [51, 39] on button "Order details" at bounding box center [38, 43] width 63 height 17
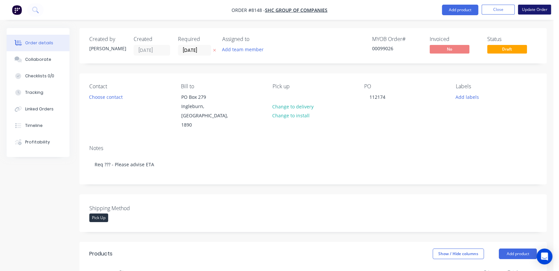
click at [530, 11] on button "Update Order" at bounding box center [534, 10] width 33 height 10
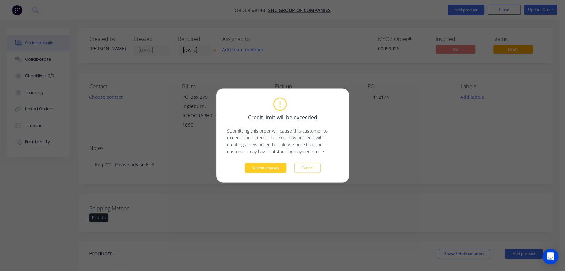
click at [268, 169] on button "Submit anyway" at bounding box center [266, 168] width 42 height 10
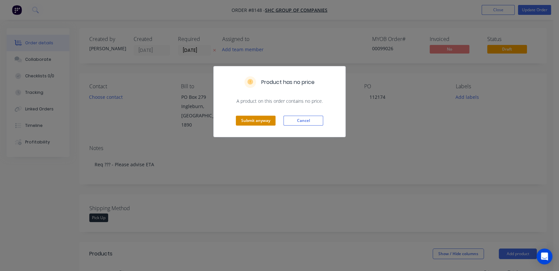
click at [266, 118] on button "Submit anyway" at bounding box center [256, 121] width 40 height 10
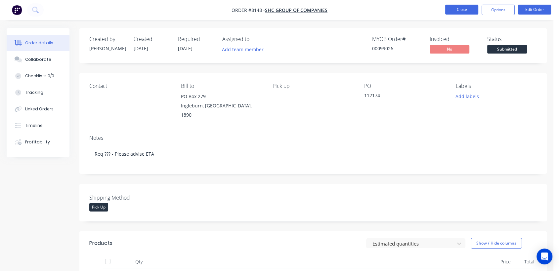
click at [458, 10] on button "Close" at bounding box center [461, 10] width 33 height 10
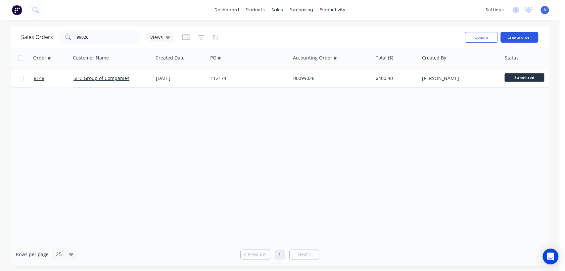
click at [519, 38] on button "Create order" at bounding box center [519, 37] width 38 height 11
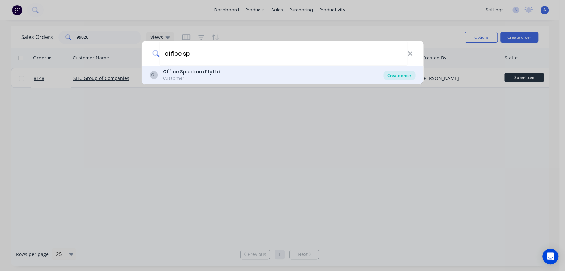
type input "office sp"
click at [408, 75] on div "Create order" at bounding box center [399, 75] width 32 height 9
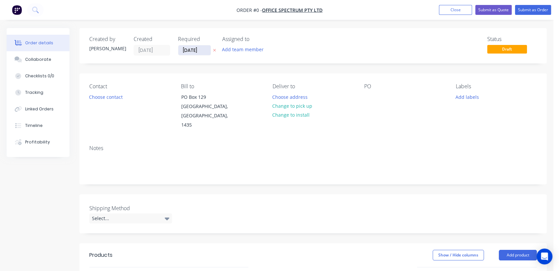
click at [206, 48] on input "[DATE]" at bounding box center [194, 50] width 32 height 10
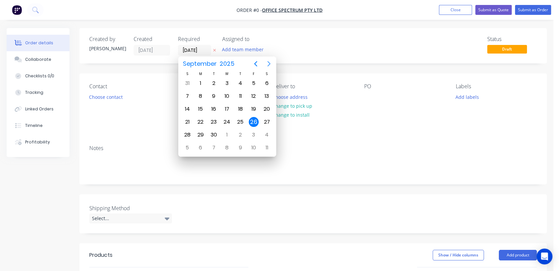
click at [269, 64] on icon "Next page" at bounding box center [269, 64] width 8 height 8
click at [224, 136] on div "31" at bounding box center [227, 135] width 10 height 10
type input "[DATE]"
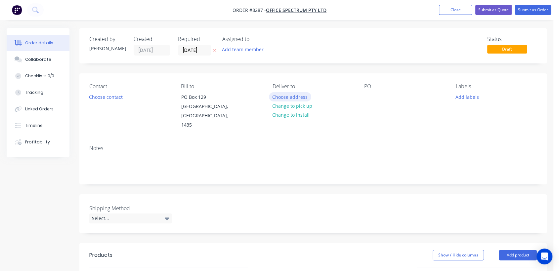
click at [278, 96] on button "Choose address" at bounding box center [290, 96] width 42 height 9
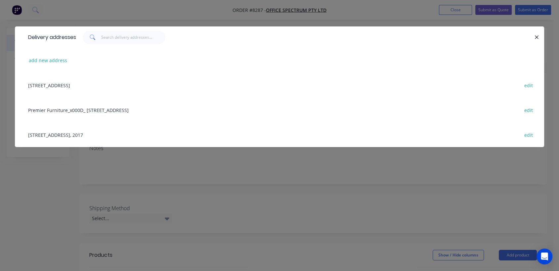
click at [111, 134] on div "Unit 17 , 198-222 Young Street, Waterloo, New South Wales, Australia, 2017 edit" at bounding box center [280, 134] width 510 height 25
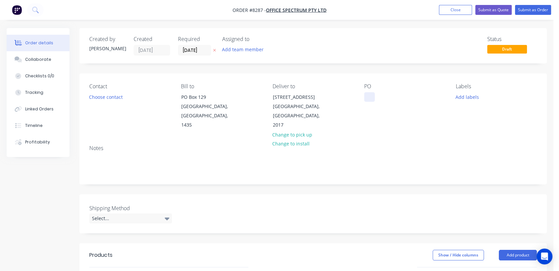
click at [370, 101] on div at bounding box center [369, 97] width 11 height 10
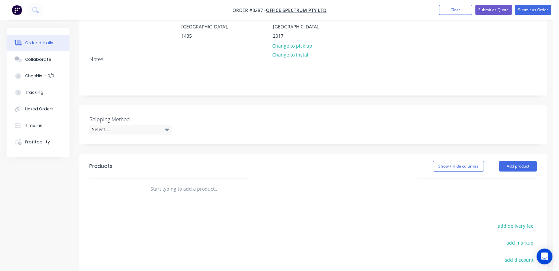
scroll to position [110, 0]
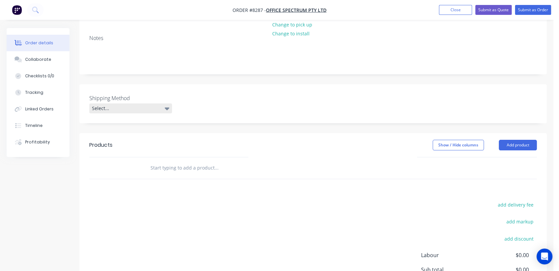
click at [130, 112] on div "Select..." at bounding box center [130, 109] width 83 height 10
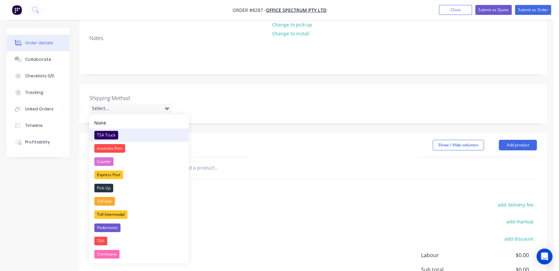
click at [108, 133] on div "TSA Truck" at bounding box center [106, 135] width 24 height 9
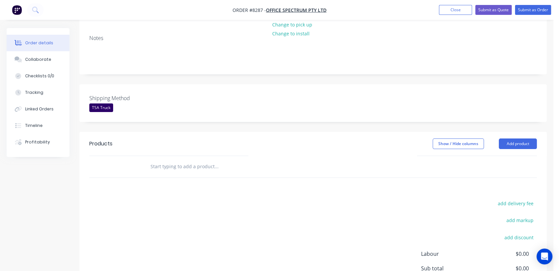
click at [196, 164] on input "text" at bounding box center [216, 166] width 132 height 13
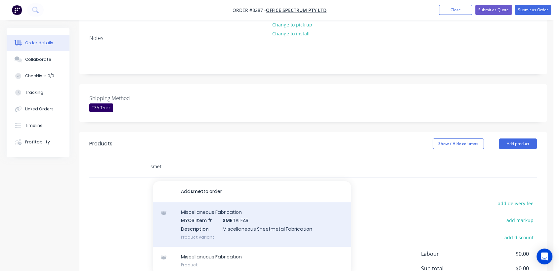
type input "smet"
click at [264, 232] on div "Miscellaneous Fabrication MYOB Item # SMET ALFAB Description Miscellaneous Shee…" at bounding box center [252, 224] width 199 height 45
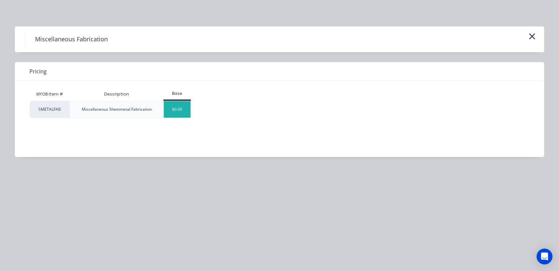
click at [177, 108] on div "$0.00" at bounding box center [177, 109] width 27 height 17
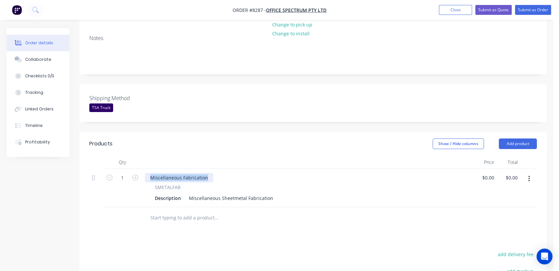
drag, startPoint x: 207, startPoint y: 178, endPoint x: 143, endPoint y: 169, distance: 64.4
click at [143, 169] on div "Miscellaneous Fabrication SMETALFAB Description Miscellaneous Sheetmetal Fabric…" at bounding box center [307, 188] width 331 height 38
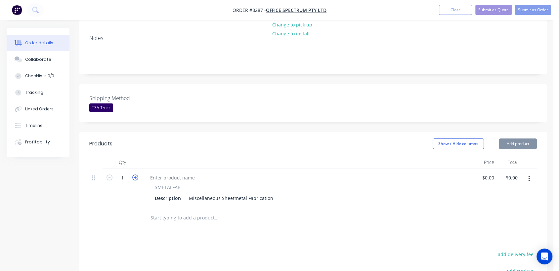
click at [135, 177] on icon "button" at bounding box center [135, 178] width 6 height 6
click at [109, 179] on icon "button" at bounding box center [110, 178] width 6 height 6
type input "3"
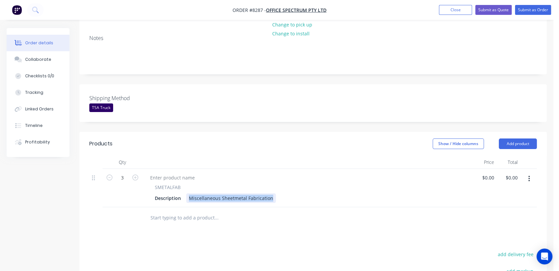
drag, startPoint x: 188, startPoint y: 198, endPoint x: 281, endPoint y: 207, distance: 93.8
click at [281, 207] on div "Qty Price Total 3 SMETALFAB Description Miscellaneous Sheetmetal Fabrication $0…" at bounding box center [313, 192] width 468 height 73
drag, startPoint x: 229, startPoint y: 198, endPoint x: 204, endPoint y: 196, distance: 25.5
click at [204, 196] on div "2400 x 2200 x 450" at bounding box center [208, 199] width 44 height 10
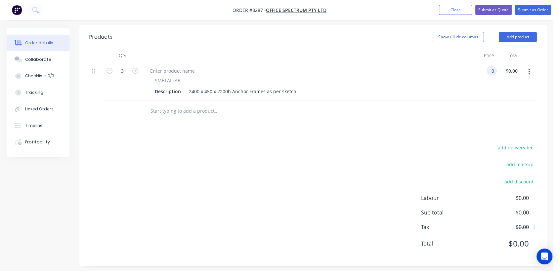
scroll to position [220, 0]
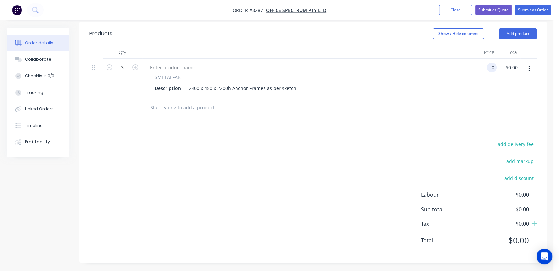
type input "$0.00"
click at [184, 106] on input "text" at bounding box center [216, 107] width 132 height 13
click at [530, 67] on button "button" at bounding box center [529, 69] width 16 height 12
click at [513, 96] on div "Duplicate" at bounding box center [505, 100] width 51 height 10
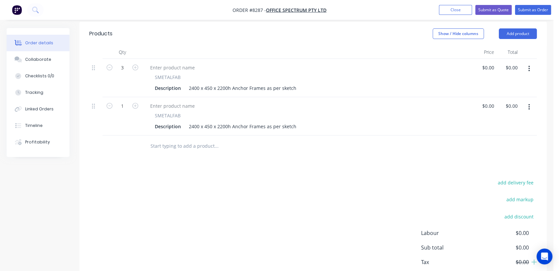
click at [529, 67] on icon "button" at bounding box center [529, 68] width 2 height 7
click at [503, 97] on div "Duplicate" at bounding box center [505, 100] width 51 height 10
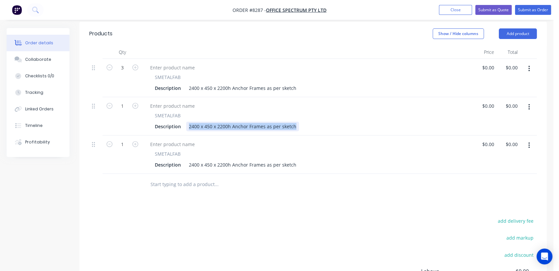
drag, startPoint x: 197, startPoint y: 125, endPoint x: 310, endPoint y: 126, distance: 113.5
click at [310, 126] on div "Description 2400 x 450 x 2200h Anchor Frames as per sketch" at bounding box center [306, 127] width 308 height 10
click at [134, 104] on icon "button" at bounding box center [135, 106] width 6 height 6
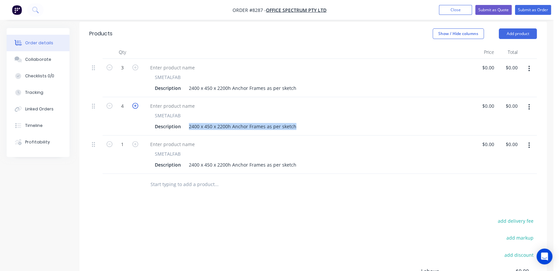
click at [134, 104] on icon "button" at bounding box center [135, 106] width 6 height 6
type input "5"
click at [131, 102] on button "button" at bounding box center [135, 105] width 9 height 7
type input "7"
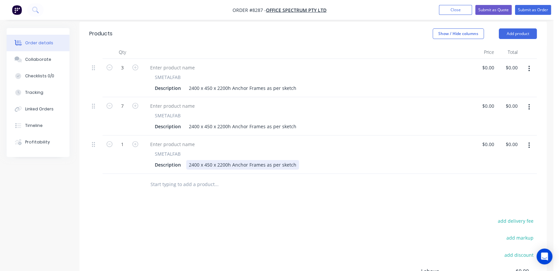
drag, startPoint x: 323, startPoint y: 157, endPoint x: 321, endPoint y: 153, distance: 4.8
click at [324, 156] on div "SMETALFAB Description 2400 x 450 x 2200h Anchor Frames as per sketch" at bounding box center [308, 160] width 326 height 19
drag, startPoint x: 294, startPoint y: 125, endPoint x: 188, endPoint y: 122, distance: 106.2
click at [188, 122] on div "2400 x 450 x 2200h Anchor Frames as per sketch" at bounding box center [242, 127] width 113 height 10
type input "$0.00"
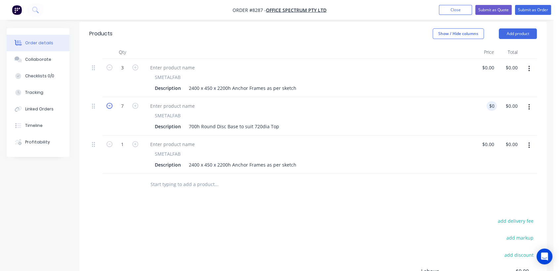
click at [109, 106] on icon "button" at bounding box center [110, 106] width 6 height 6
type input "5"
click at [136, 144] on icon "button" at bounding box center [135, 144] width 6 height 6
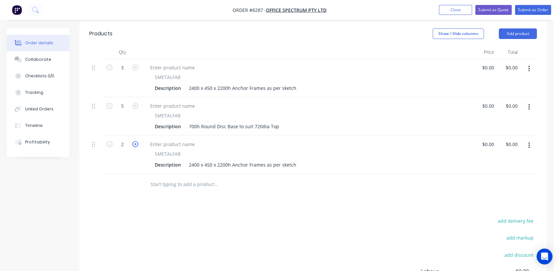
type input "3"
drag, startPoint x: 188, startPoint y: 163, endPoint x: 318, endPoint y: 160, distance: 130.4
click at [318, 160] on div "Description 2400 x 450 x 2200h Anchor Frames as per sketch" at bounding box center [306, 165] width 308 height 10
type input "$0.00"
click at [198, 185] on input "text" at bounding box center [216, 184] width 132 height 13
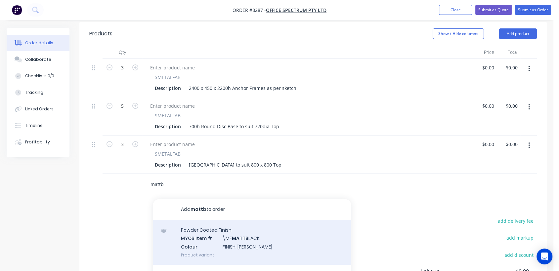
type input "mattb"
click at [239, 231] on div "Powder Coated Finish MYOB Item # \MF MATTB LACK Colour FINISH: Matt Black Produ…" at bounding box center [252, 242] width 199 height 45
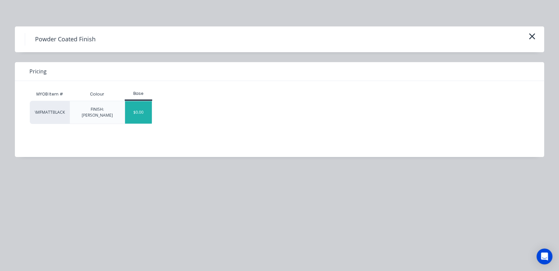
click at [145, 114] on div "$0.00" at bounding box center [138, 112] width 27 height 22
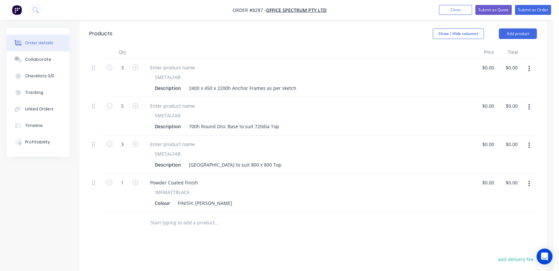
click at [170, 224] on input "text" at bounding box center [216, 222] width 132 height 13
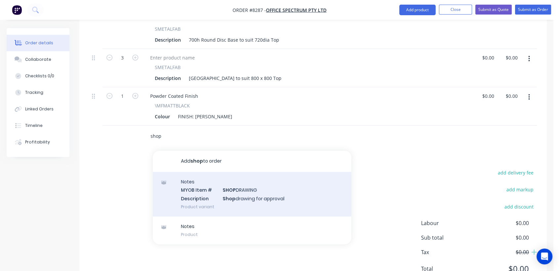
scroll to position [331, 0]
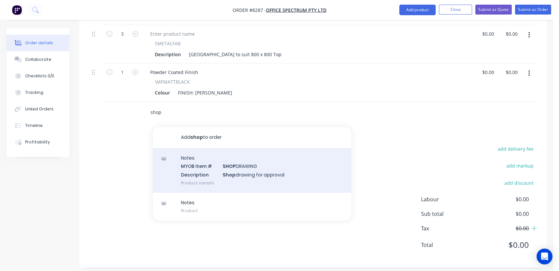
type input "shop"
click at [242, 174] on div "Notes MYOB Item # SHOP DRAWING Description Shop drawing for approval Product va…" at bounding box center [252, 170] width 199 height 45
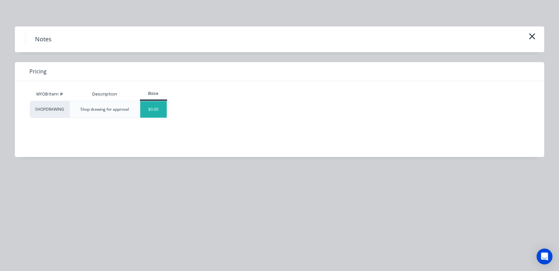
click at [157, 111] on div "$0.00" at bounding box center [153, 109] width 27 height 17
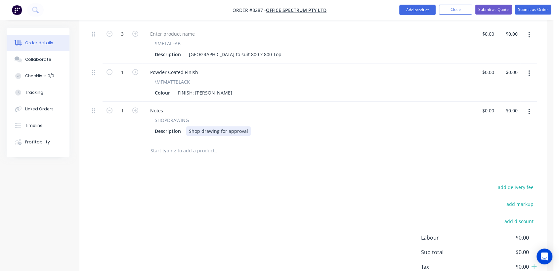
click at [228, 132] on div "Shop drawing for approval" at bounding box center [218, 131] width 65 height 10
click at [287, 128] on div "Shop drawing for anchor frames for approval" at bounding box center [239, 131] width 106 height 10
type input "$0.00"
click at [191, 153] on input "text" at bounding box center [216, 150] width 132 height 13
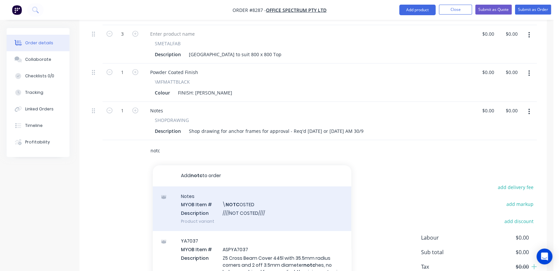
type input "notc"
click at [242, 203] on div "Notes MYOB Item # \ NOTC OSTED Description ////NOT COSTED//// Product variant" at bounding box center [252, 209] width 199 height 45
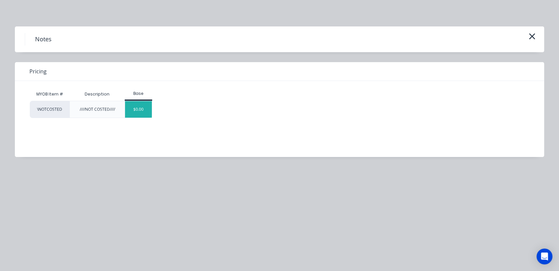
click at [146, 110] on div "$0.00" at bounding box center [138, 109] width 27 height 17
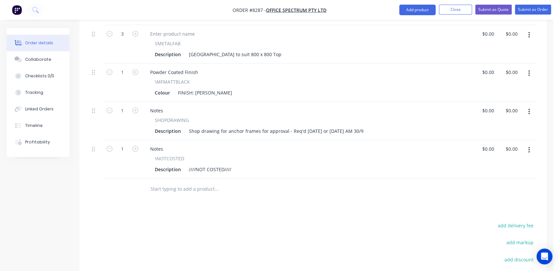
click at [187, 193] on input "text" at bounding box center [216, 189] width 132 height 13
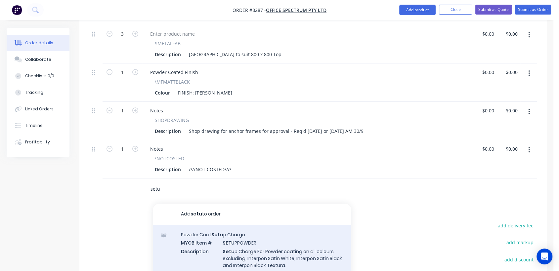
type input "setu"
click at [242, 243] on div "Powder Coat Setu p Charge MYOB Item # SETU PPOWDER Description Setu p Charge Fo…" at bounding box center [252, 254] width 199 height 59
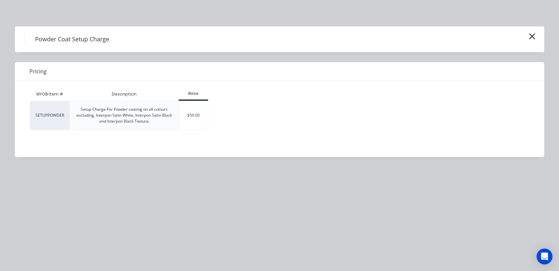
click at [209, 117] on div "SETUPPOWDER Setup Charge For Powder coating on all colours excluding, Interpon …" at bounding box center [275, 115] width 490 height 29
click at [201, 119] on div "$50.00" at bounding box center [193, 115] width 29 height 28
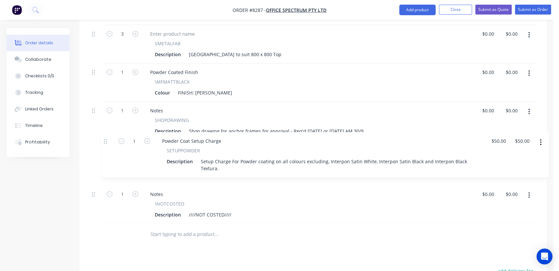
drag, startPoint x: 96, startPoint y: 187, endPoint x: 110, endPoint y: 137, distance: 51.8
click at [110, 137] on div "3 SMETALFAB Description 2400 x 450 x 2200h Anchor Frames as per sketch $0.00 $0…" at bounding box center [313, 86] width 448 height 276
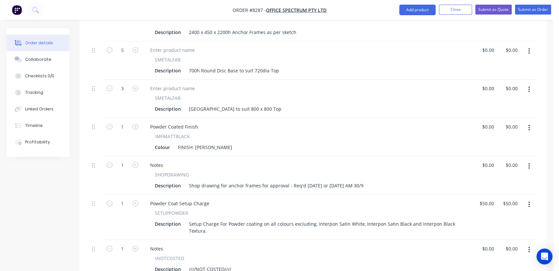
scroll to position [275, 0]
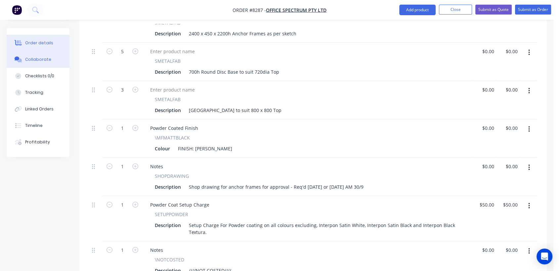
click at [45, 56] on button "Collaborate" at bounding box center [38, 59] width 63 height 17
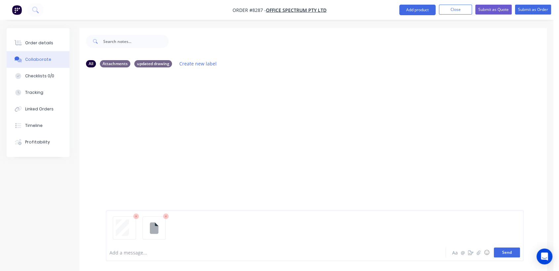
click at [513, 252] on button "Send" at bounding box center [507, 253] width 26 height 10
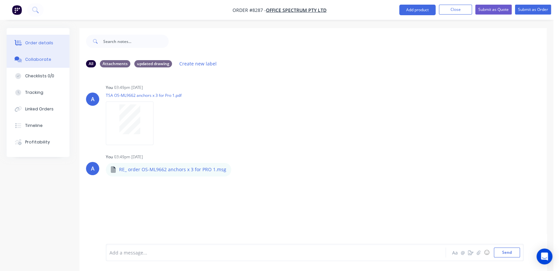
click at [49, 37] on button "Order details" at bounding box center [38, 43] width 63 height 17
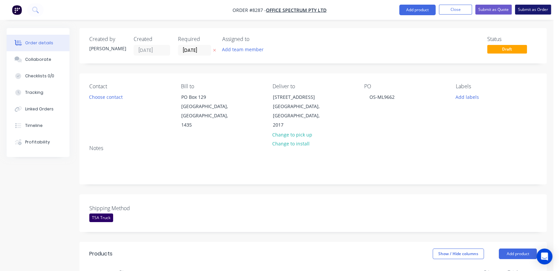
click at [536, 10] on button "Submit as Order" at bounding box center [533, 10] width 36 height 10
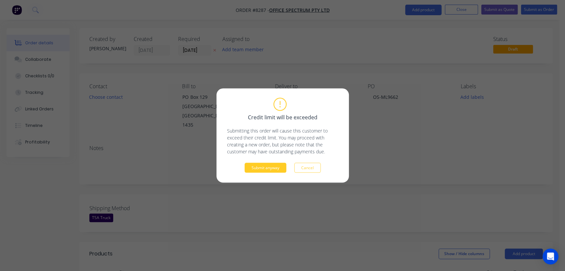
click at [264, 169] on button "Submit anyway" at bounding box center [266, 168] width 42 height 10
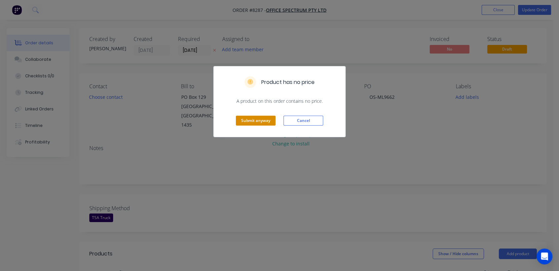
click at [257, 119] on button "Submit anyway" at bounding box center [256, 121] width 40 height 10
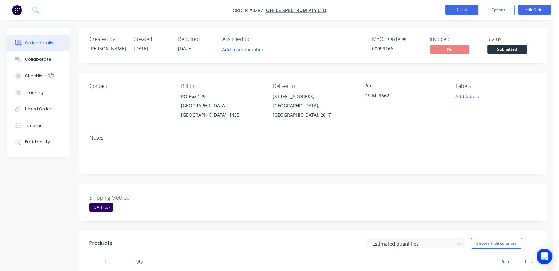
click at [473, 7] on button "Close" at bounding box center [461, 10] width 33 height 10
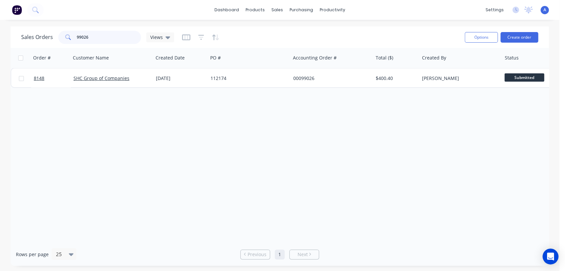
drag, startPoint x: 93, startPoint y: 39, endPoint x: 53, endPoint y: 36, distance: 39.8
click at [53, 36] on div "Sales Orders 99026 Views" at bounding box center [97, 37] width 153 height 13
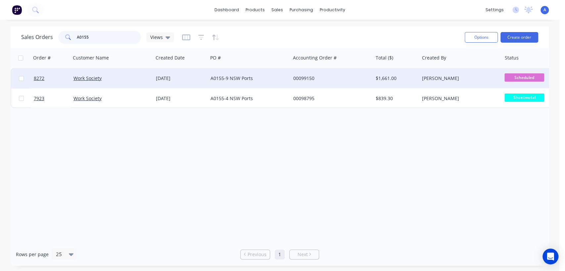
type input "A0155"
click at [260, 77] on div "A0155-9 NSW Ports" at bounding box center [246, 78] width 73 height 7
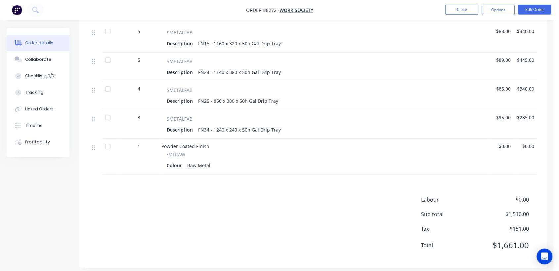
scroll to position [98, 0]
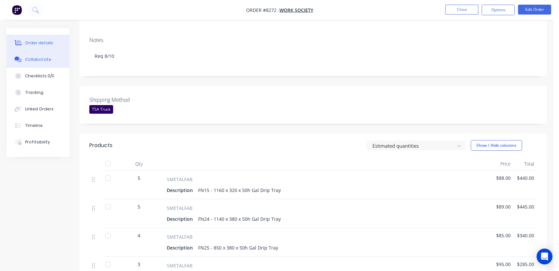
click at [52, 59] on button "Collaborate" at bounding box center [38, 59] width 63 height 17
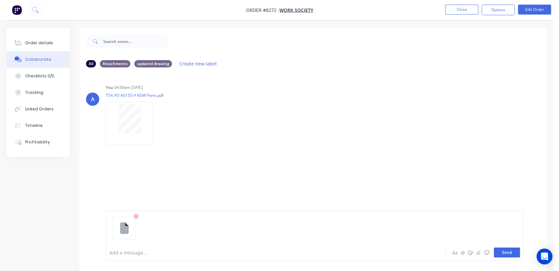
click at [502, 252] on button "Send" at bounding box center [507, 253] width 26 height 10
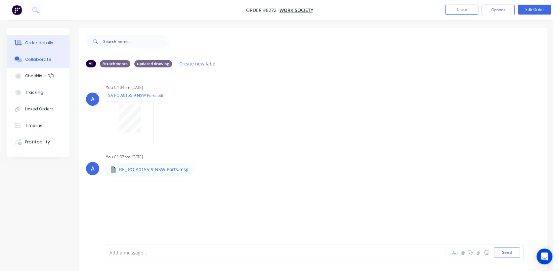
click at [43, 38] on button "Order details" at bounding box center [38, 43] width 63 height 17
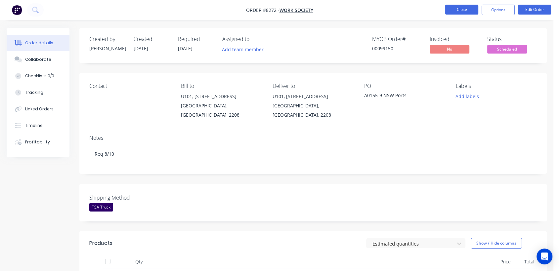
click at [469, 6] on button "Close" at bounding box center [461, 10] width 33 height 10
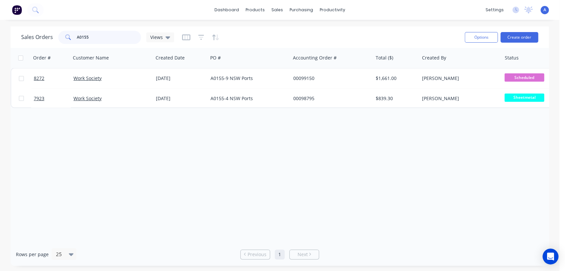
drag, startPoint x: 97, startPoint y: 34, endPoint x: 64, endPoint y: 30, distance: 33.6
click at [64, 31] on div "A0155" at bounding box center [99, 37] width 83 height 13
type input "106970"
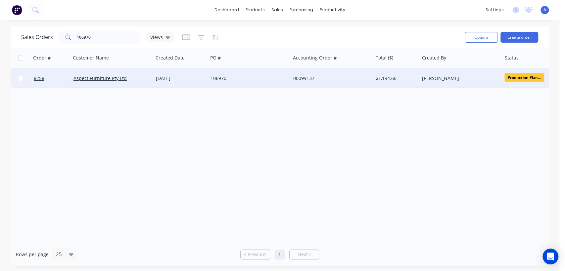
click at [228, 77] on div "106970" at bounding box center [246, 78] width 73 height 7
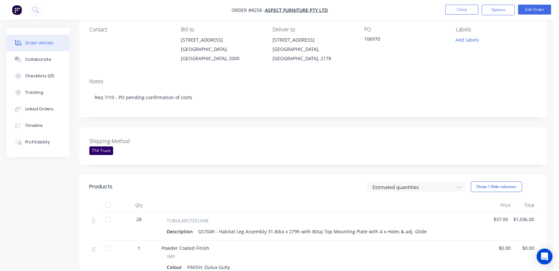
scroll to position [10, 0]
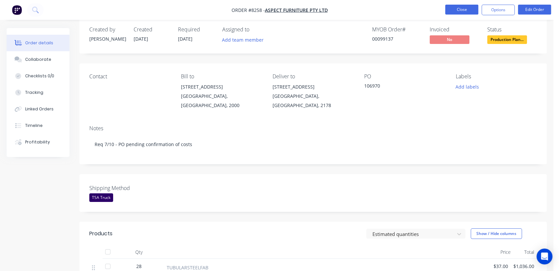
click at [461, 5] on button "Close" at bounding box center [461, 10] width 33 height 10
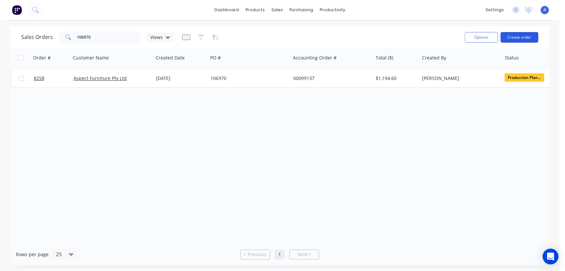
click at [528, 33] on button "Create order" at bounding box center [519, 37] width 38 height 11
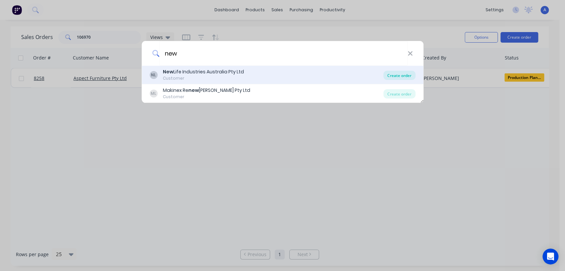
type input "new"
click at [401, 73] on div "Create order" at bounding box center [399, 75] width 32 height 9
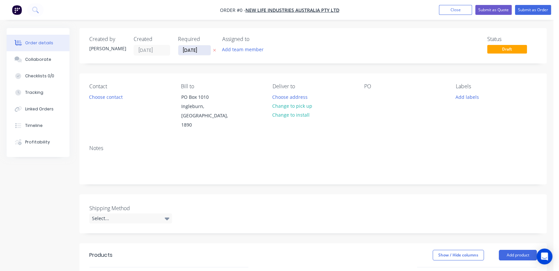
click at [207, 47] on input "[DATE]" at bounding box center [194, 50] width 32 height 10
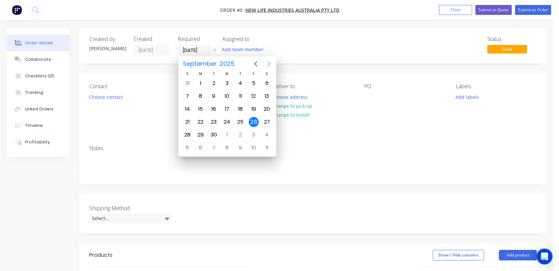
click at [268, 62] on icon "Next page" at bounding box center [269, 64] width 8 height 8
click at [227, 134] on div "31" at bounding box center [227, 135] width 10 height 10
type input "[DATE]"
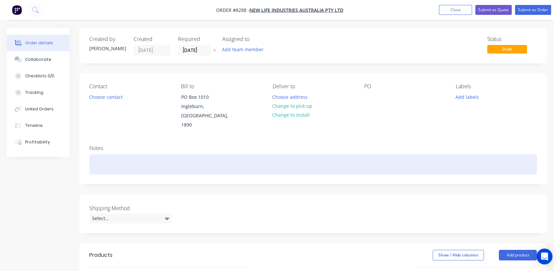
click at [126, 155] on div at bounding box center [313, 165] width 448 height 20
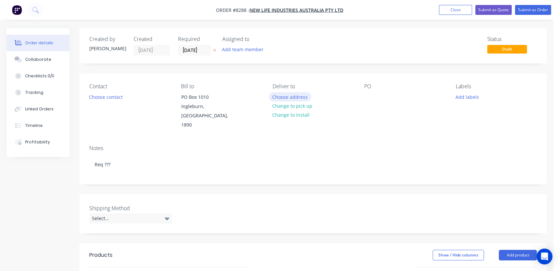
click at [300, 95] on button "Choose address" at bounding box center [290, 96] width 42 height 9
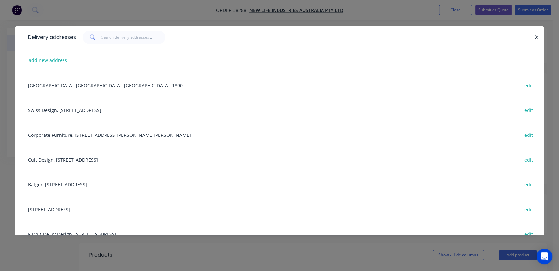
click at [54, 54] on div "add new address" at bounding box center [280, 60] width 510 height 25
click at [59, 58] on button "add new address" at bounding box center [47, 60] width 45 height 9
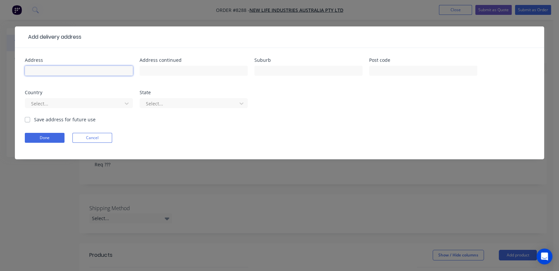
click at [78, 68] on input "text" at bounding box center [79, 71] width 108 height 10
type input "TBA"
click at [57, 138] on button "Done" at bounding box center [45, 138] width 40 height 10
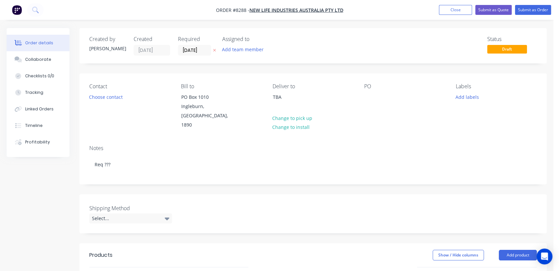
drag, startPoint x: 363, startPoint y: 98, endPoint x: 379, endPoint y: 103, distance: 16.7
click at [365, 99] on div "Contact Choose contact Bill to PO Box 1010 Ingleburn, New South Wales, 1890 Del…" at bounding box center [313, 106] width 468 height 67
click at [373, 99] on div at bounding box center [369, 97] width 11 height 10
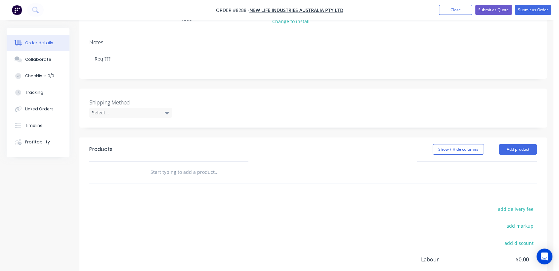
scroll to position [110, 0]
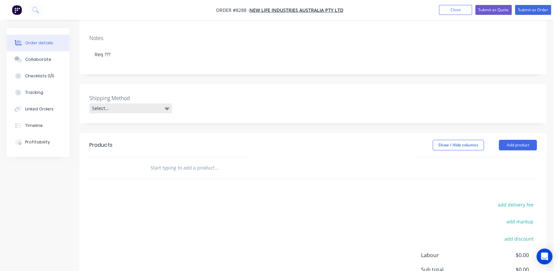
click at [125, 104] on div "Select..." at bounding box center [130, 109] width 83 height 10
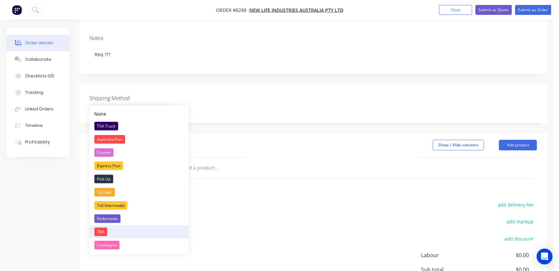
click at [99, 229] on div "TBA" at bounding box center [100, 232] width 13 height 9
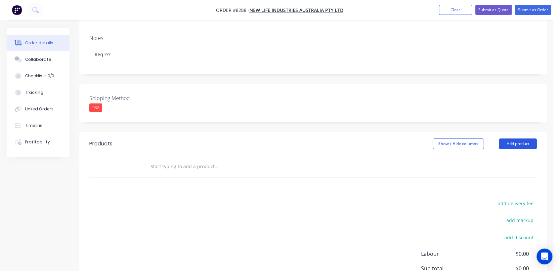
click at [519, 139] on button "Add product" at bounding box center [518, 144] width 38 height 11
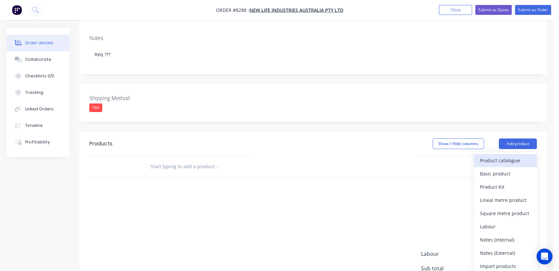
click at [502, 156] on div "Product catalogue" at bounding box center [505, 161] width 51 height 10
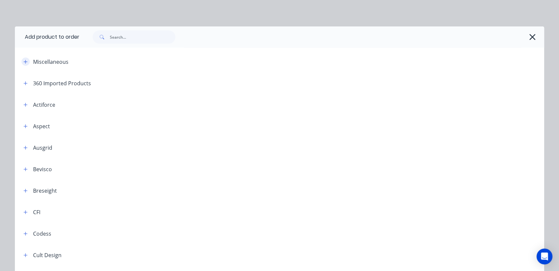
click at [23, 61] on icon "button" at bounding box center [25, 62] width 4 height 5
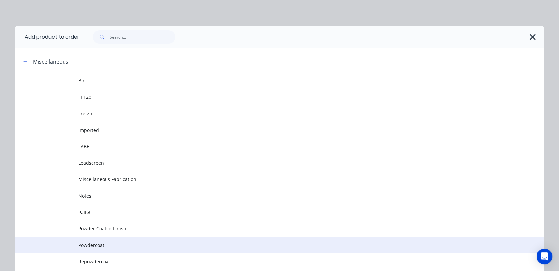
click at [94, 244] on span "Powdercoat" at bounding box center [264, 245] width 373 height 7
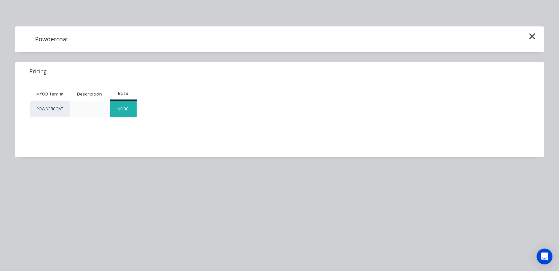
click at [136, 108] on div "$0.00" at bounding box center [123, 109] width 27 height 16
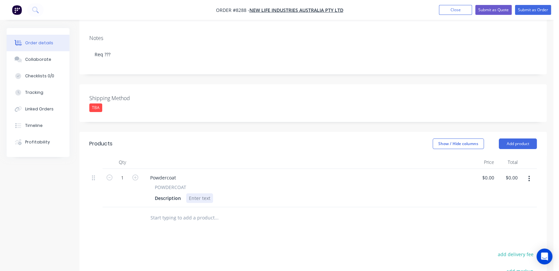
click at [205, 194] on div at bounding box center [199, 199] width 27 height 10
paste div
drag, startPoint x: 177, startPoint y: 166, endPoint x: 147, endPoint y: 164, distance: 30.6
click at [147, 173] on div "Powdercoat" at bounding box center [163, 178] width 36 height 10
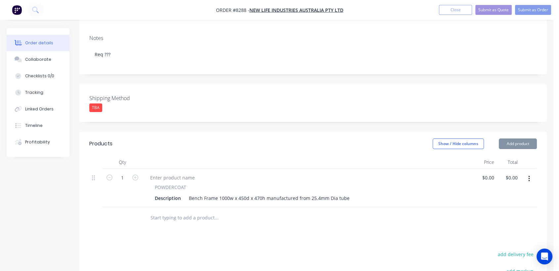
click at [188, 194] on div "Bench Frame 1000w x 450d x 470h manufactured from 25.4mm Dia tube" at bounding box center [269, 199] width 166 height 10
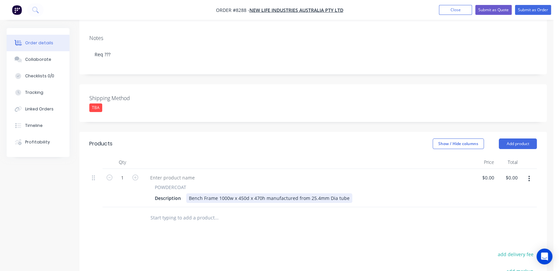
click at [188, 194] on div "Bench Frame 1000w x 450d x 470h manufactured from 25.4mm Dia tube" at bounding box center [269, 199] width 166 height 10
type input "$0.00"
click at [184, 211] on input "text" at bounding box center [216, 217] width 132 height 13
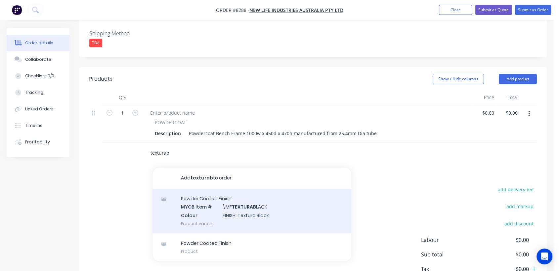
scroll to position [184, 0]
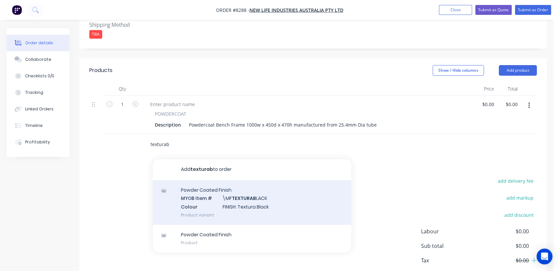
type input "texturab"
click at [249, 198] on div "Powder Coated Finish MYOB Item # \MF TEXTURAB LACK Colour FINISH: Textura Black…" at bounding box center [252, 202] width 199 height 45
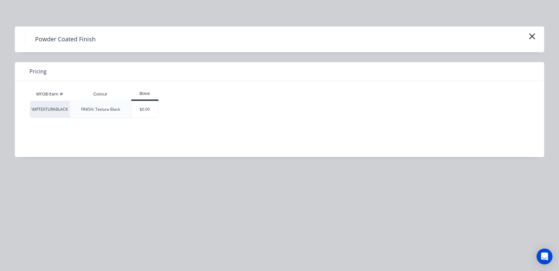
click at [148, 110] on div "$0.00" at bounding box center [145, 109] width 27 height 17
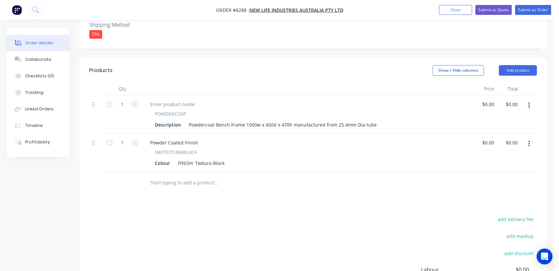
click at [191, 176] on input "text" at bounding box center [216, 182] width 132 height 13
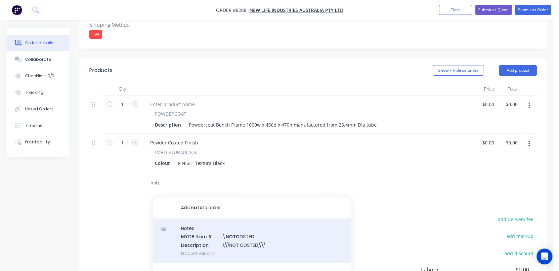
type input "notc"
click at [239, 225] on div "Notes MYOB Item # \ NOTC OSTED Description ////NOT COSTED//// Product variant" at bounding box center [252, 241] width 199 height 45
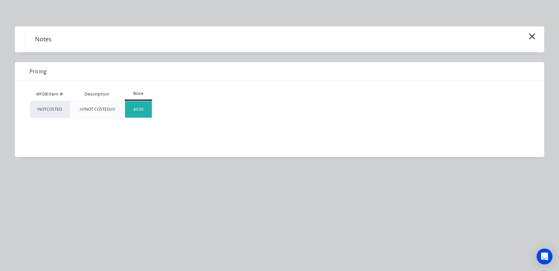
click at [146, 106] on div "$0.00" at bounding box center [138, 109] width 27 height 17
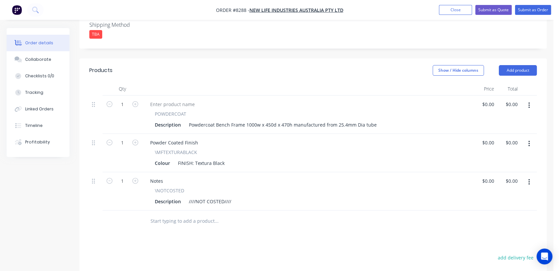
click at [175, 215] on input "text" at bounding box center [216, 221] width 132 height 13
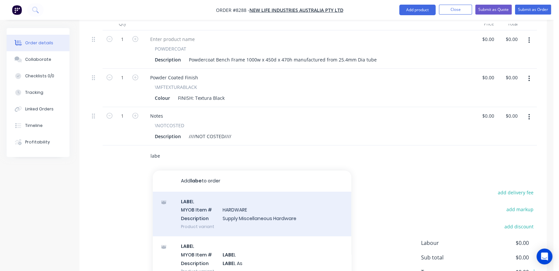
scroll to position [289, 0]
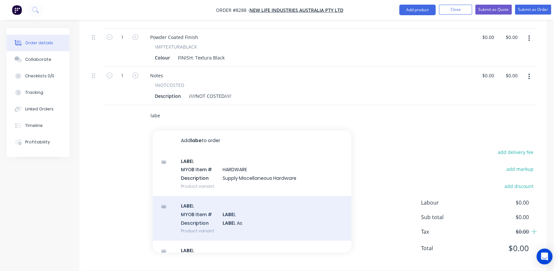
type input "labe"
click at [244, 205] on div "LABE L MYOB Item # LABE L Description LABE L As Product variant" at bounding box center [252, 218] width 199 height 45
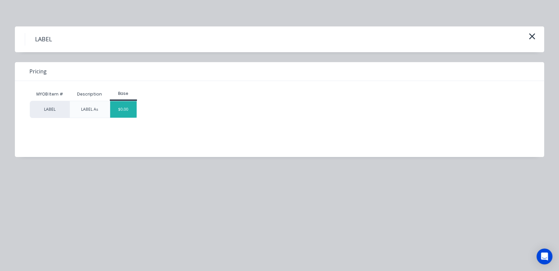
click at [125, 111] on div "$0.00" at bounding box center [123, 109] width 27 height 17
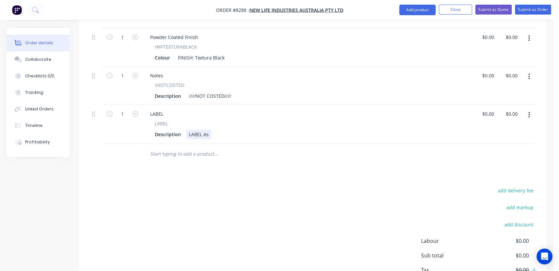
click at [209, 130] on div "LABEL As" at bounding box center [198, 135] width 25 height 10
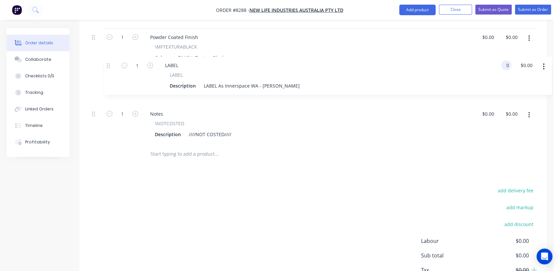
drag, startPoint x: 96, startPoint y: 106, endPoint x: 110, endPoint y: 60, distance: 48.9
click at [110, 60] on div "1 POWDERCOAT Description Powdercoat Bench Frame 1000w x 450d x 470h manufacture…" at bounding box center [313, 67] width 448 height 154
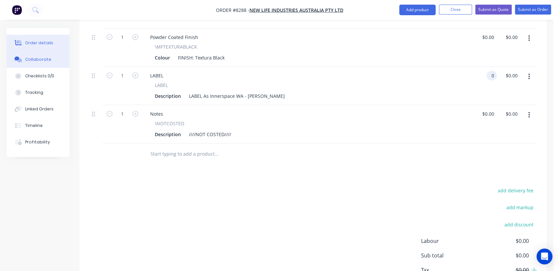
type input "$0.00"
click at [47, 58] on div "Collaborate" at bounding box center [38, 60] width 26 height 6
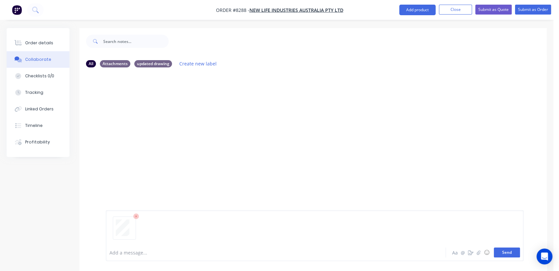
click at [513, 251] on button "Send" at bounding box center [507, 253] width 26 height 10
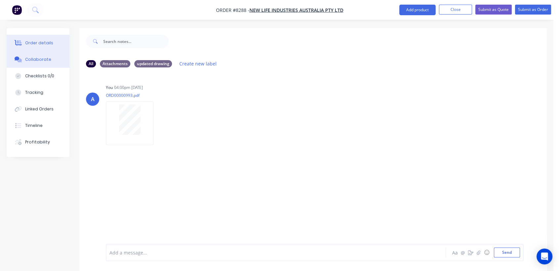
click at [42, 40] on div "Order details" at bounding box center [39, 43] width 28 height 6
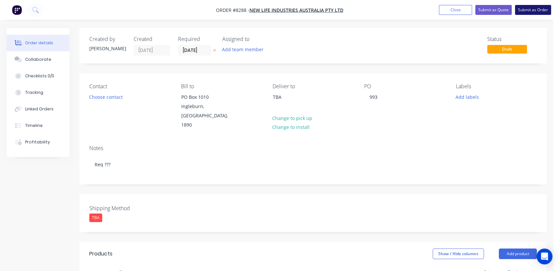
click at [525, 11] on button "Submit as Order" at bounding box center [533, 10] width 36 height 10
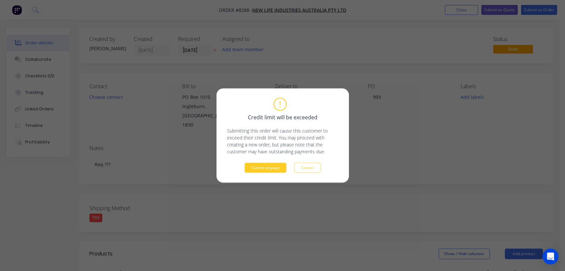
click at [265, 165] on button "Submit anyway" at bounding box center [266, 168] width 42 height 10
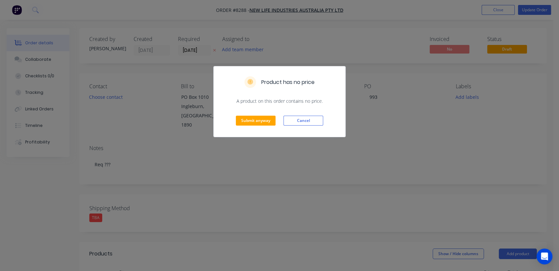
click at [250, 114] on div "Submit anyway Cancel" at bounding box center [280, 121] width 132 height 32
click at [247, 121] on button "Submit anyway" at bounding box center [256, 121] width 40 height 10
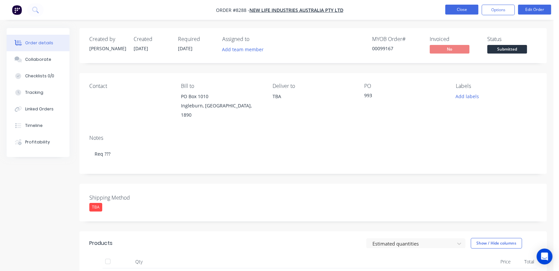
click at [469, 8] on button "Close" at bounding box center [461, 10] width 33 height 10
